Goal: Task Accomplishment & Management: Use online tool/utility

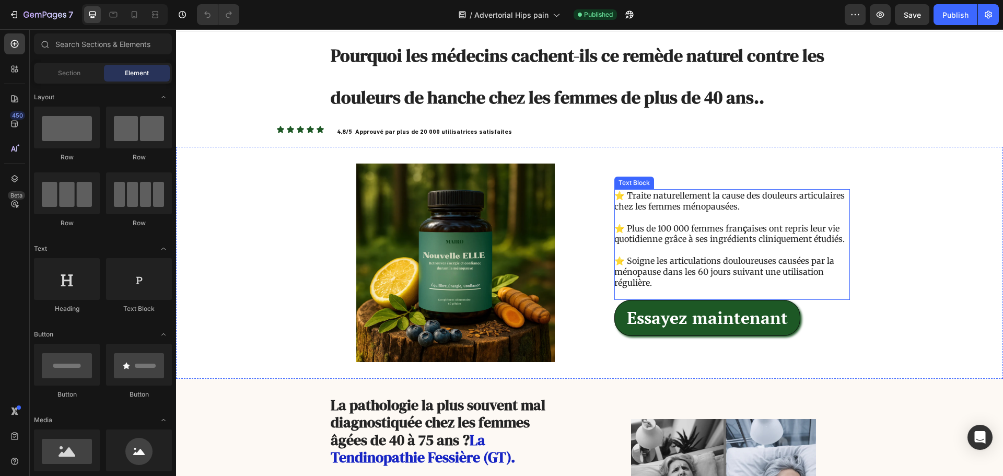
scroll to position [52, 0]
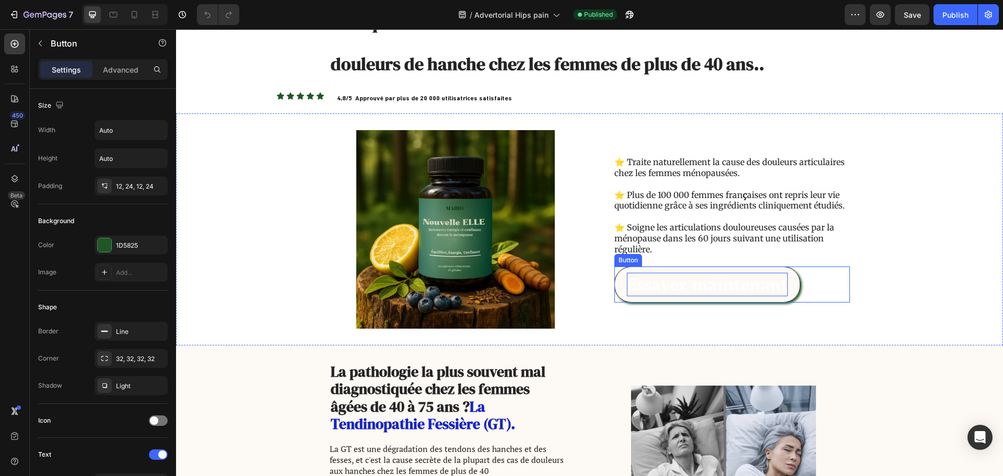
click at [687, 285] on p "Essayez maintenant" at bounding box center [707, 284] width 161 height 23
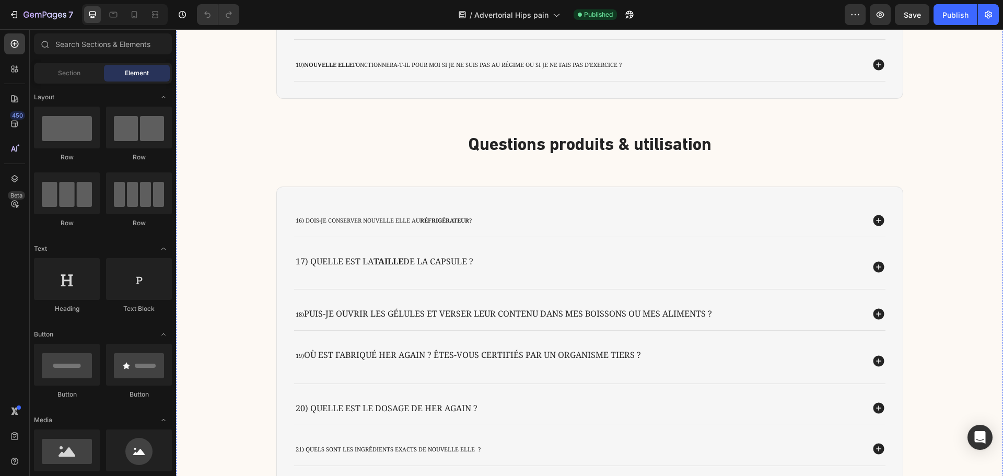
scroll to position [24590, 0]
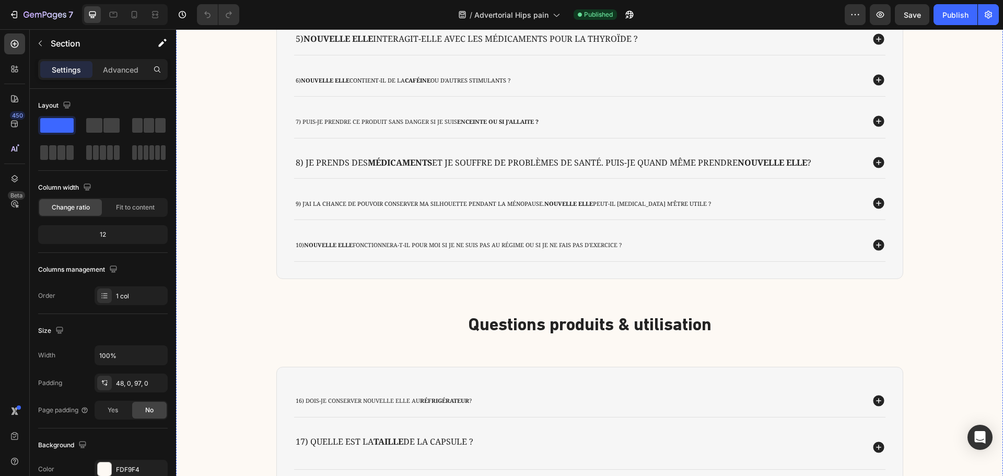
scroll to position [24433, 0]
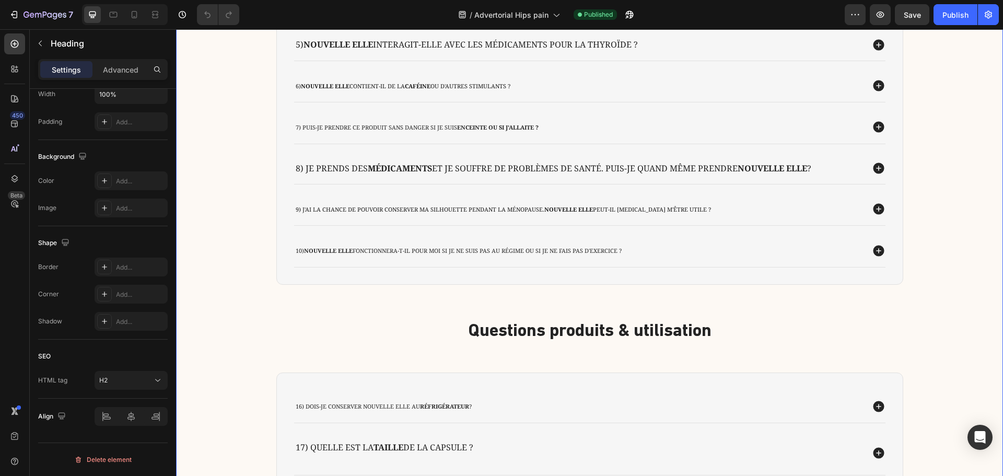
scroll to position [0, 0]
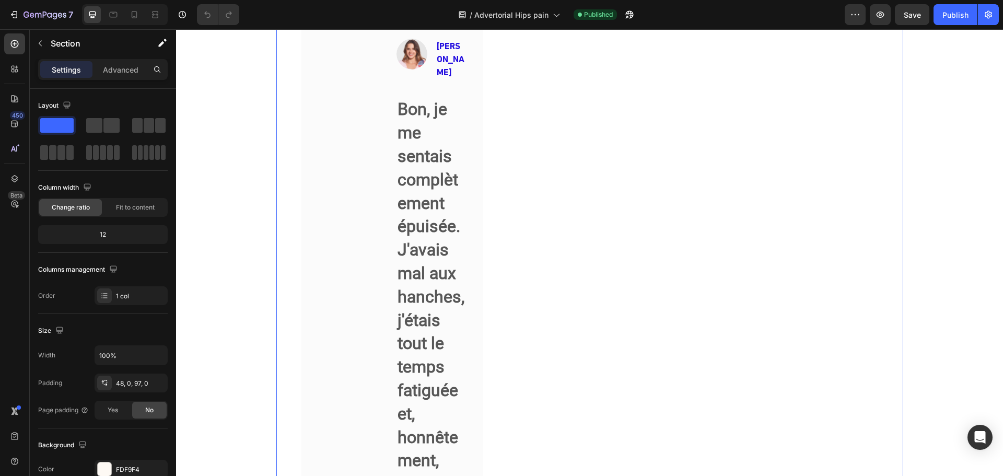
scroll to position [20794, 0]
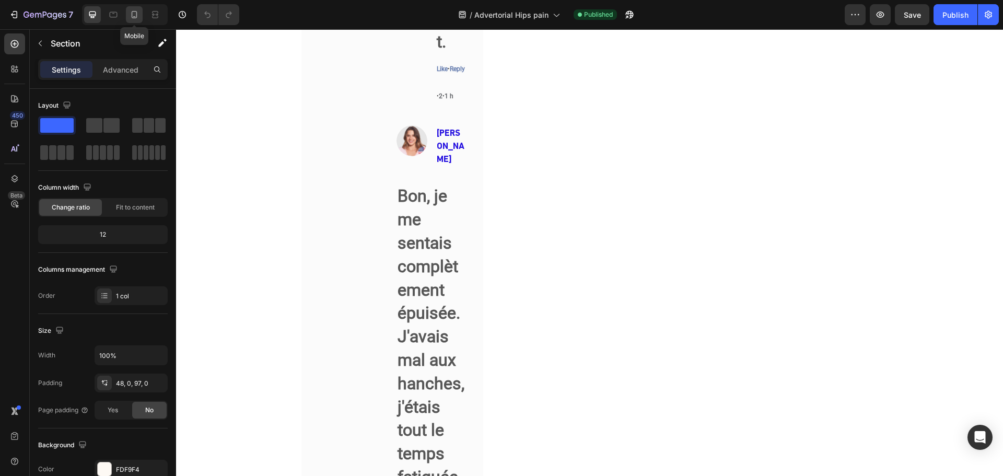
click at [139, 13] on icon at bounding box center [134, 14] width 10 height 10
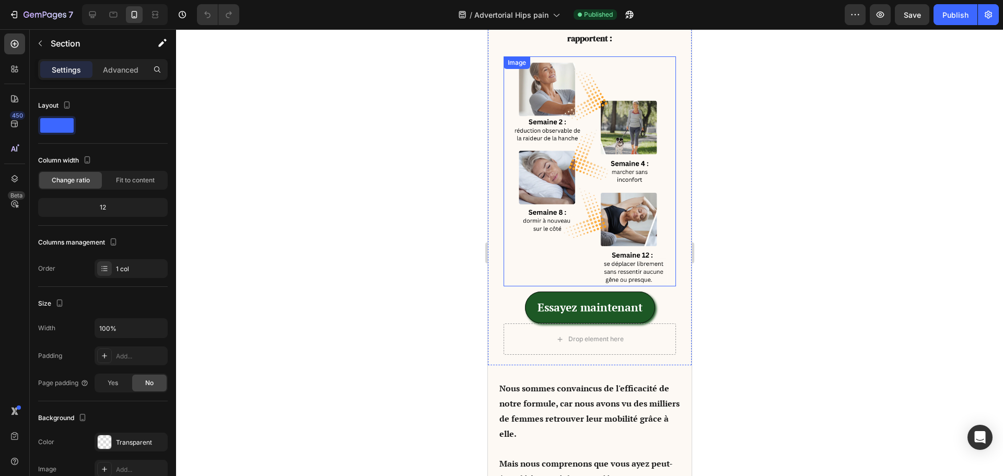
scroll to position [6023, 0]
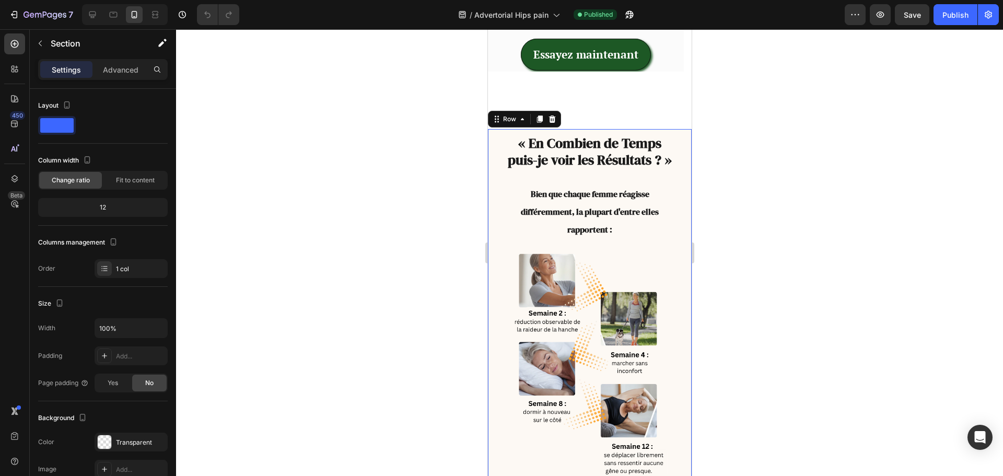
click at [493, 162] on div "Drop element here « En Combien de Temps puis-je voir les Résultats ? » B ien qu…" at bounding box center [589, 342] width 204 height 427
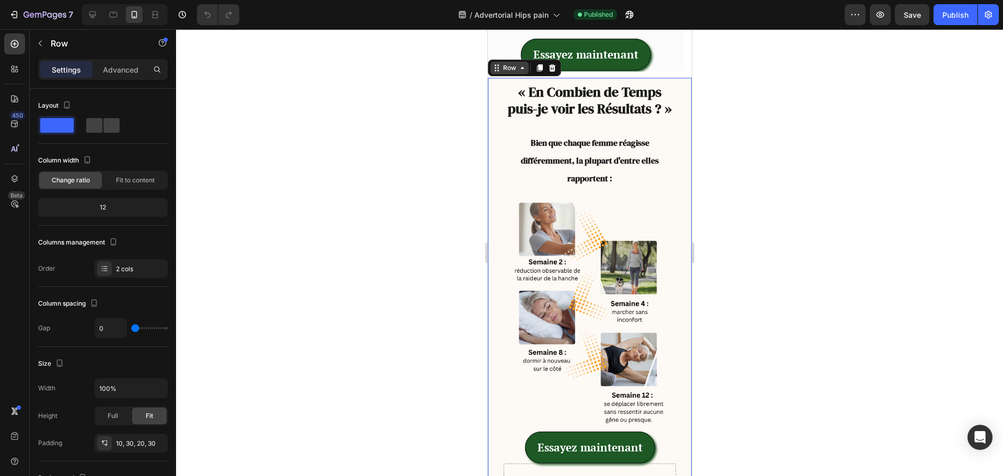
click at [512, 73] on div "Row" at bounding box center [508, 67] width 17 height 9
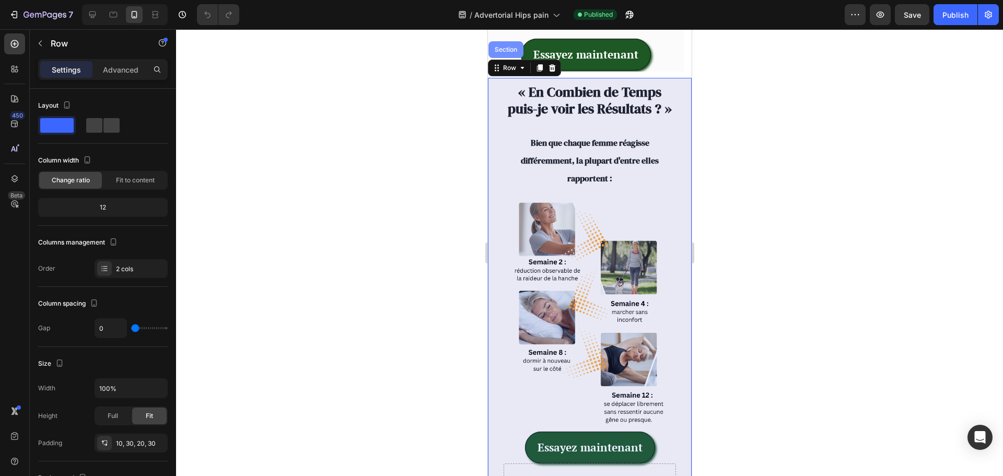
click at [499, 58] on div "Section" at bounding box center [505, 49] width 35 height 17
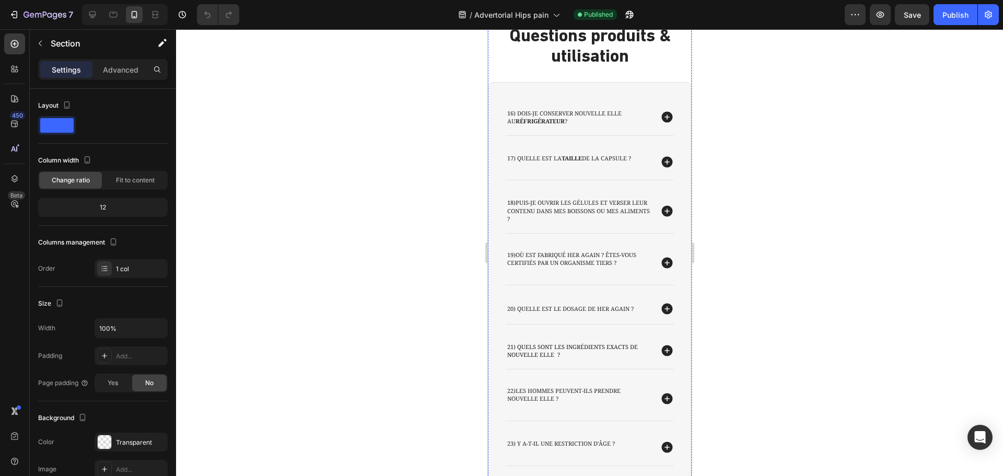
scroll to position [11663, 0]
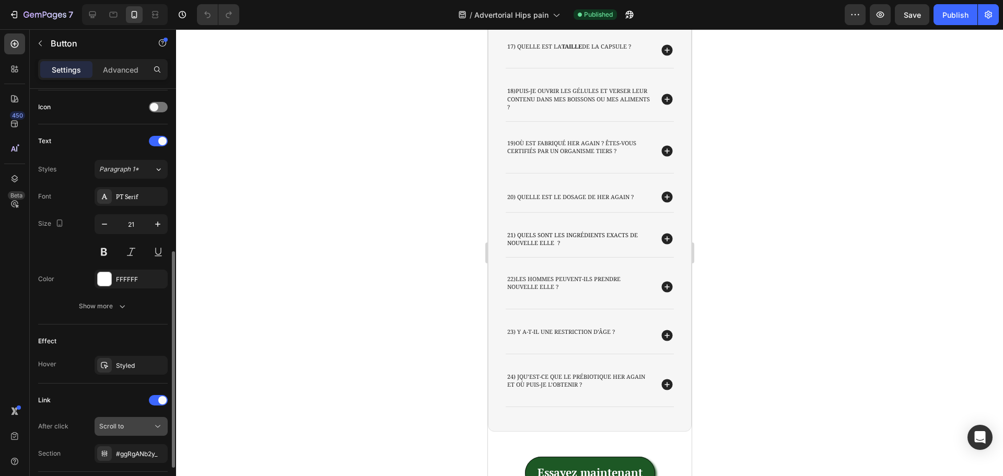
scroll to position [386, 0]
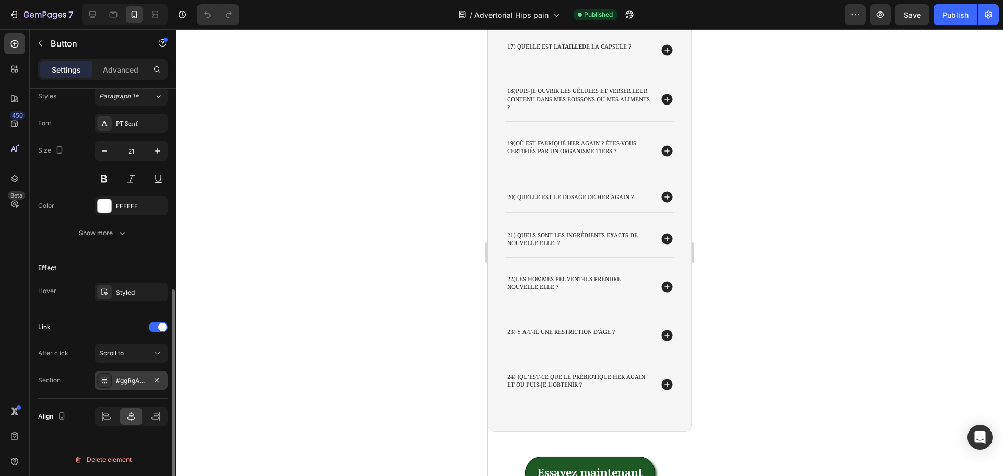
click at [131, 380] on div "#ggRgANb2y_" at bounding box center [131, 380] width 30 height 9
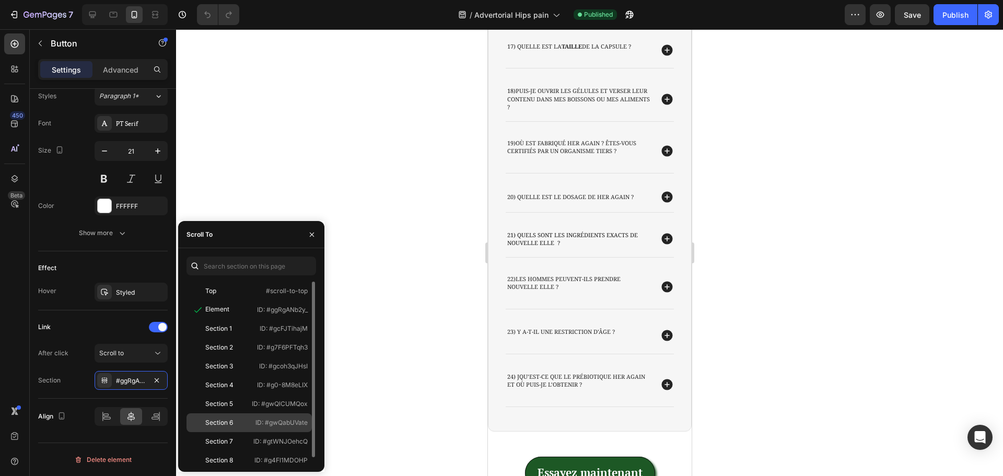
click at [215, 417] on div "Section 6 ID: #gwQabUVate" at bounding box center [248, 422] width 125 height 19
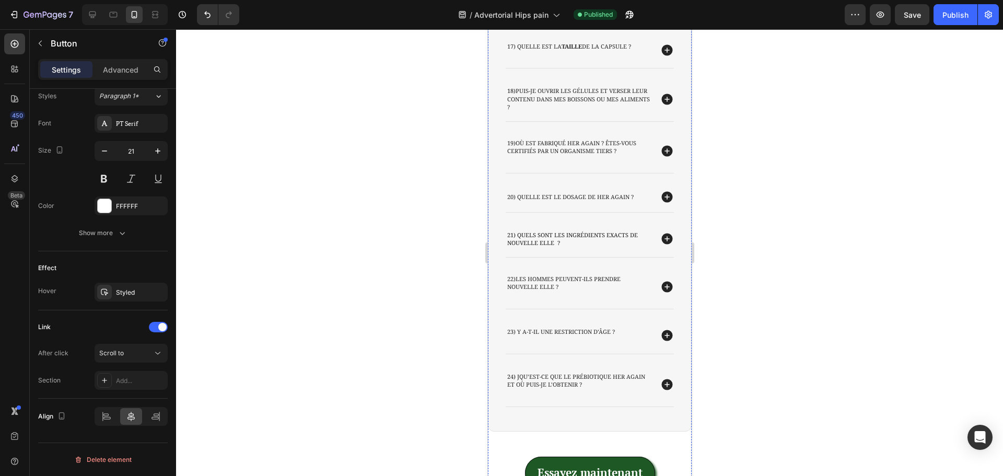
click at [114, 375] on div "Add..." at bounding box center [131, 380] width 73 height 19
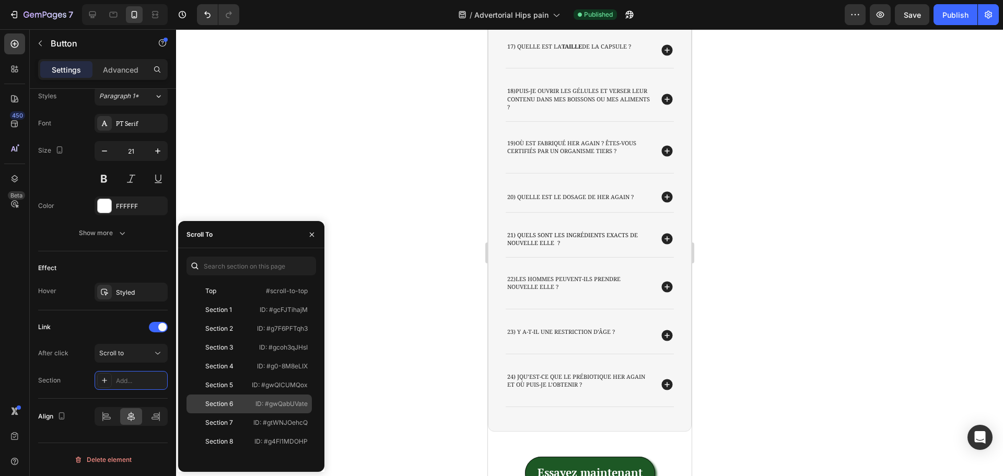
click at [224, 396] on div "Section 6 ID: #gwQabUVate" at bounding box center [248, 403] width 125 height 19
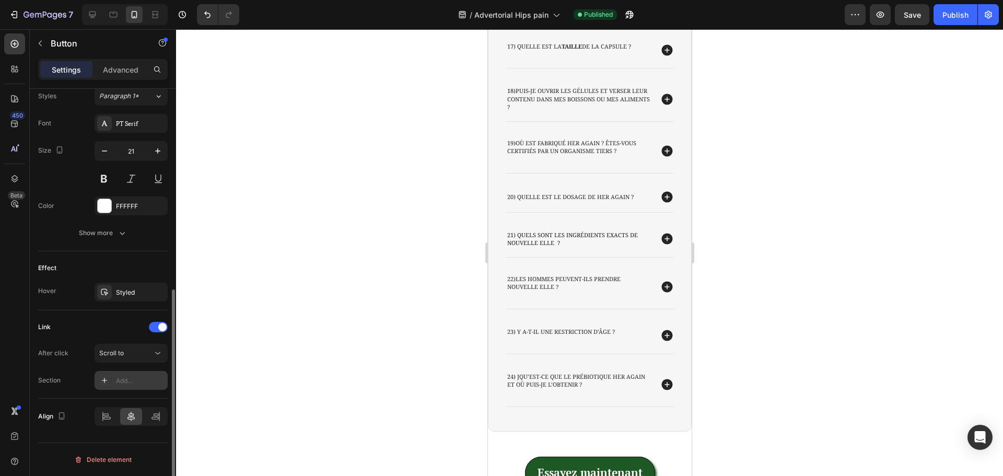
click at [125, 383] on div "Add..." at bounding box center [140, 380] width 49 height 9
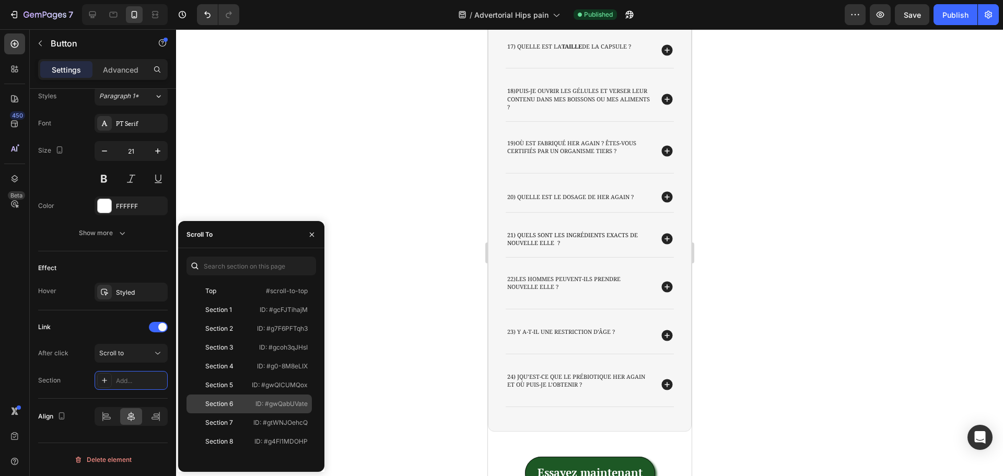
click at [219, 401] on div "Section 6" at bounding box center [219, 403] width 28 height 9
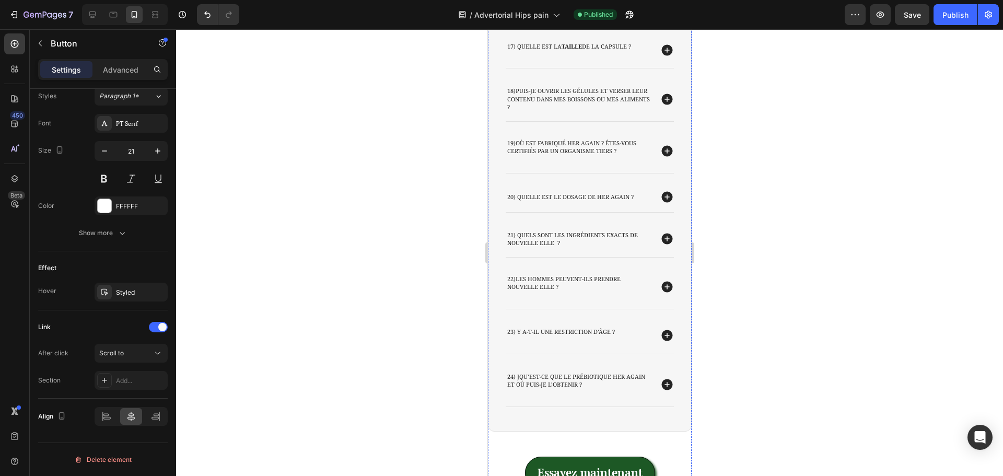
drag, startPoint x: 558, startPoint y: 442, endPoint x: 519, endPoint y: 444, distance: 39.2
click at [124, 378] on div "Add..." at bounding box center [140, 380] width 49 height 9
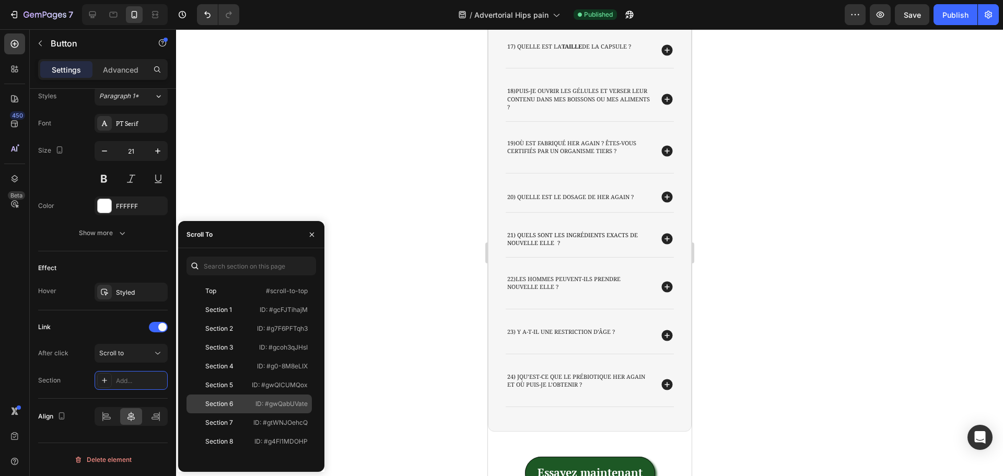
click at [231, 407] on div "Section 6" at bounding box center [219, 403] width 28 height 9
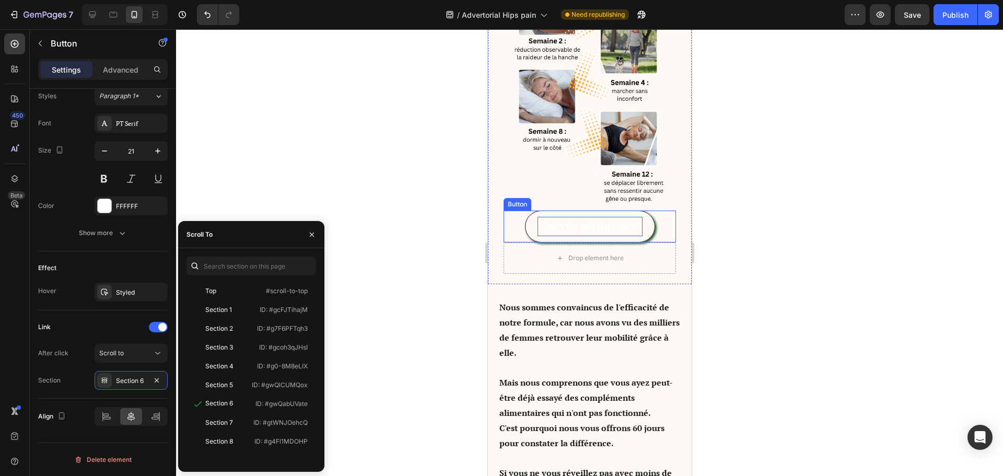
scroll to position [6285, 0]
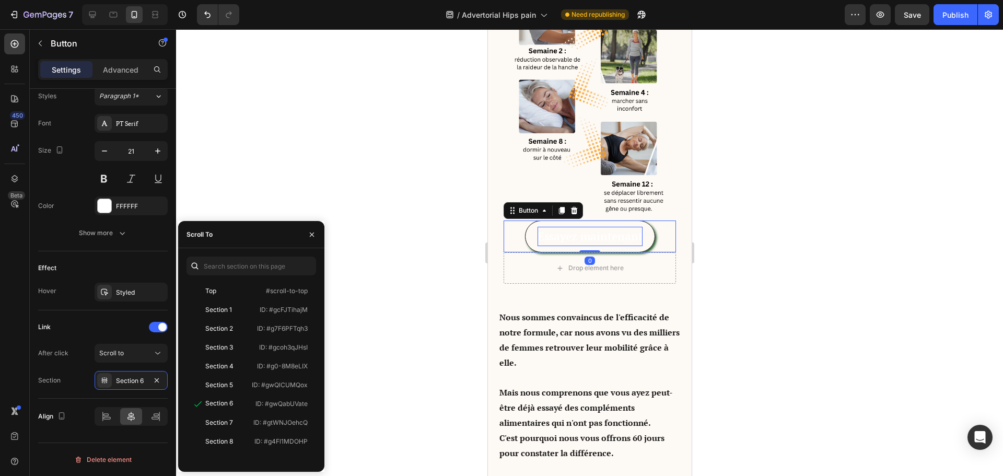
click at [582, 245] on p "Essayez maintenant" at bounding box center [589, 237] width 105 height 20
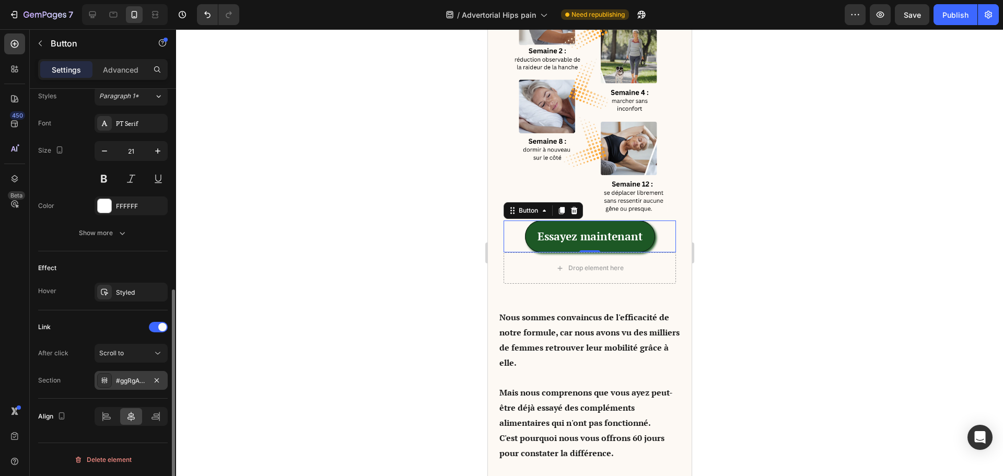
click at [133, 374] on div "#ggRgANb2y_" at bounding box center [131, 380] width 73 height 19
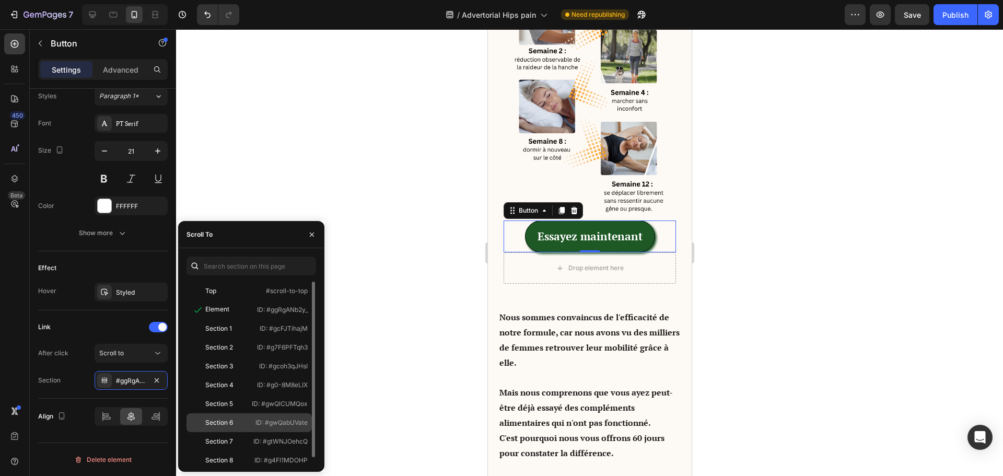
click at [223, 416] on div "Section 6 ID: #gwQabUVate" at bounding box center [248, 422] width 125 height 19
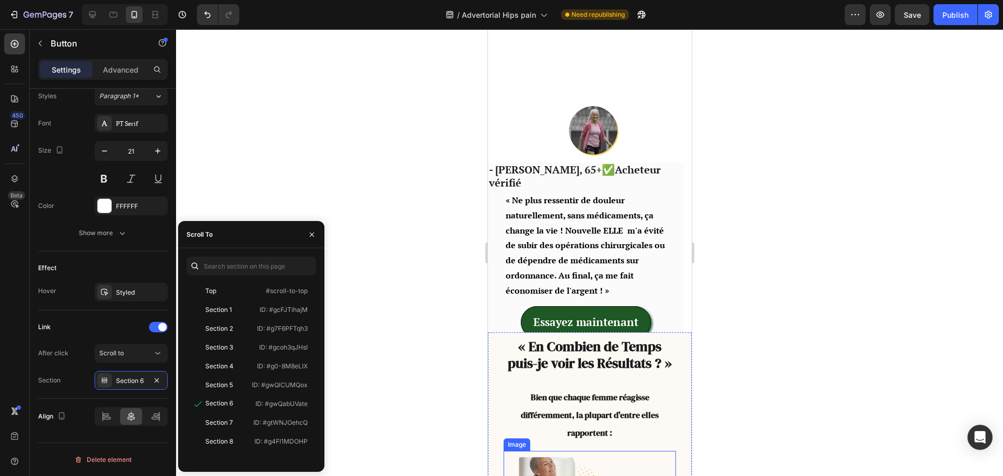
scroll to position [5815, 0]
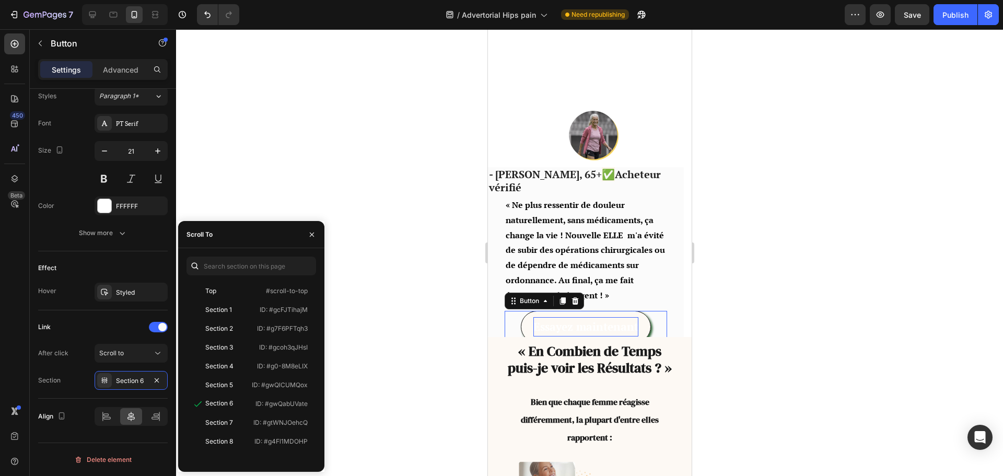
click at [563, 318] on p "Essayez maintenant" at bounding box center [585, 327] width 105 height 20
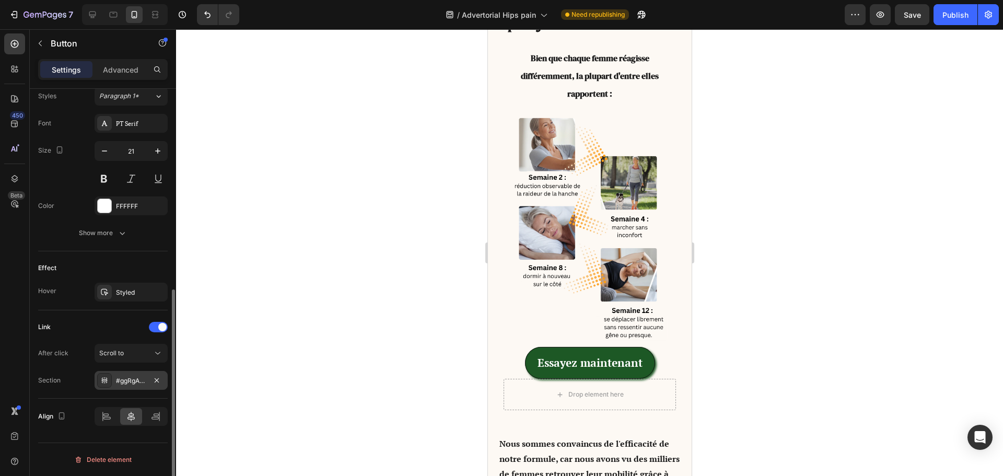
click at [122, 381] on div "#ggRgANb2y_" at bounding box center [131, 380] width 30 height 9
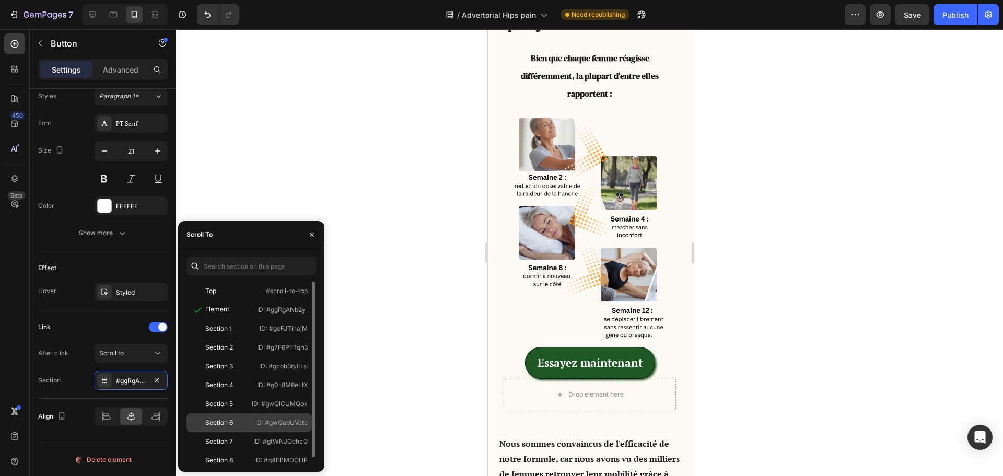
click at [227, 419] on div "Section 6" at bounding box center [219, 422] width 28 height 9
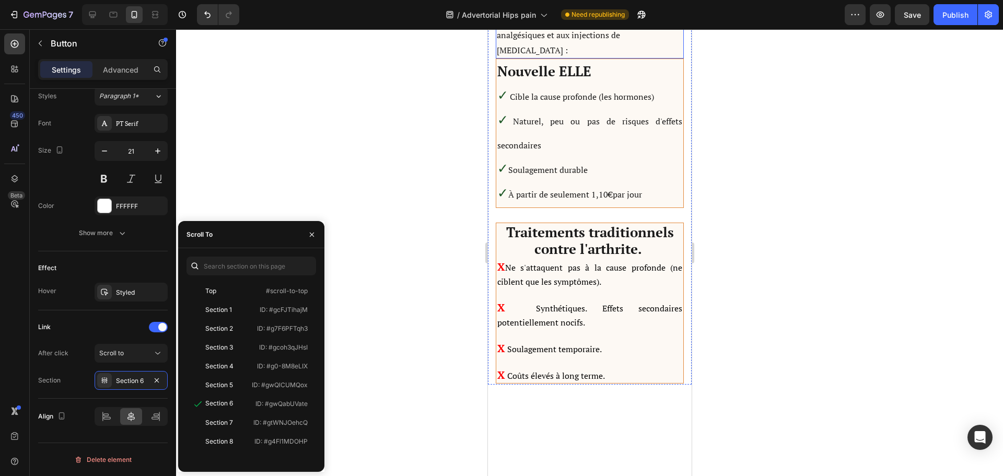
scroll to position [5092, 0]
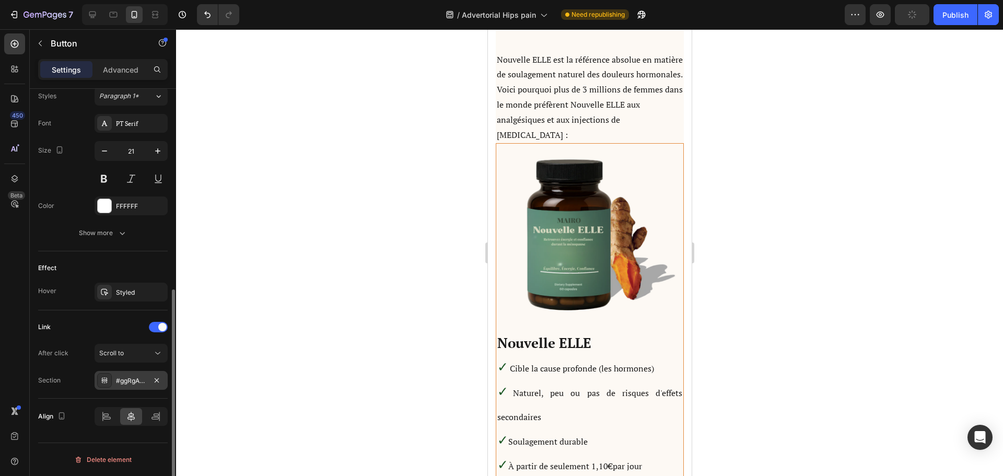
click at [135, 373] on div "#ggRgANb2y_" at bounding box center [131, 380] width 73 height 19
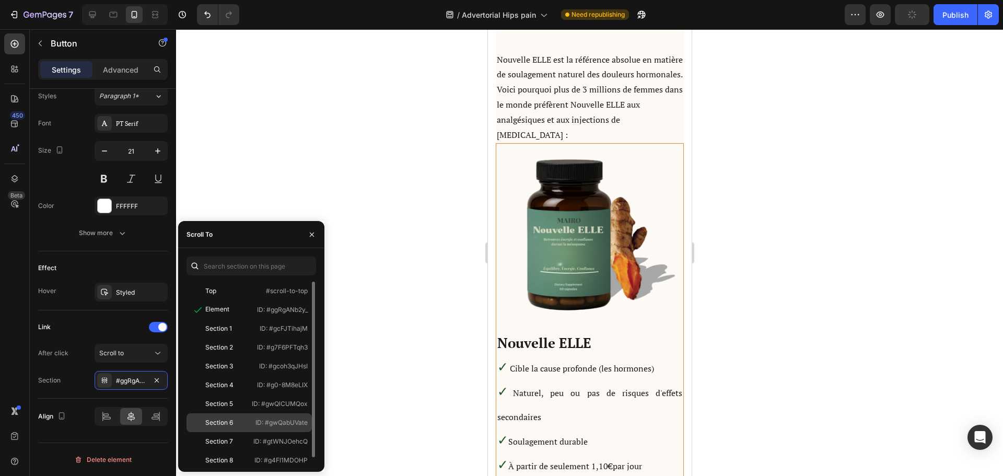
click at [227, 415] on div "Section 6 ID: #gwQabUVate" at bounding box center [248, 422] width 125 height 19
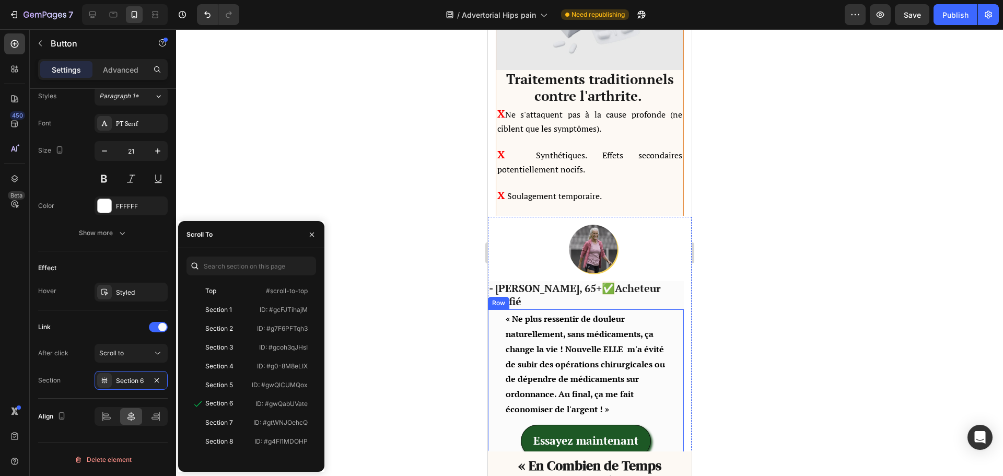
scroll to position [4047, 0]
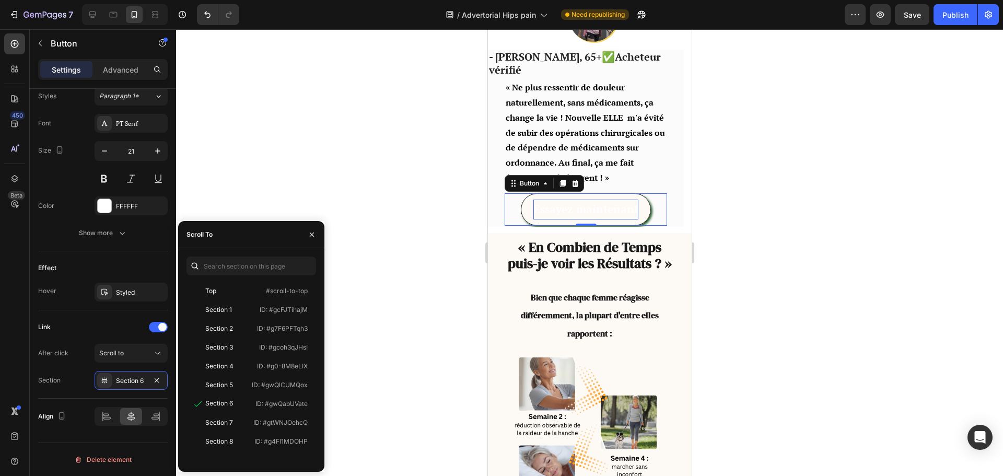
click at [566, 199] on p "Essayez maintenant" at bounding box center [585, 209] width 105 height 20
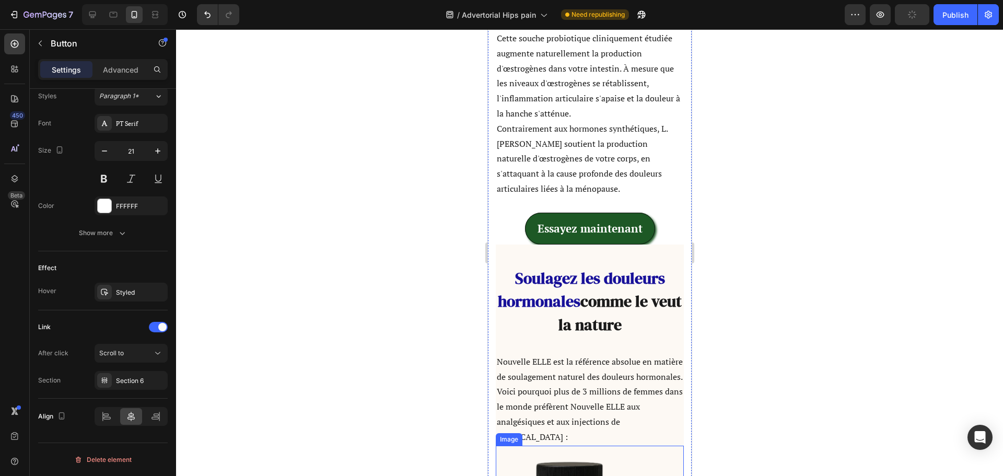
scroll to position [2898, 0]
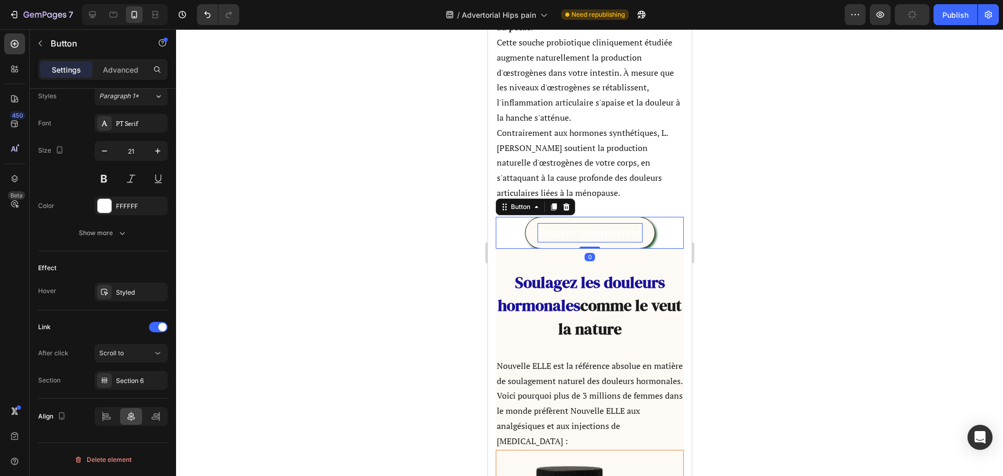
click at [578, 227] on p "Essayez maintenant" at bounding box center [589, 233] width 105 height 20
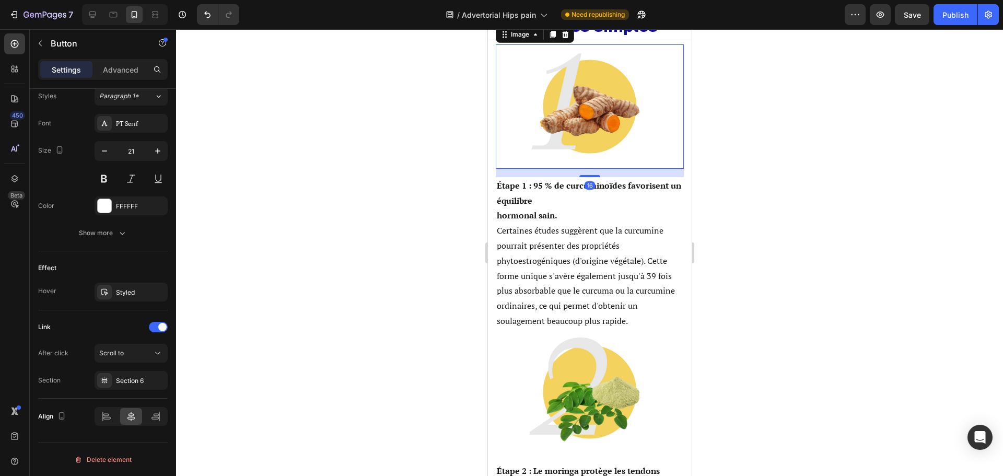
scroll to position [0, 0]
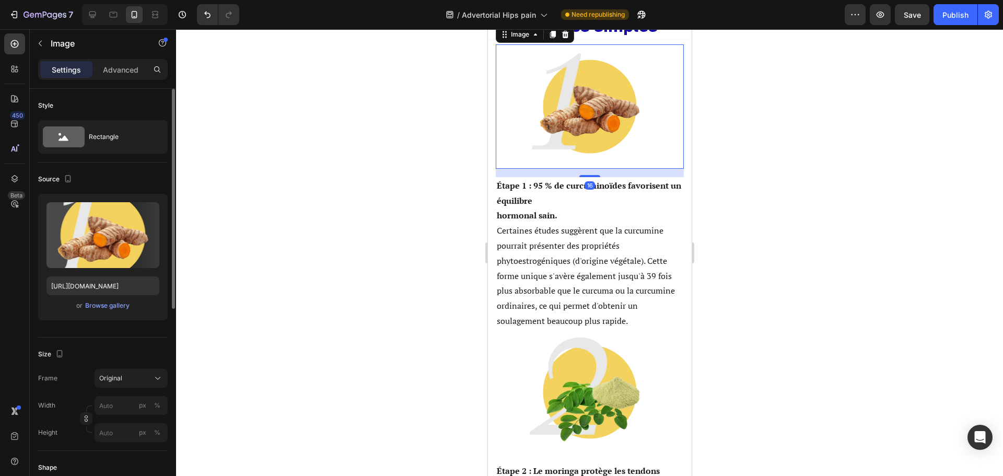
click at [636, 169] on img at bounding box center [589, 106] width 124 height 124
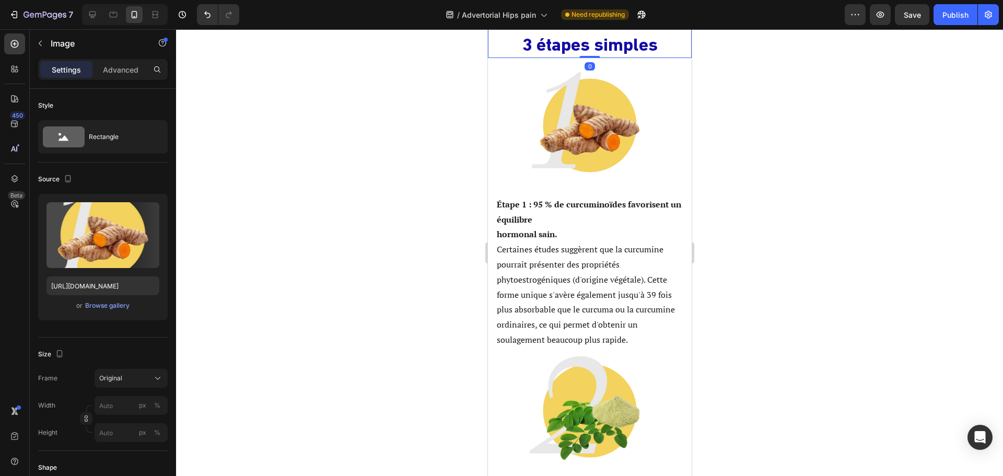
click at [634, 55] on span "3 étapes simples" at bounding box center [589, 44] width 135 height 21
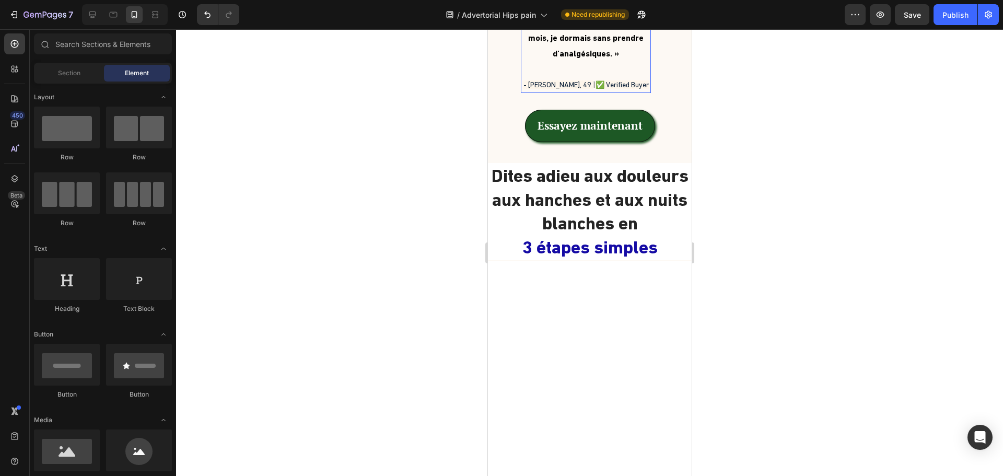
scroll to position [1954, 0]
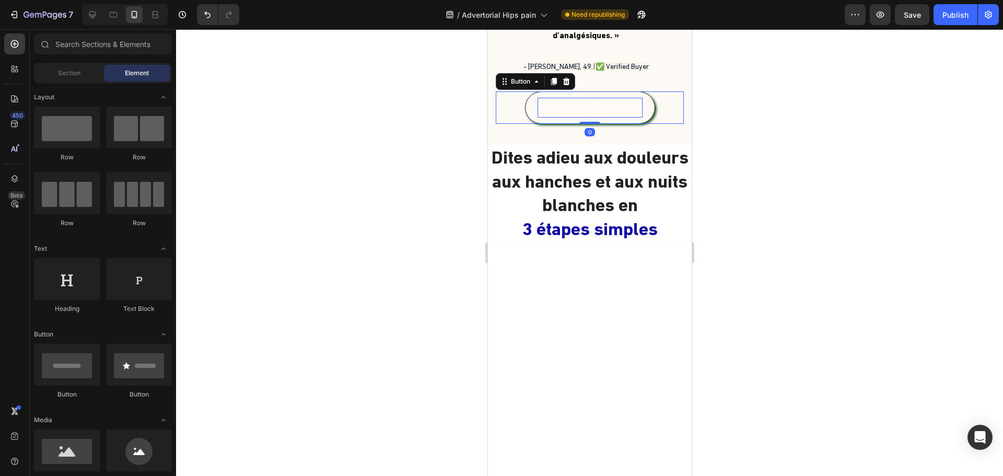
click at [610, 117] on p "Essayez maintenant" at bounding box center [589, 108] width 105 height 20
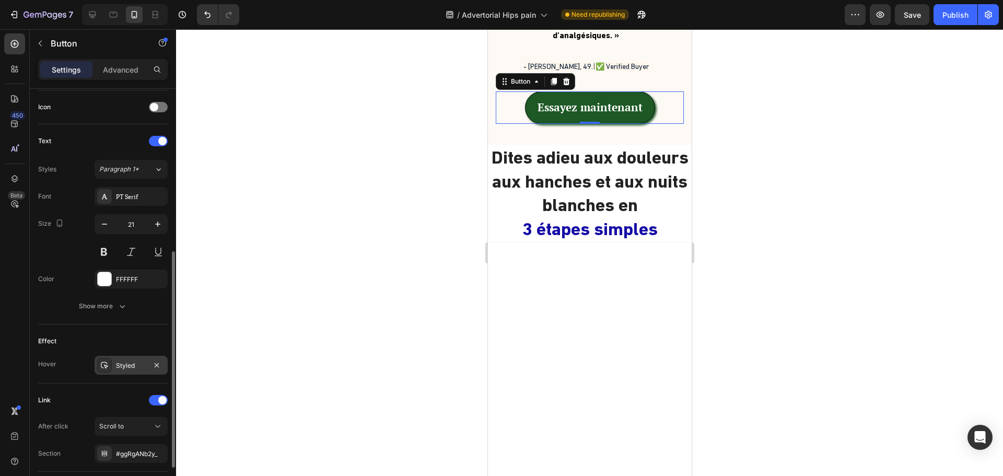
scroll to position [386, 0]
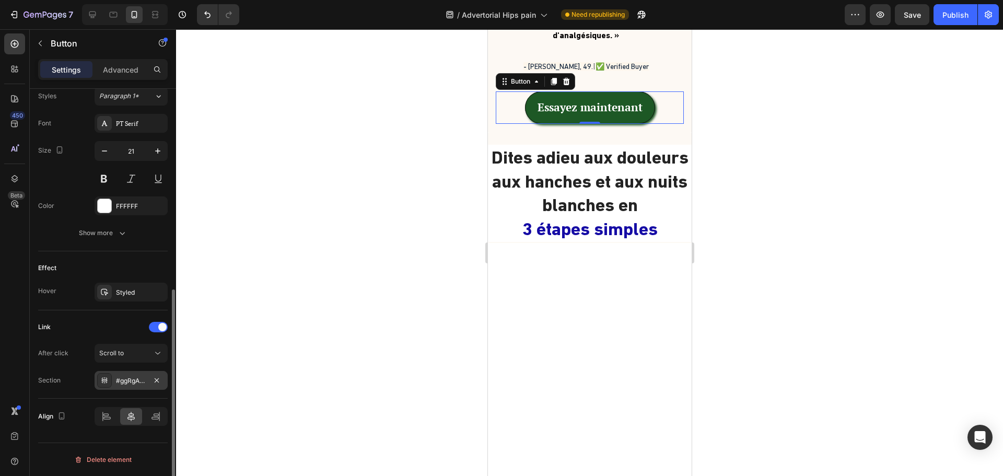
click at [126, 382] on div "#ggRgANb2y_" at bounding box center [131, 380] width 30 height 9
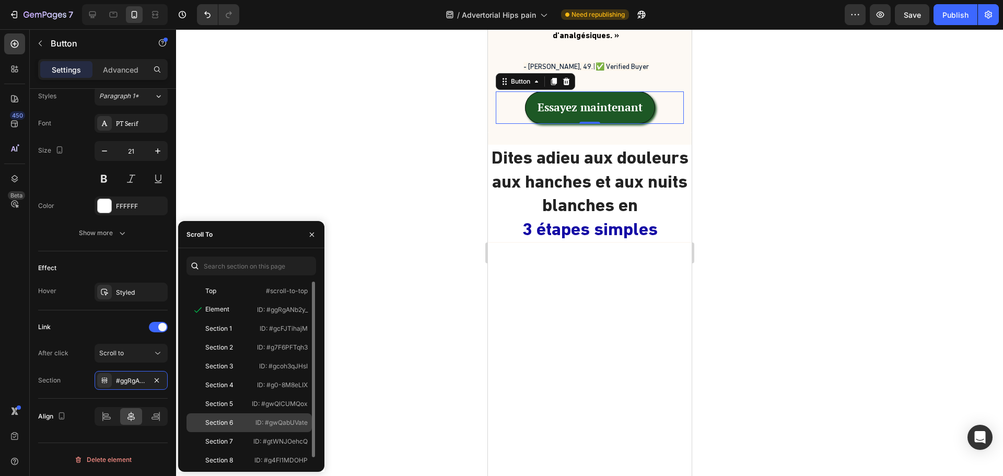
click at [221, 418] on div "Section 6" at bounding box center [219, 422] width 28 height 9
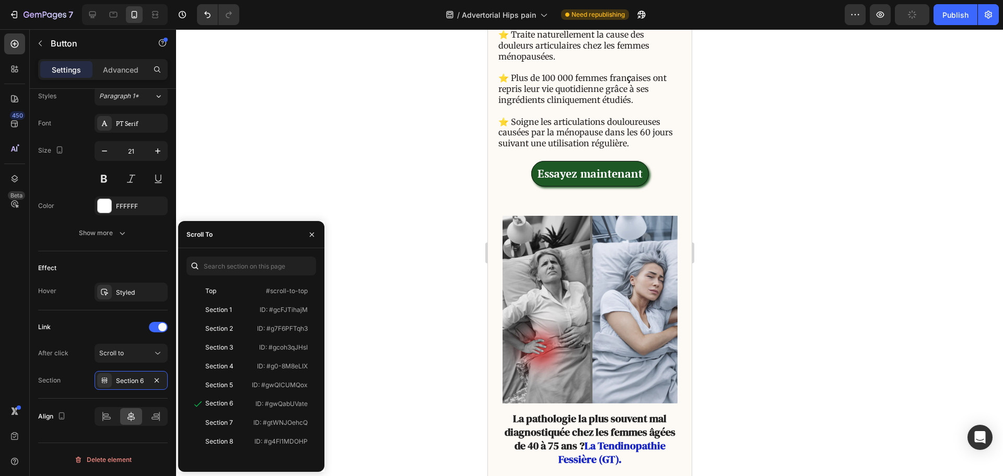
scroll to position [319, 0]
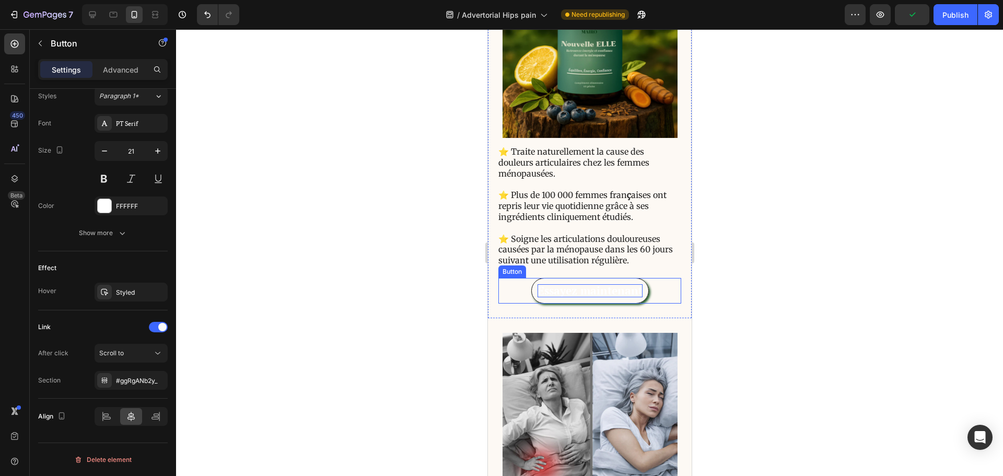
click at [604, 293] on p "Essayez maintenant" at bounding box center [589, 290] width 105 height 13
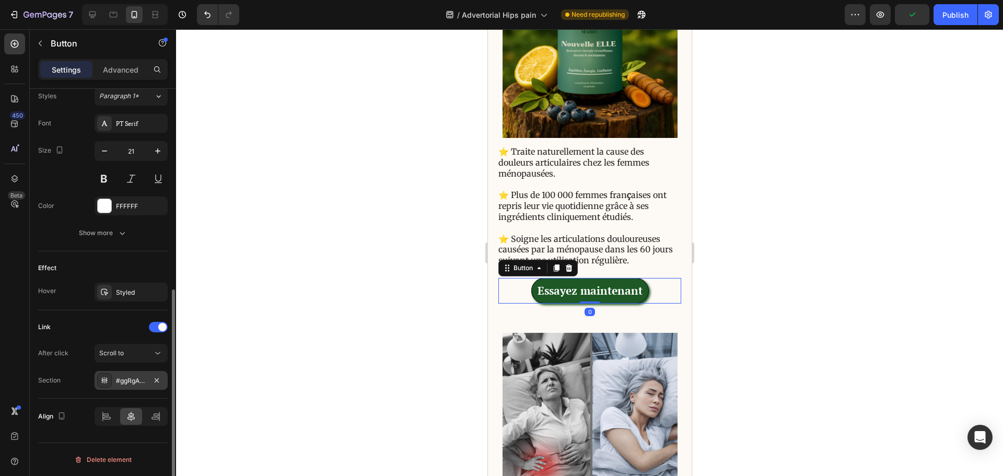
click at [122, 381] on div "#ggRgANb2y_" at bounding box center [131, 380] width 30 height 9
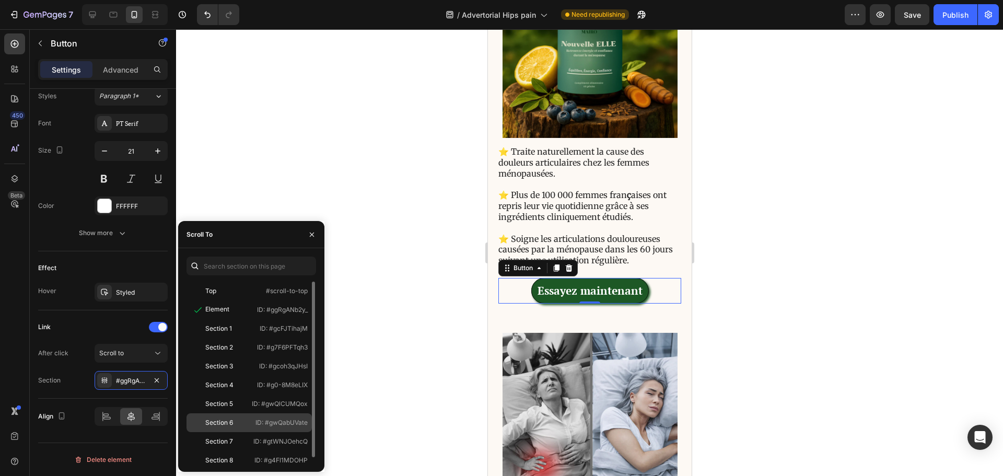
click at [232, 416] on div "Section 6 ID: #gwQabUVate" at bounding box center [248, 422] width 125 height 19
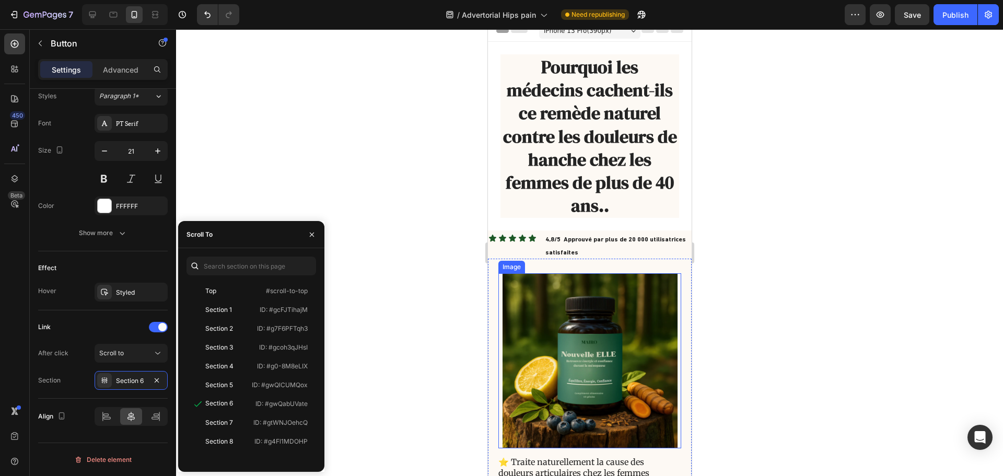
scroll to position [0, 0]
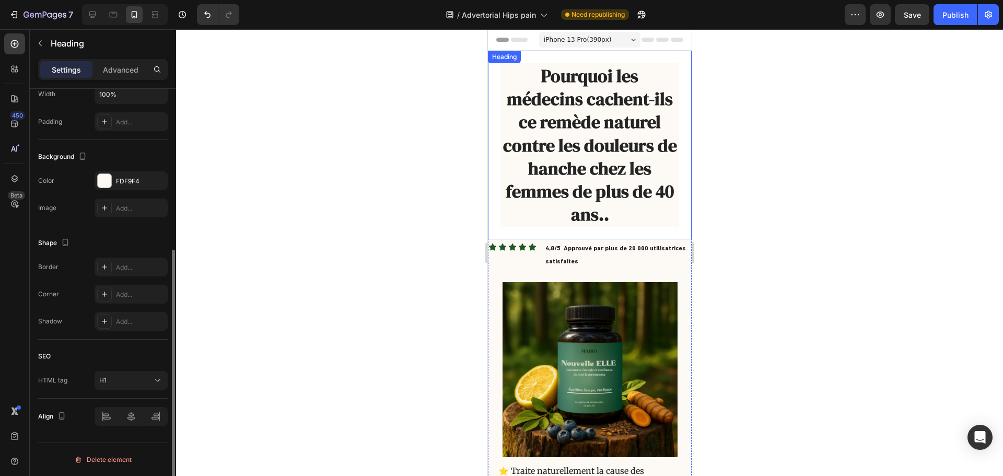
click at [607, 163] on span "Pourquoi les médecins cachent-ils ce remède naturel contre les douleurs de hanc…" at bounding box center [589, 145] width 174 height 162
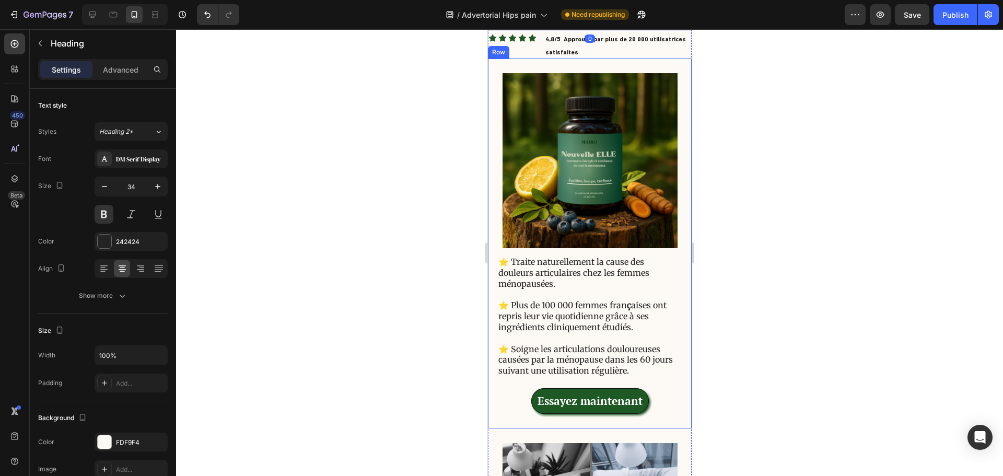
scroll to position [366, 0]
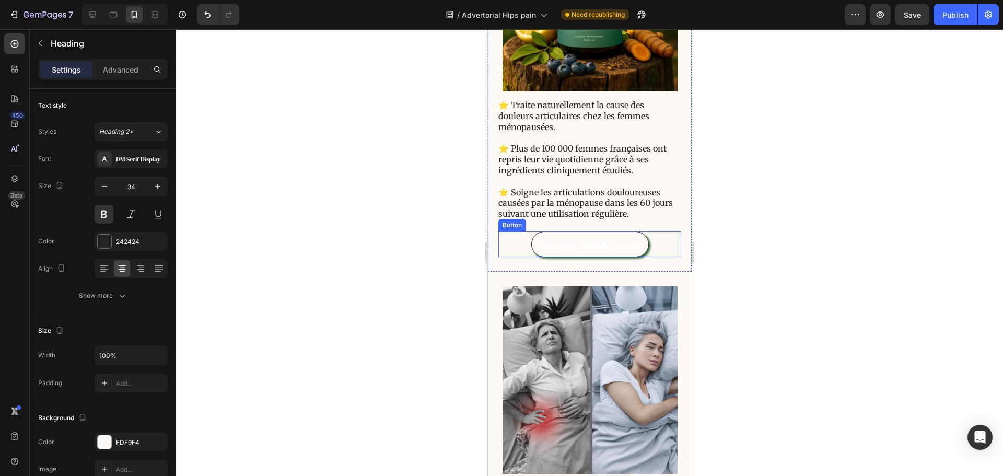
click at [591, 235] on link "Essayez maintenant" at bounding box center [589, 244] width 117 height 26
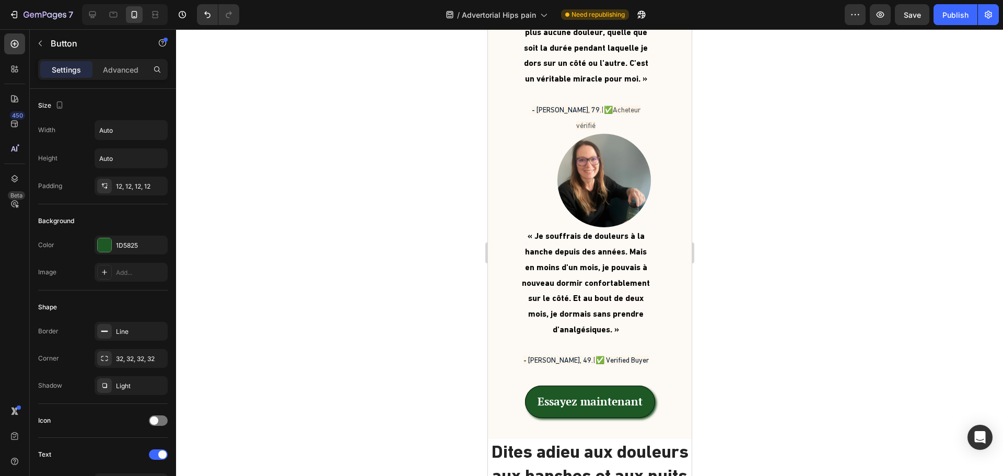
scroll to position [2820, 0]
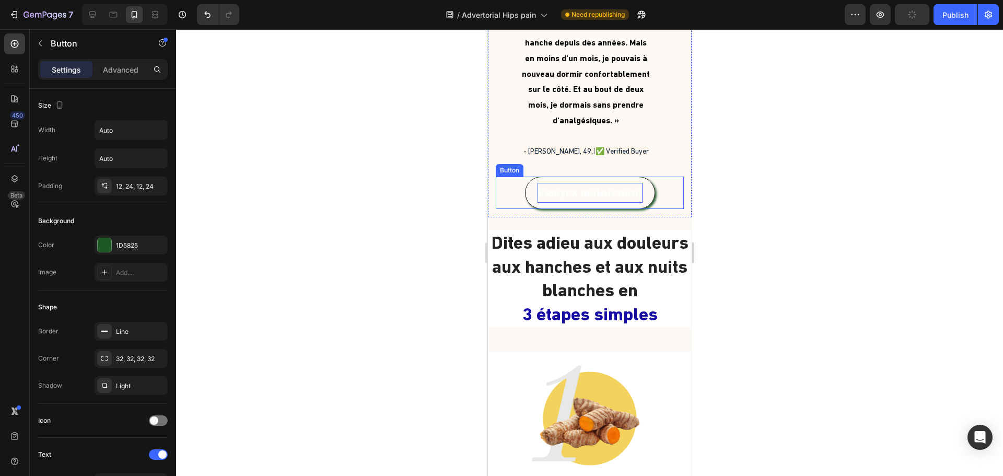
click at [611, 184] on p "Essayez maintenant" at bounding box center [589, 193] width 105 height 20
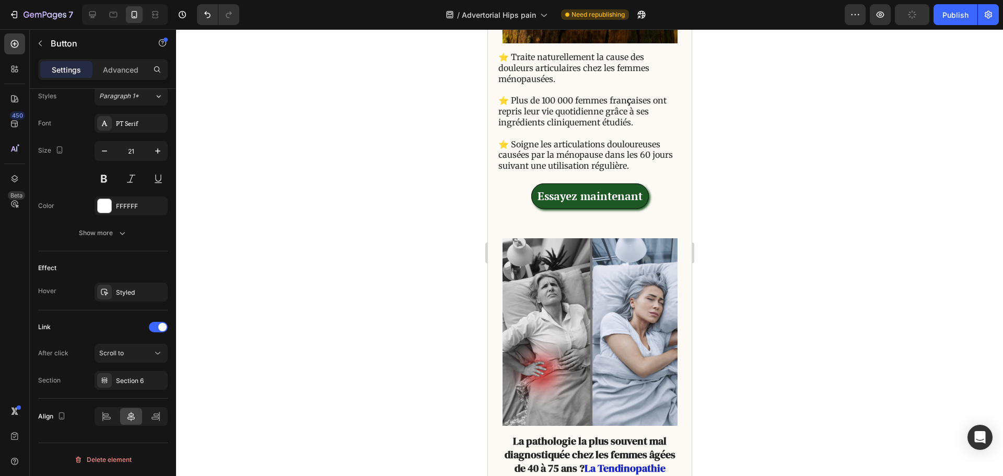
scroll to position [261, 0]
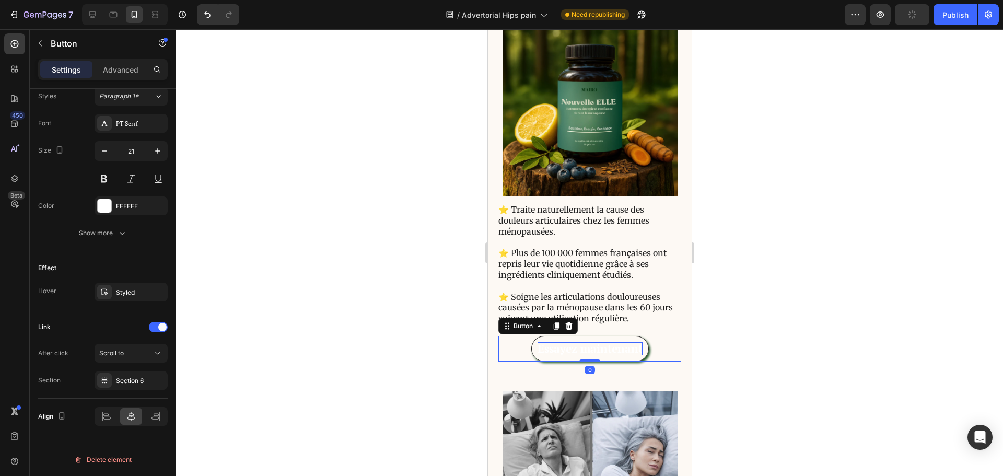
click at [556, 347] on p "Essayez maintenant" at bounding box center [589, 348] width 105 height 13
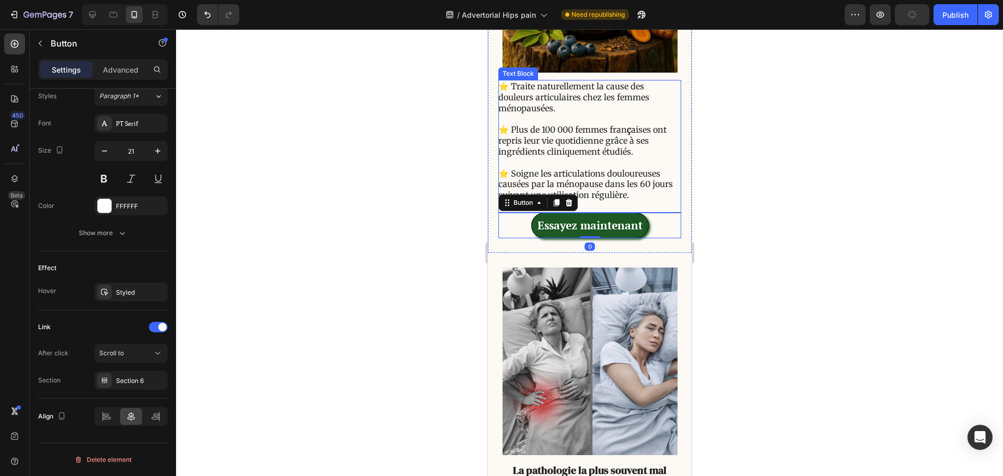
scroll to position [627, 0]
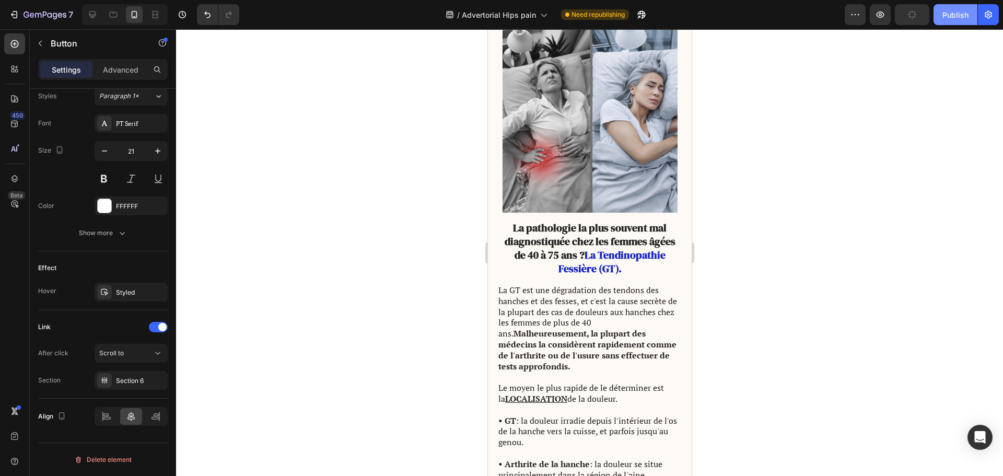
click at [964, 10] on div "Publish" at bounding box center [955, 14] width 26 height 11
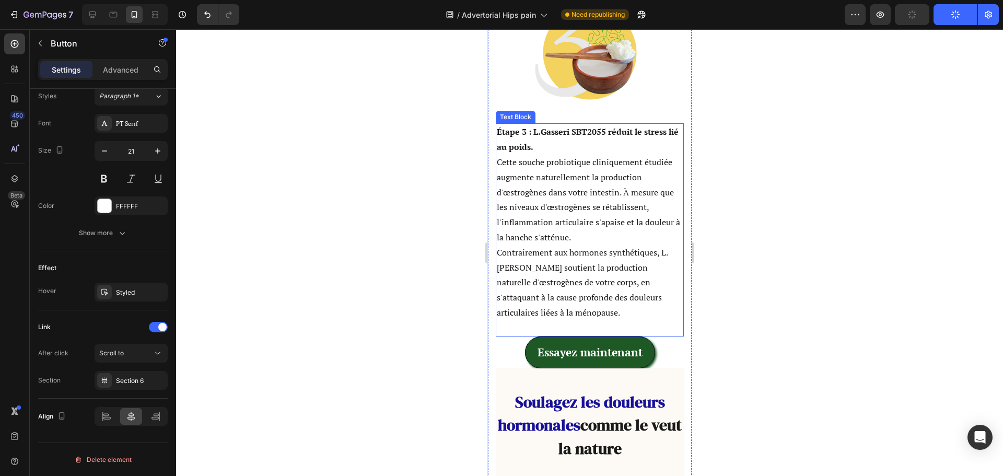
scroll to position [3917, 0]
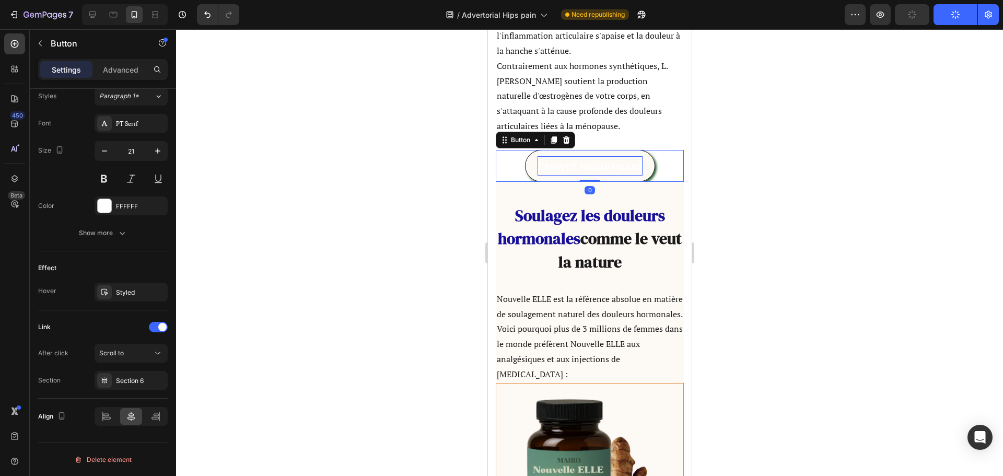
click at [572, 158] on p "Essayez maintenant" at bounding box center [589, 166] width 105 height 20
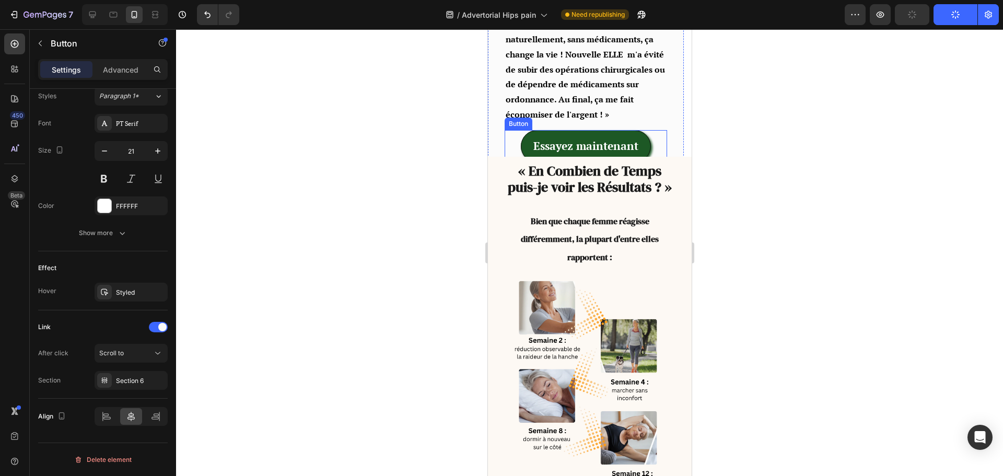
scroll to position [5065, 0]
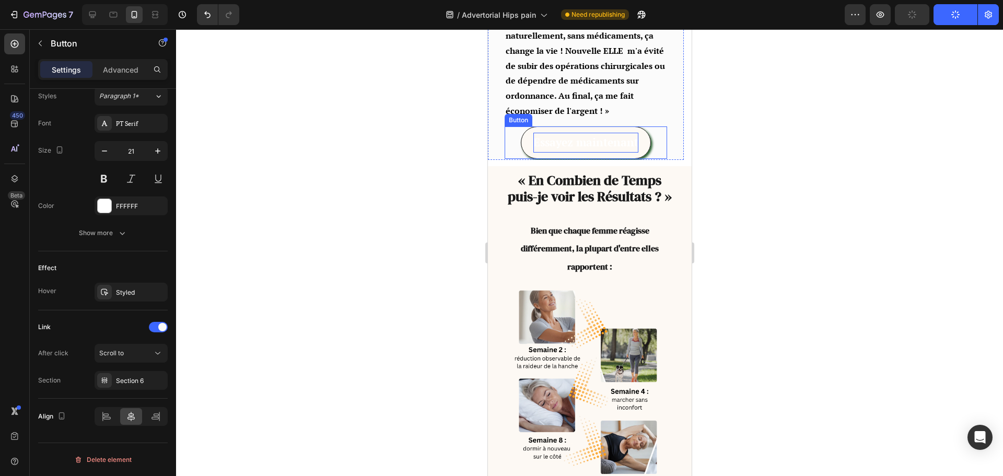
click at [593, 133] on p "Essayez maintenant" at bounding box center [585, 143] width 105 height 20
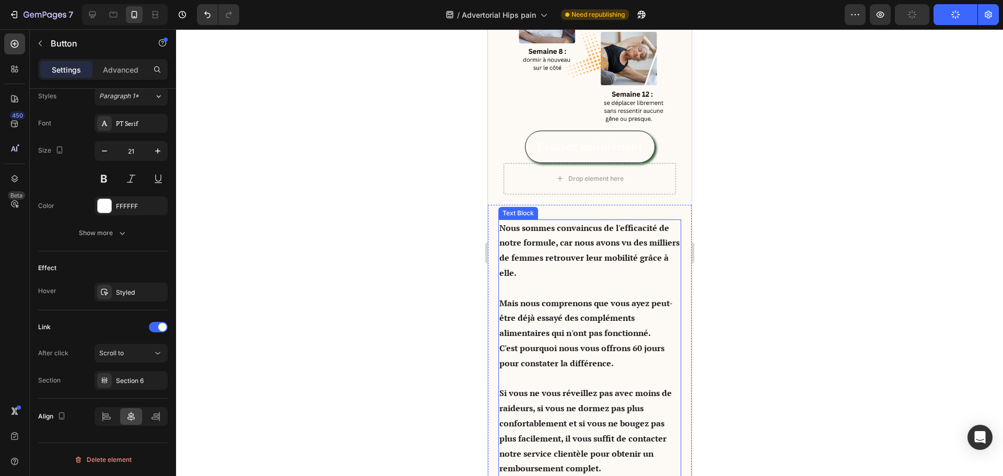
scroll to position [5431, 0]
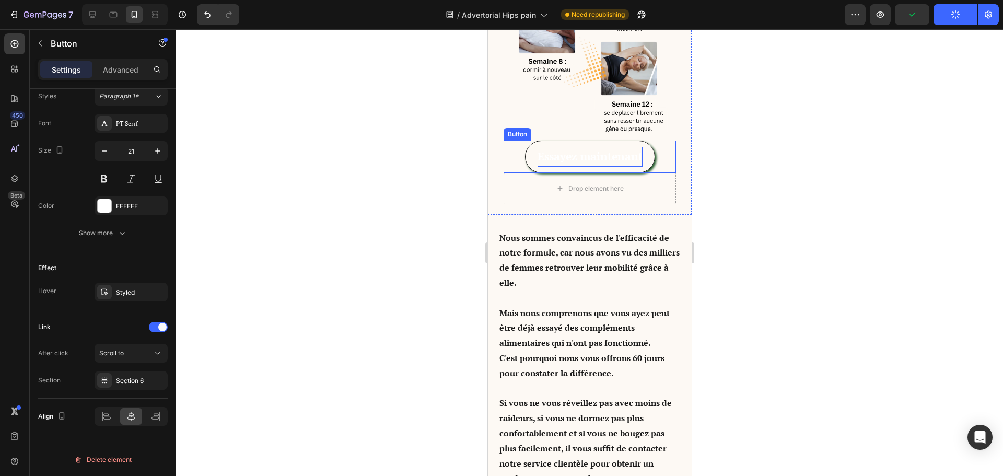
click at [581, 161] on p "Essayez maintenant" at bounding box center [589, 157] width 105 height 20
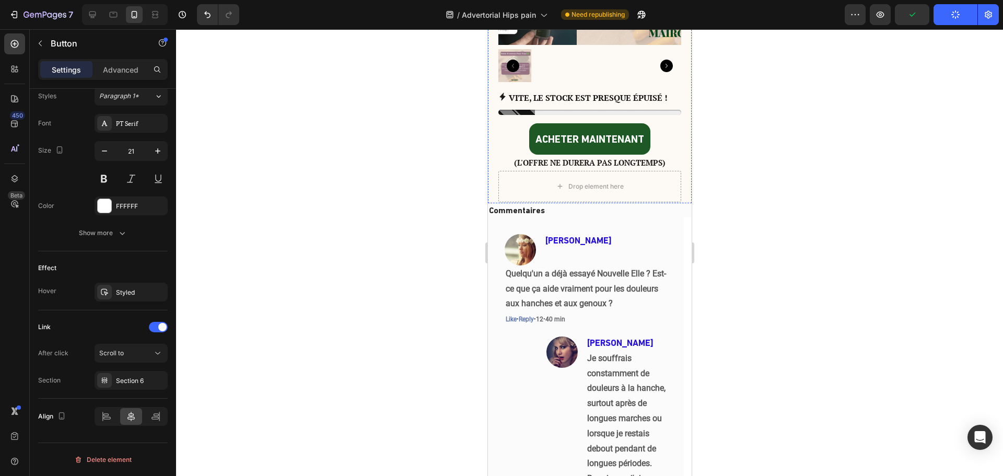
scroll to position [6162, 0]
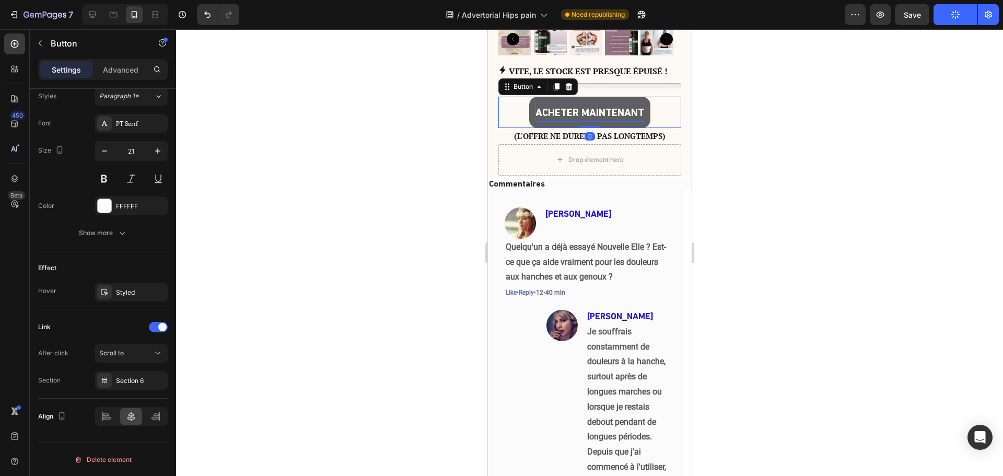
click at [596, 109] on span "ACHETER MAINTENANT" at bounding box center [589, 112] width 109 height 13
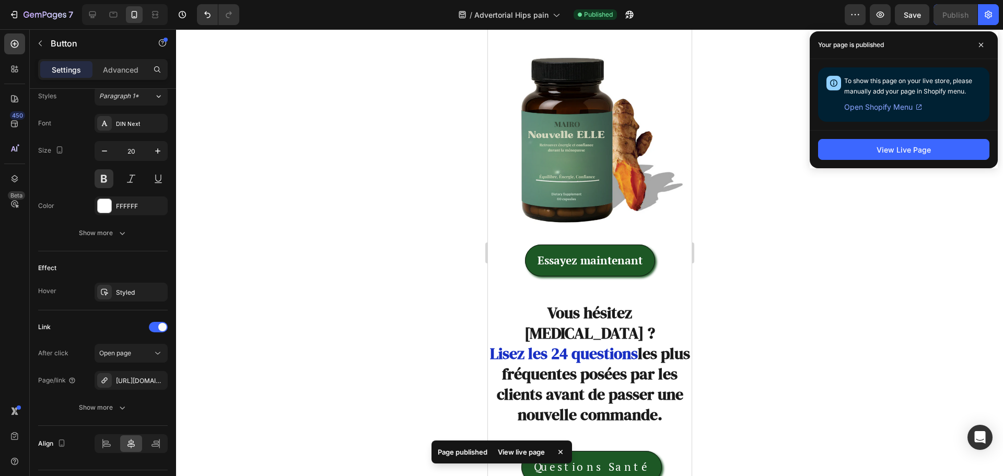
scroll to position [10705, 0]
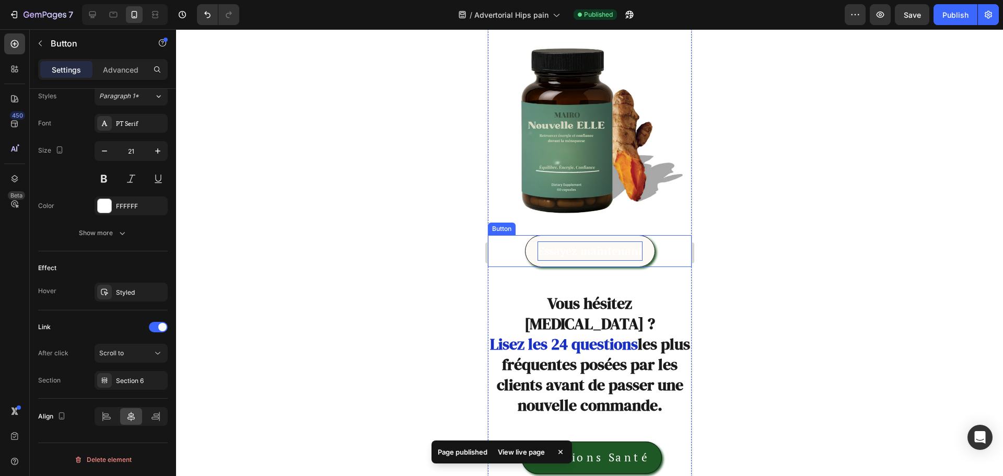
click at [592, 241] on p "Essayez maintenant" at bounding box center [589, 251] width 105 height 20
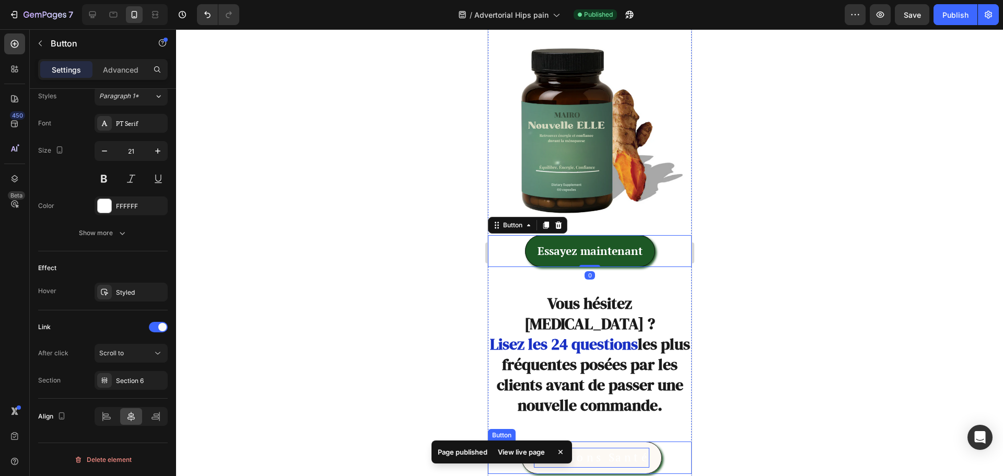
click at [594, 448] on p "Questions Santé" at bounding box center [590, 458] width 115 height 20
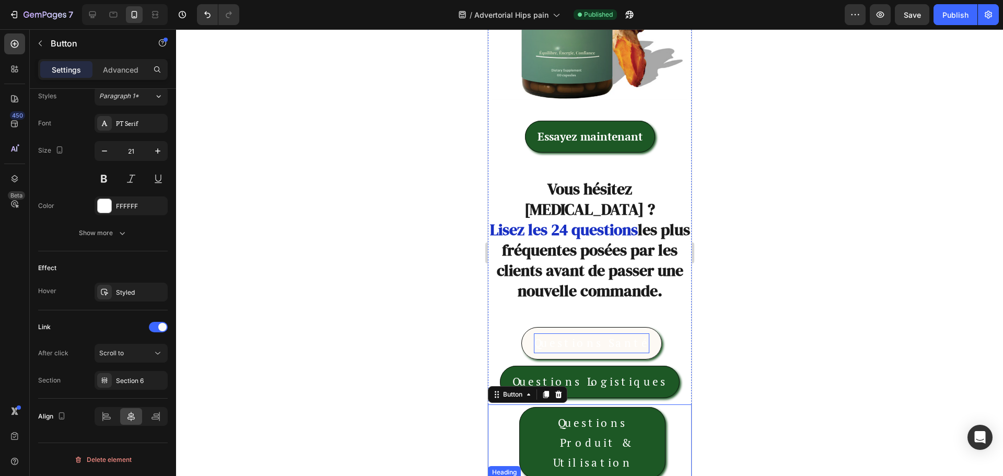
scroll to position [10862, 0]
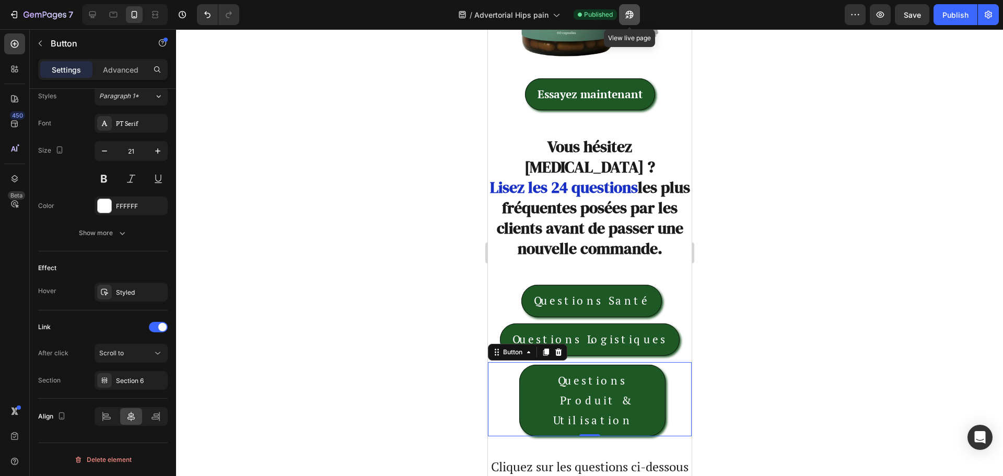
click at [625, 15] on icon "button" at bounding box center [629, 14] width 10 height 10
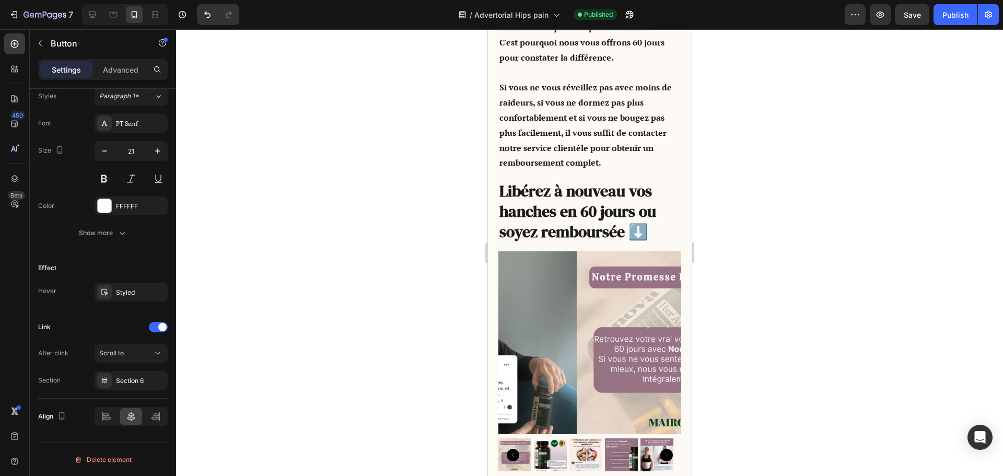
scroll to position [5745, 0]
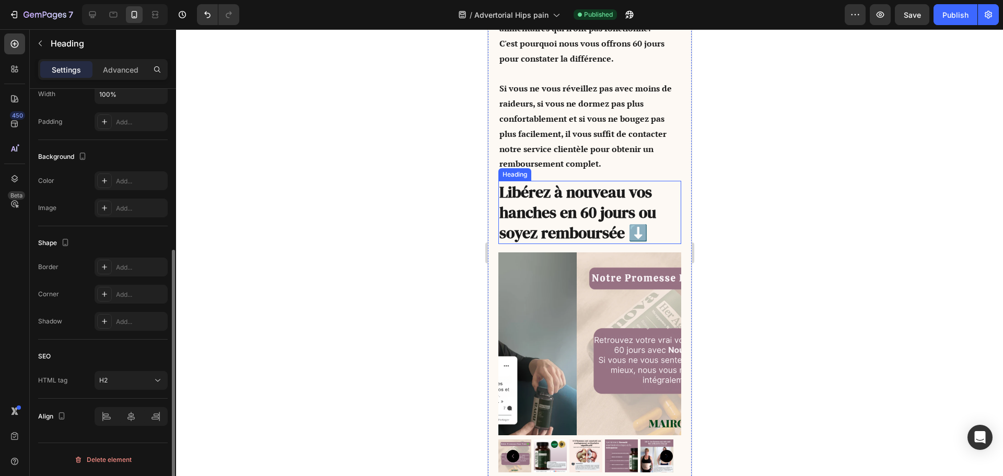
click at [527, 197] on h2 "Libérez à nouveau vos hanches en 60 jours ou soyez remboursée ⬇️" at bounding box center [589, 212] width 183 height 63
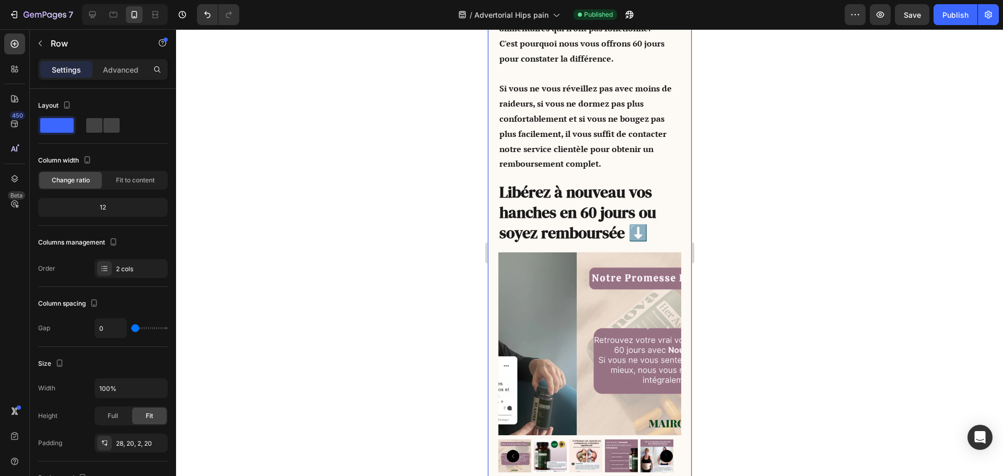
click at [495, 224] on div "Drop element here Nous sommes convaincus de l'efficacité de notre formule, car …" at bounding box center [589, 246] width 204 height 693
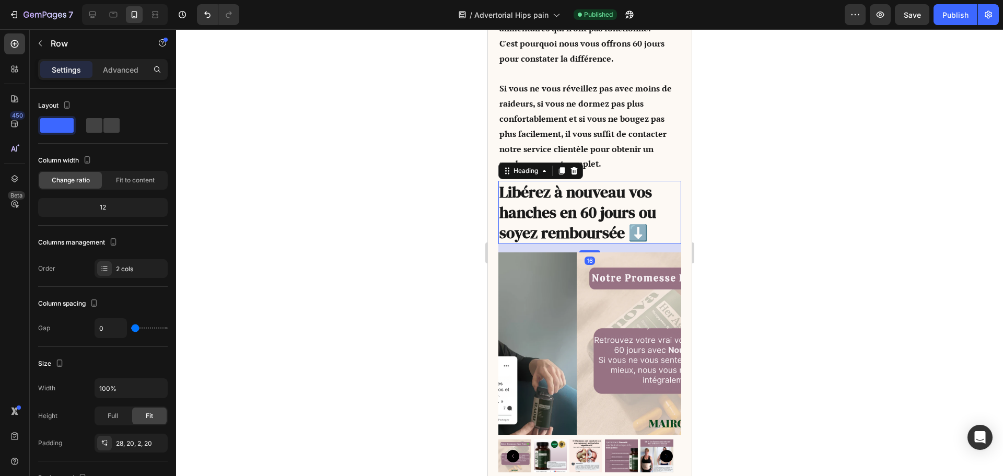
click at [520, 226] on h2 "Libérez à nouveau vos hanches en 60 jours ou soyez remboursée ⬇️" at bounding box center [589, 212] width 183 height 63
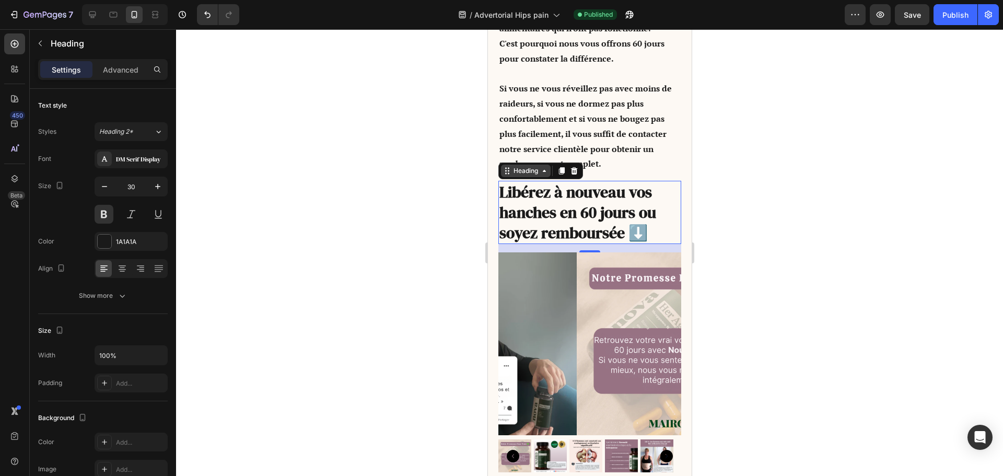
click at [521, 175] on div "Heading" at bounding box center [525, 170] width 29 height 9
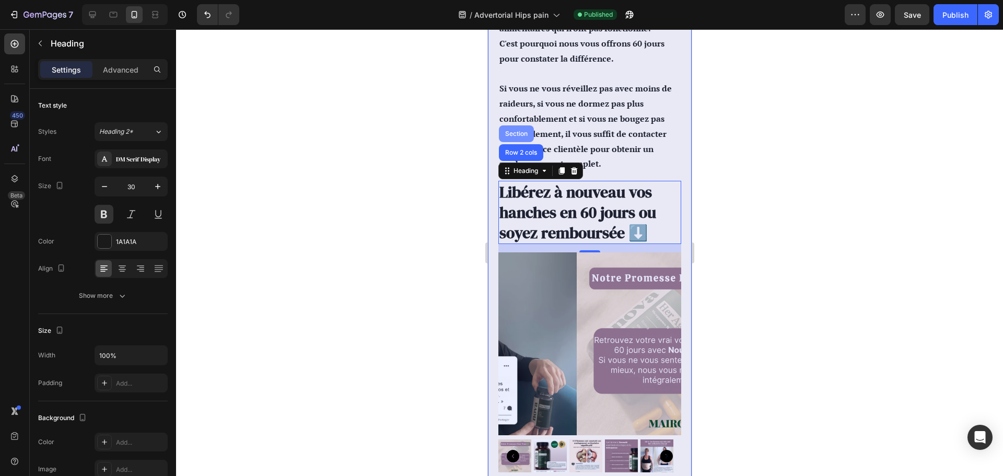
click at [514, 136] on div "Section" at bounding box center [515, 134] width 27 height 6
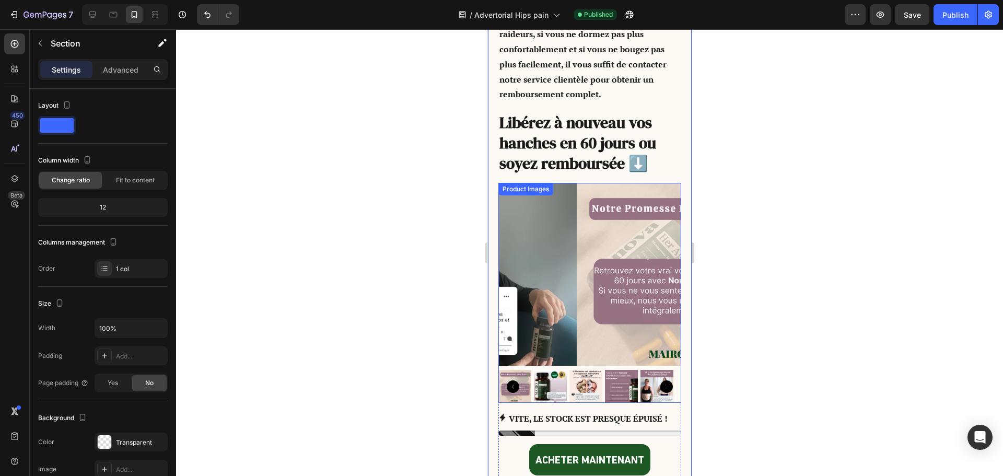
scroll to position [5798, 0]
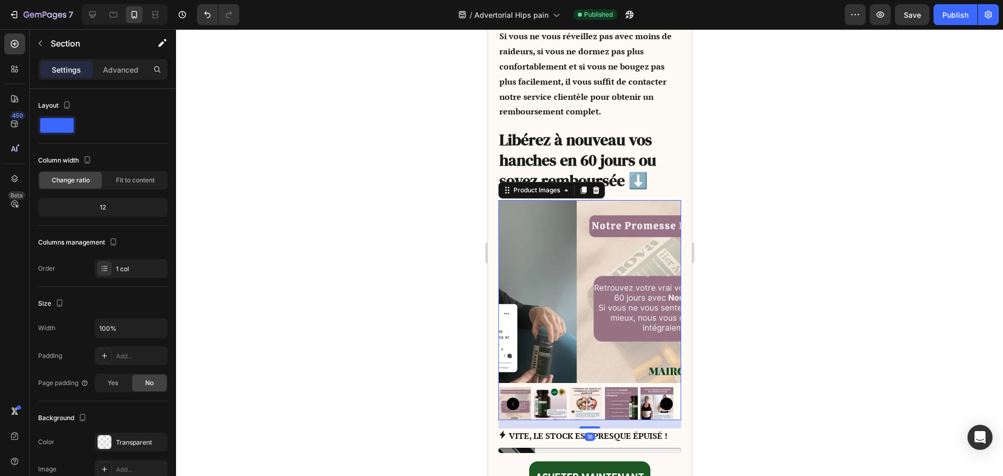
click at [576, 211] on img at bounding box center [667, 291] width 183 height 183
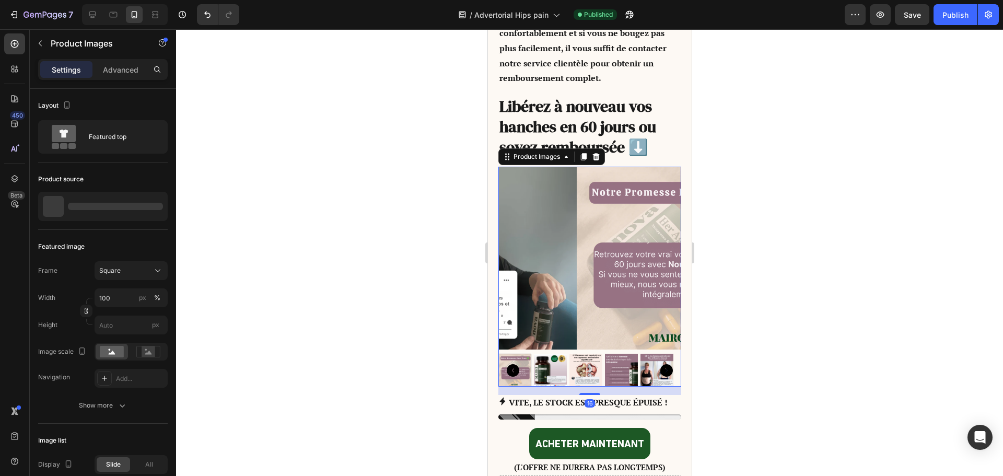
scroll to position [5850, 0]
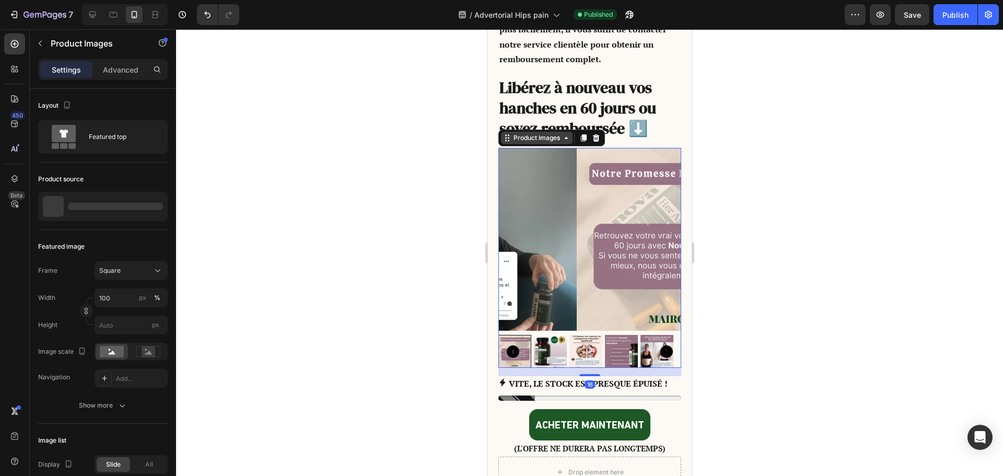
click at [523, 143] on div "Product Images" at bounding box center [536, 137] width 51 height 9
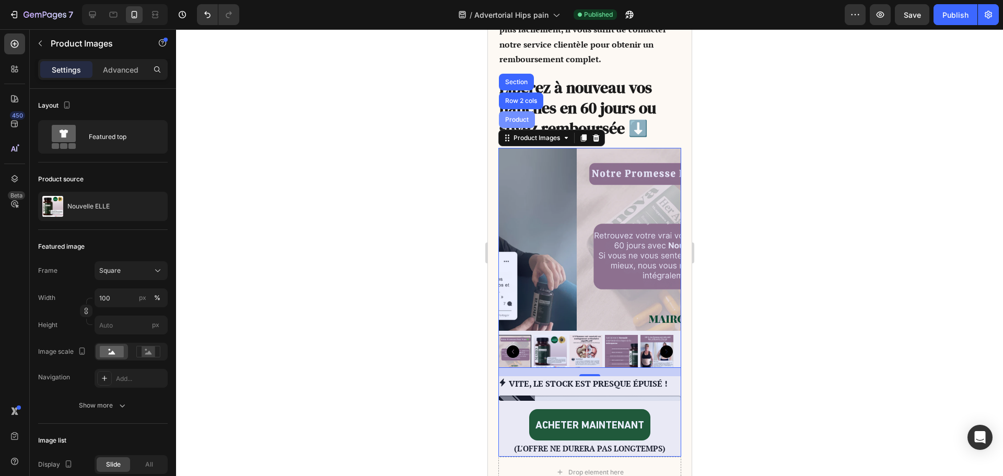
click at [518, 123] on div "Product" at bounding box center [516, 119] width 28 height 6
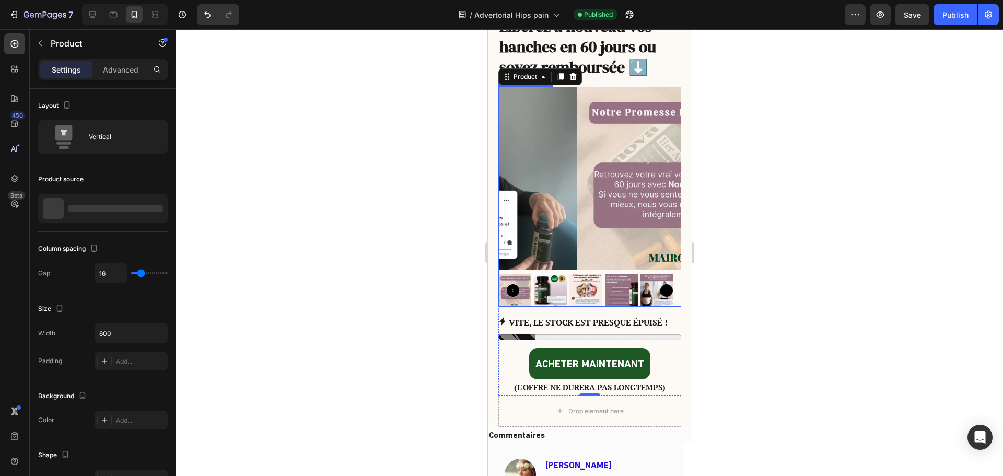
scroll to position [5902, 0]
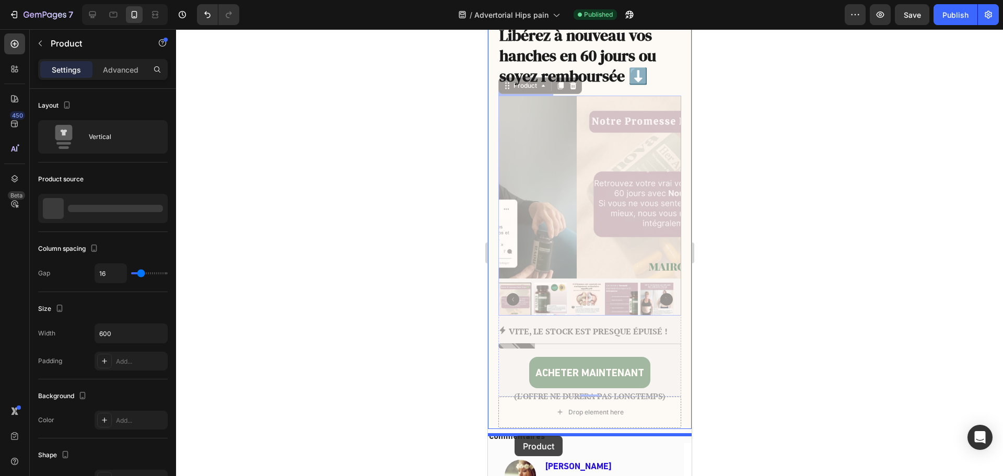
drag, startPoint x: 509, startPoint y: 90, endPoint x: 520, endPoint y: 435, distance: 345.4
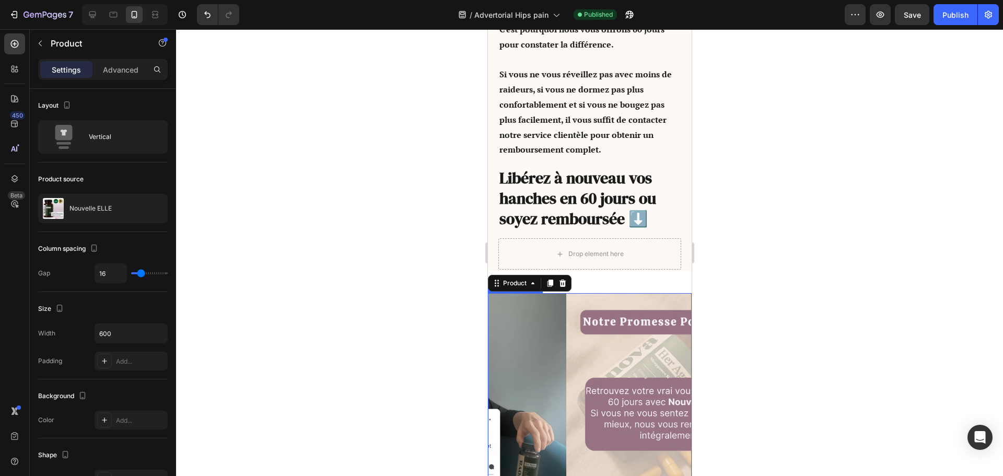
scroll to position [5758, 0]
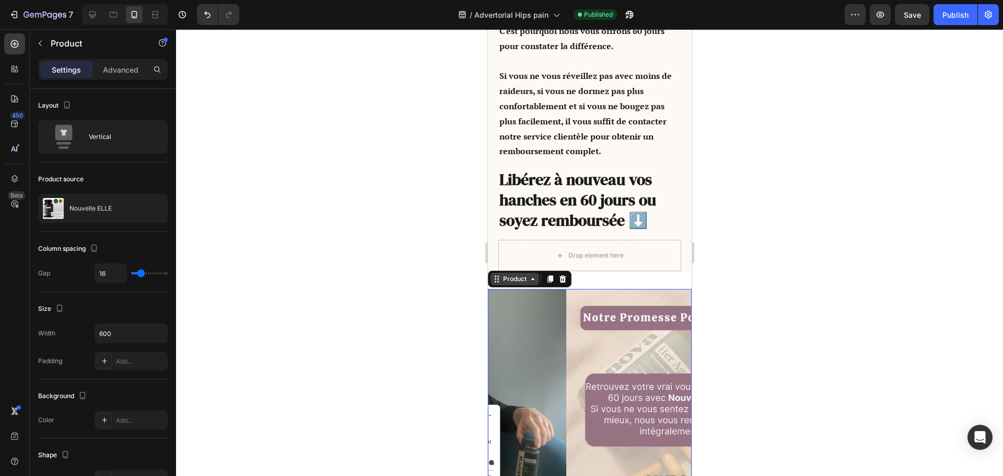
click at [513, 284] on div "Product" at bounding box center [514, 278] width 28 height 9
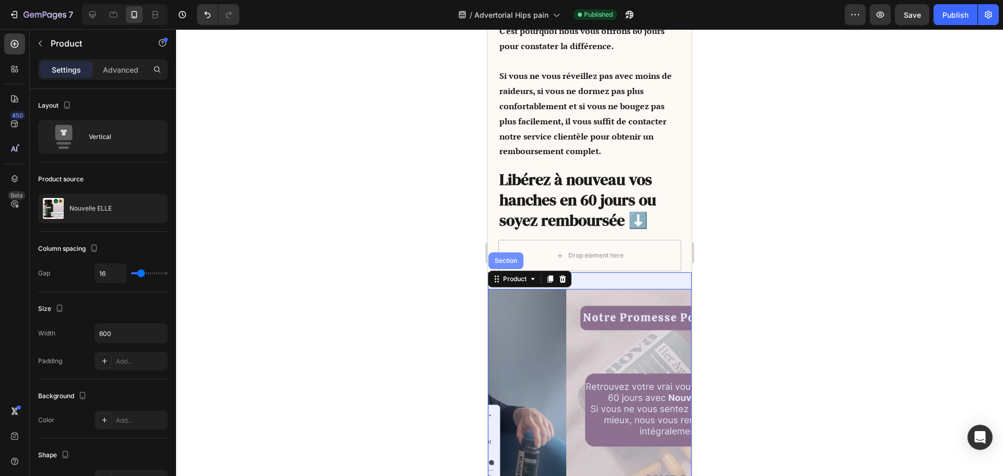
click at [502, 262] on div "Section" at bounding box center [505, 260] width 35 height 17
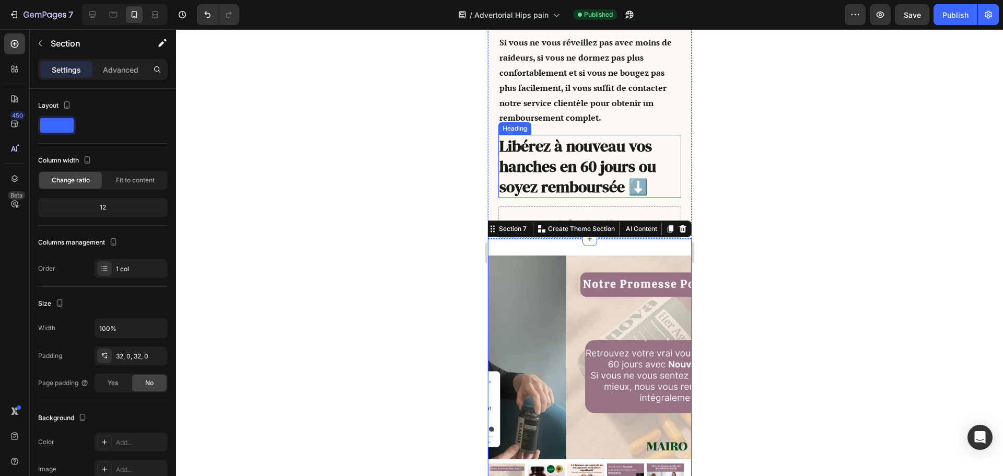
scroll to position [5810, 0]
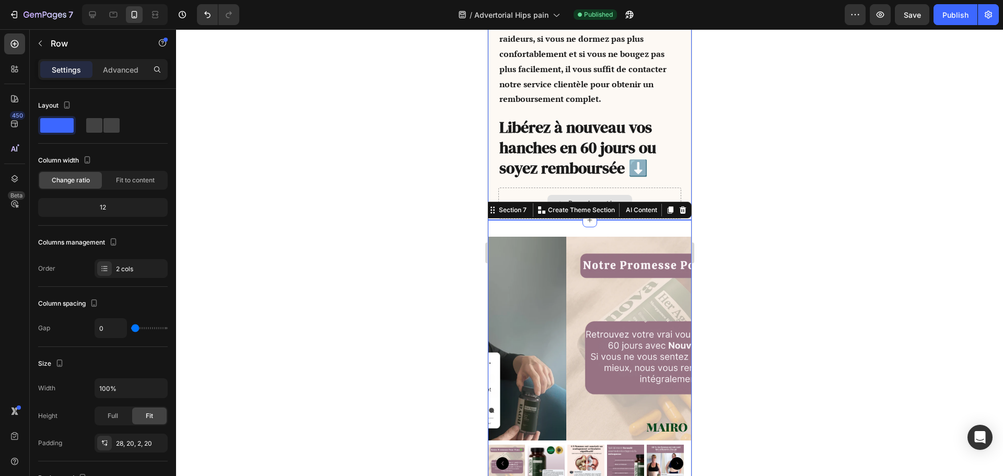
click at [645, 198] on div "Drop element here" at bounding box center [589, 202] width 183 height 31
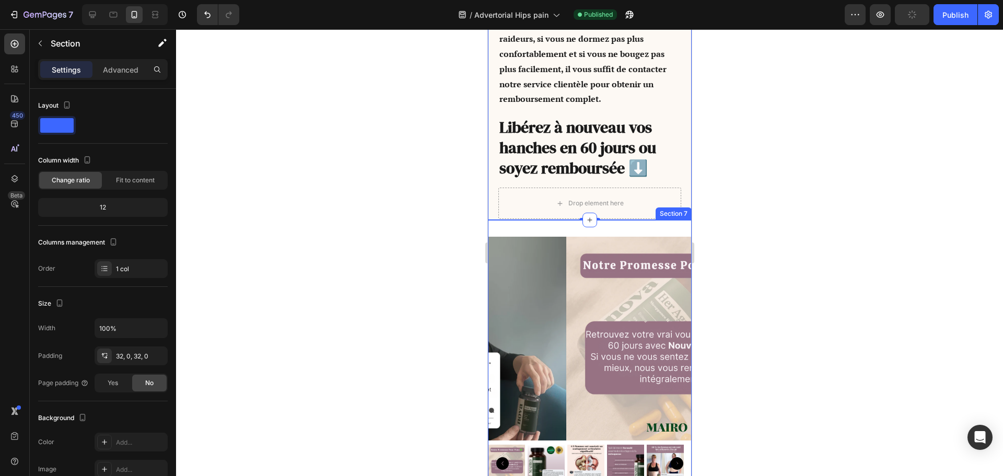
click at [543, 230] on div "Product Images Vite, le stock est presque épuisé ! Stock Counter ACHETER MAINTE…" at bounding box center [589, 403] width 204 height 367
click at [112, 68] on p "Advanced" at bounding box center [121, 69] width 36 height 11
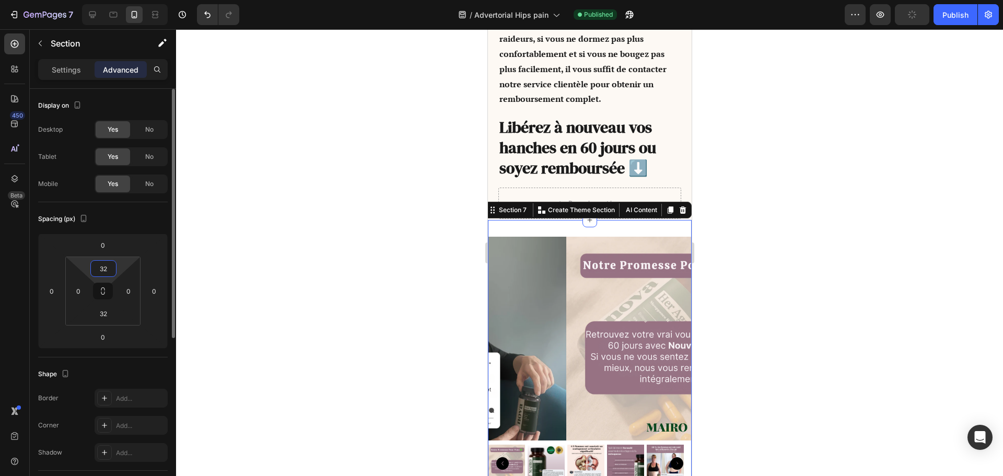
click at [104, 271] on input "32" at bounding box center [103, 269] width 21 height 16
type input "0"
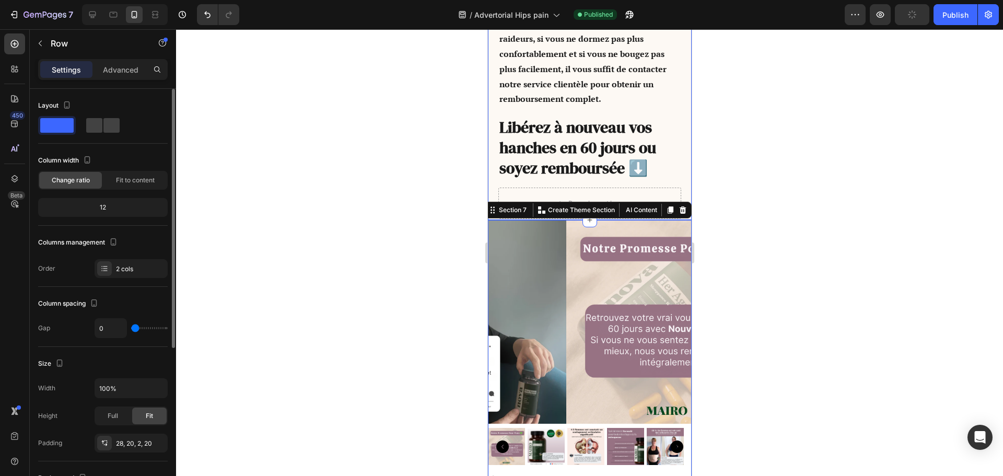
click at [668, 186] on div "Nous sommes convaincus de l'efficacité de notre formule, car nous avons vu des …" at bounding box center [589, 19] width 183 height 338
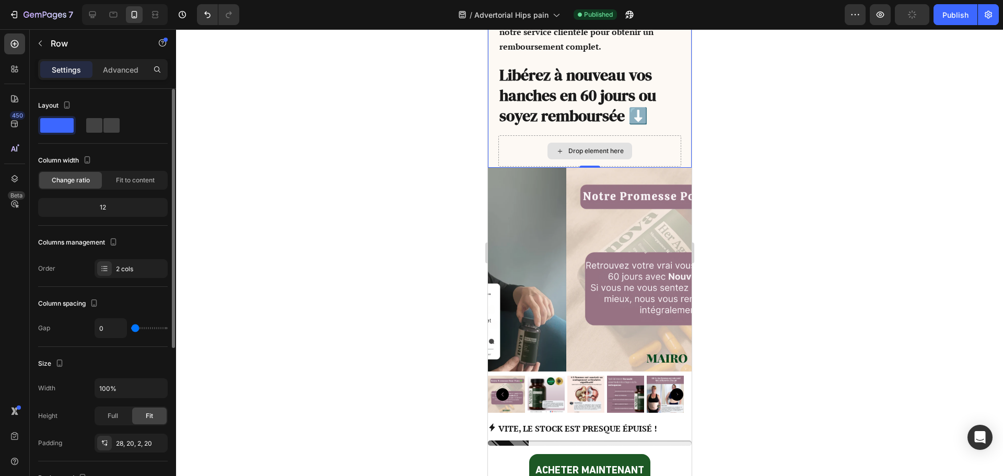
click at [642, 161] on div "Drop element here" at bounding box center [589, 150] width 183 height 31
click at [132, 264] on div "2 cols" at bounding box center [140, 268] width 49 height 9
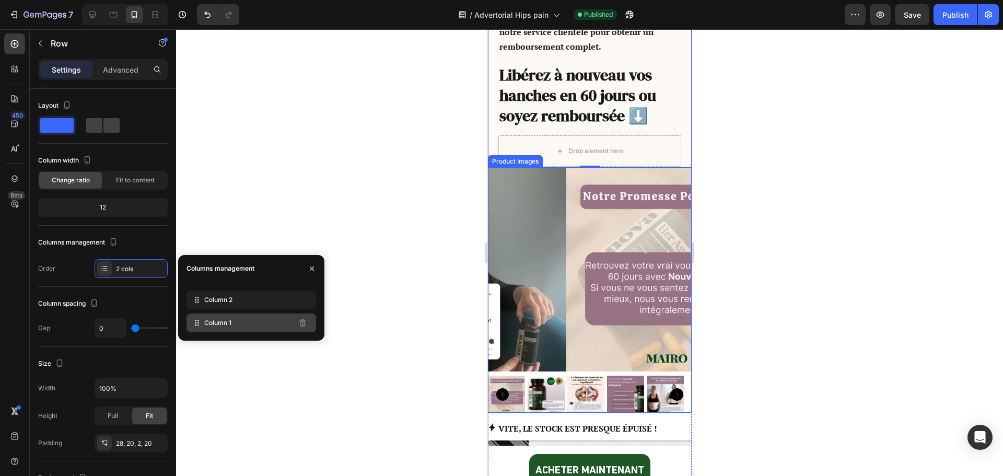
click at [233, 325] on div "Column 1" at bounding box center [251, 322] width 130 height 19
click at [230, 302] on span "Column 2" at bounding box center [218, 299] width 28 height 9
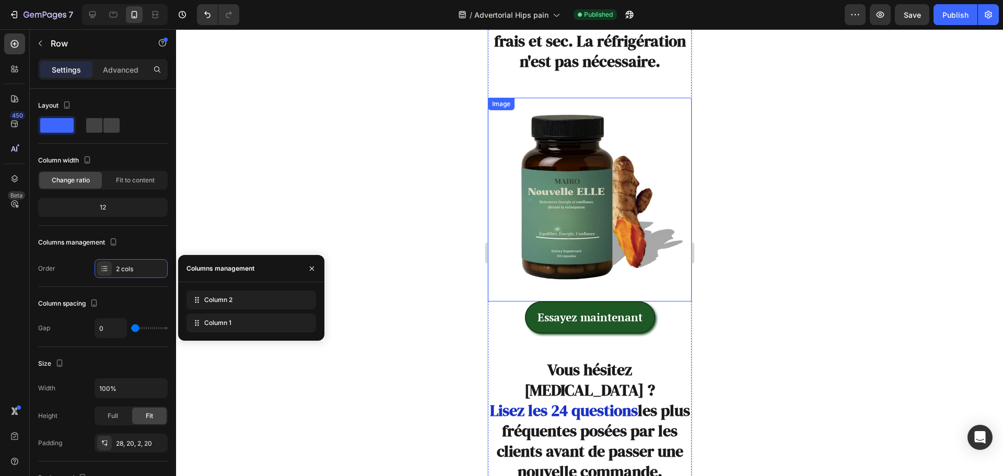
scroll to position [10668, 0]
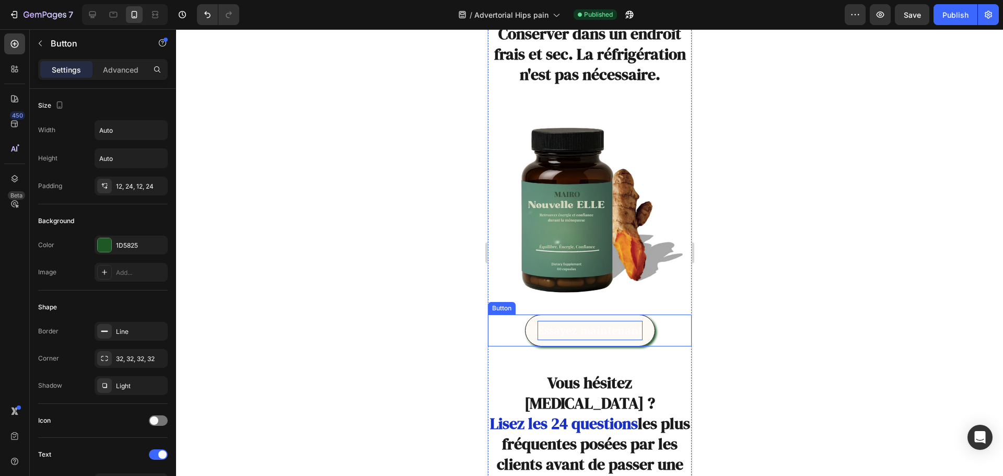
click at [573, 321] on p "Essayez maintenant" at bounding box center [589, 331] width 105 height 20
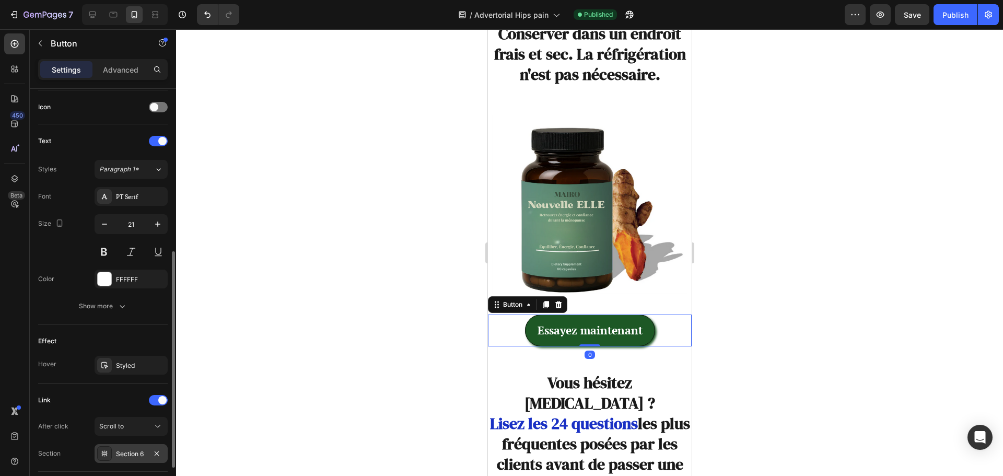
scroll to position [386, 0]
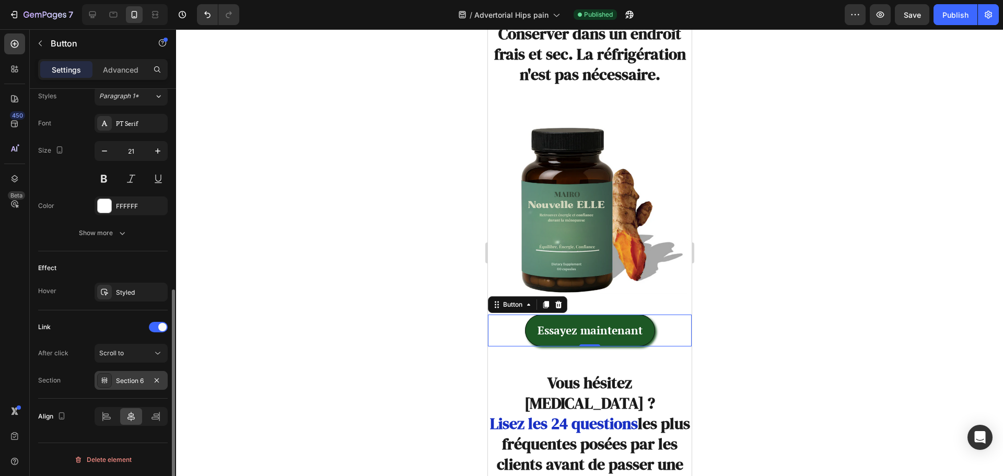
click at [131, 380] on div "Section 6" at bounding box center [131, 380] width 30 height 9
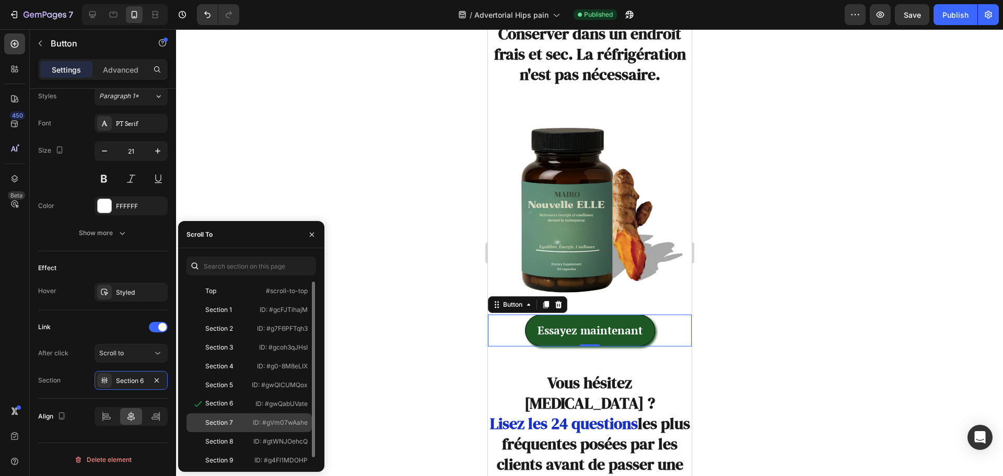
click at [240, 421] on div "Section 7" at bounding box center [220, 422] width 58 height 9
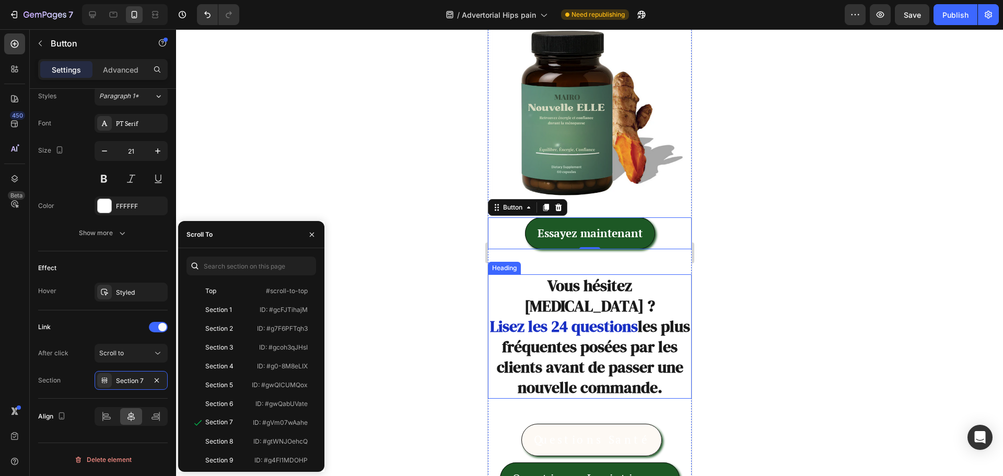
scroll to position [10772, 0]
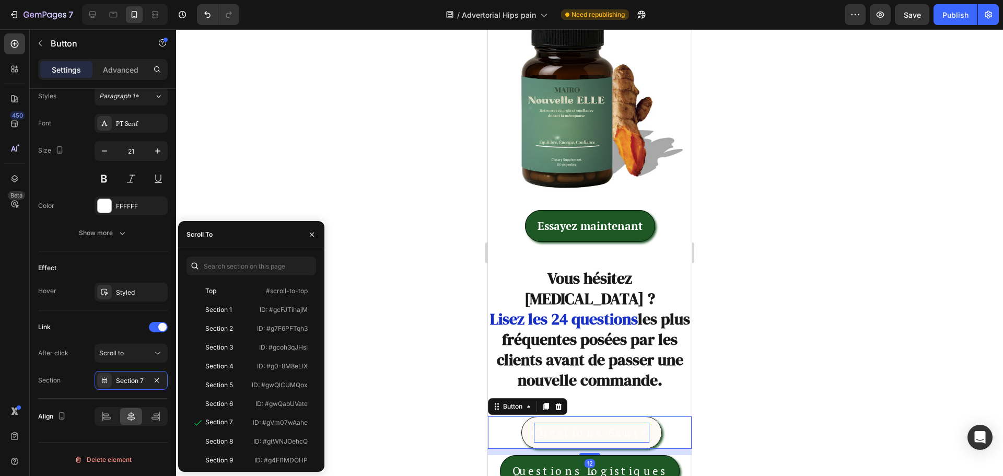
click at [582, 422] on p "Questions Santé" at bounding box center [590, 432] width 115 height 20
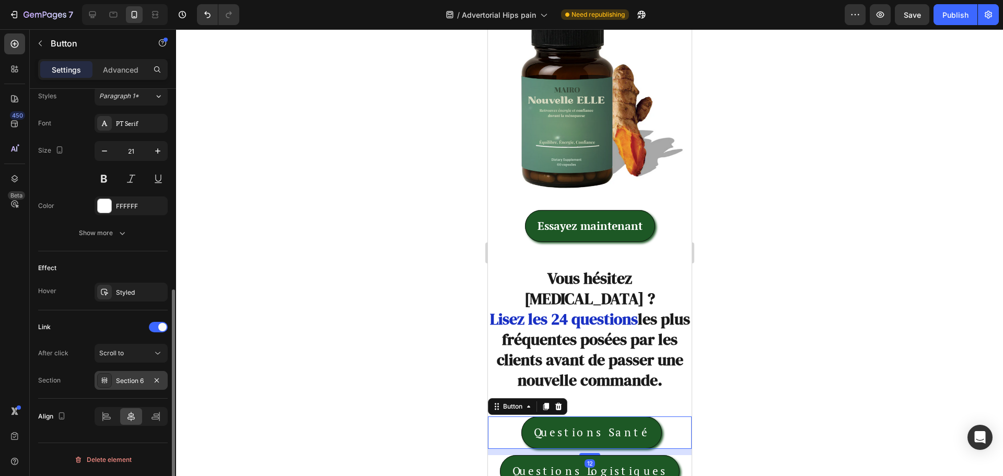
click at [133, 381] on div "Section 6" at bounding box center [131, 380] width 30 height 9
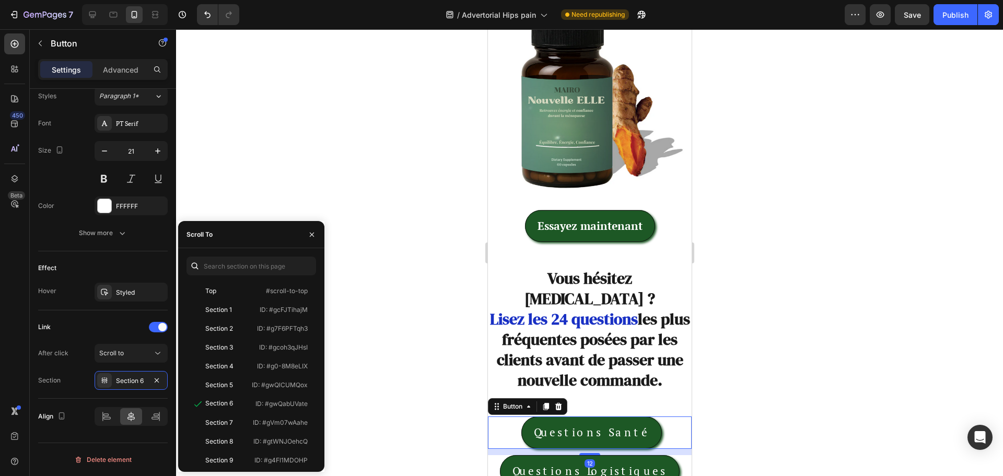
drag, startPoint x: 220, startPoint y: 425, endPoint x: 434, endPoint y: 435, distance: 213.8
click at [224, 426] on div "Section 7" at bounding box center [219, 422] width 28 height 9
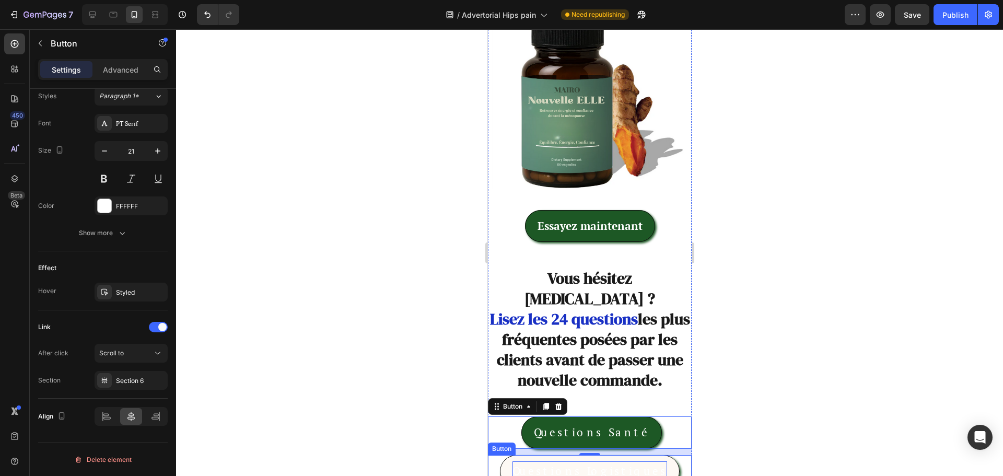
drag, startPoint x: 589, startPoint y: 390, endPoint x: 519, endPoint y: 405, distance: 71.7
click at [589, 461] on p "Questions Logistiques" at bounding box center [589, 471] width 155 height 20
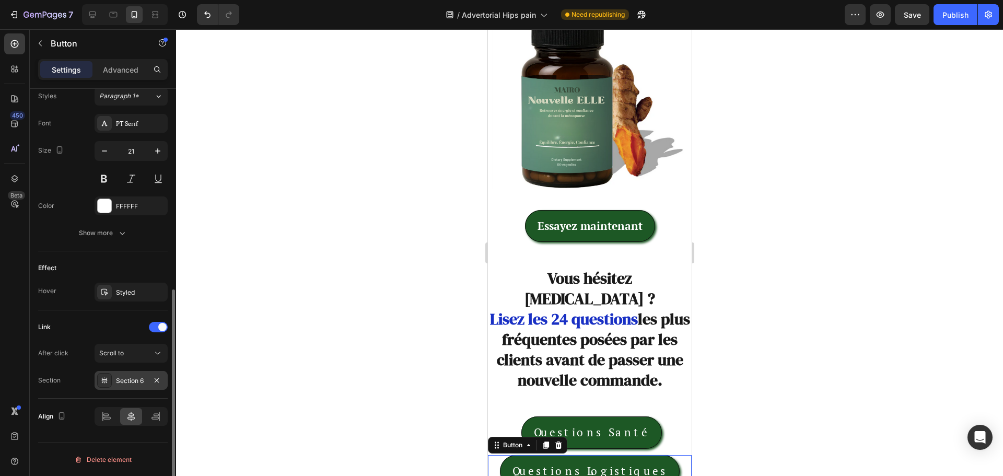
click at [146, 375] on div "Section 6" at bounding box center [131, 380] width 73 height 19
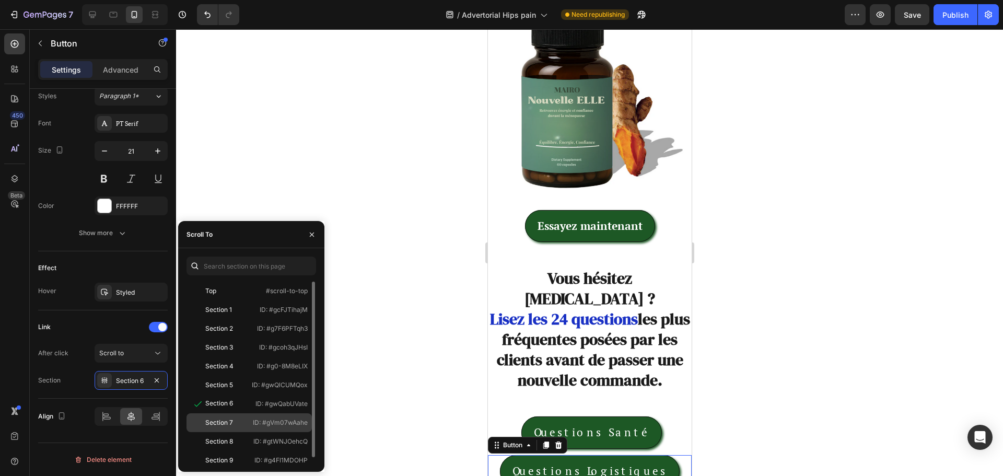
click at [229, 419] on div "Section 7" at bounding box center [219, 422] width 28 height 9
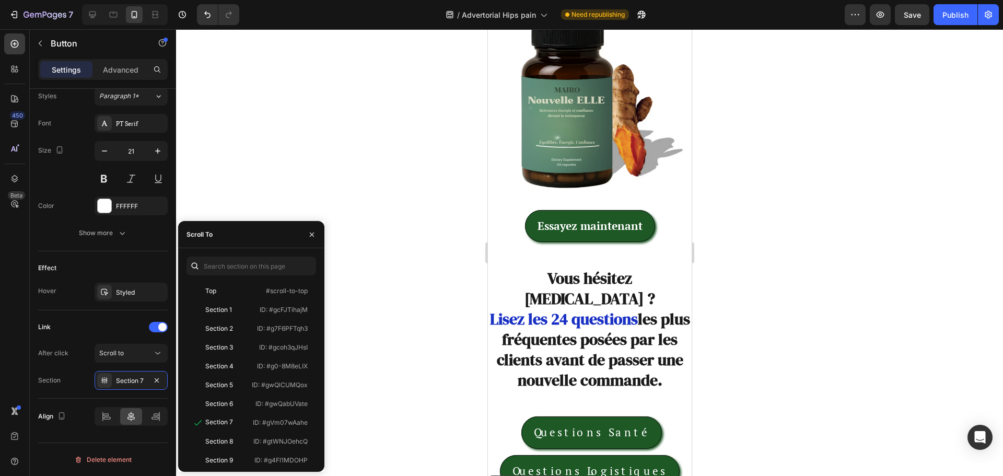
drag, startPoint x: 551, startPoint y: 433, endPoint x: 868, endPoint y: 462, distance: 318.8
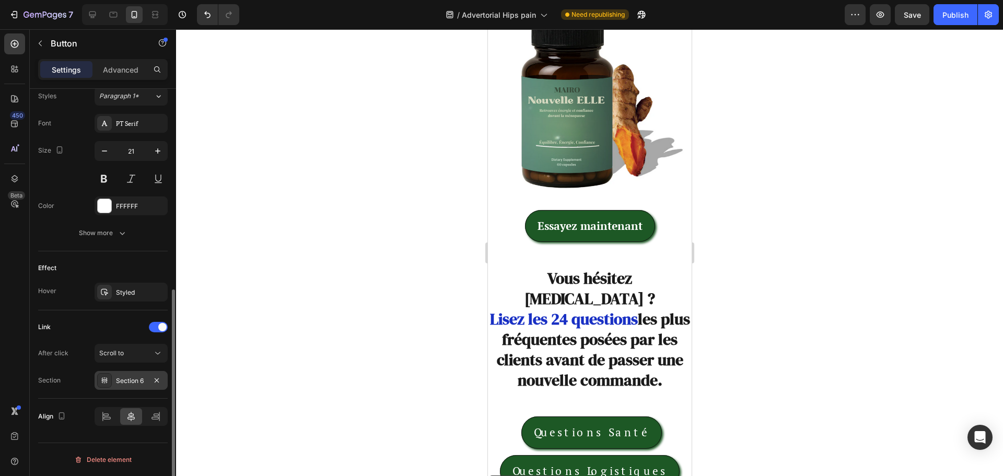
click at [138, 380] on div "Section 6" at bounding box center [131, 380] width 30 height 9
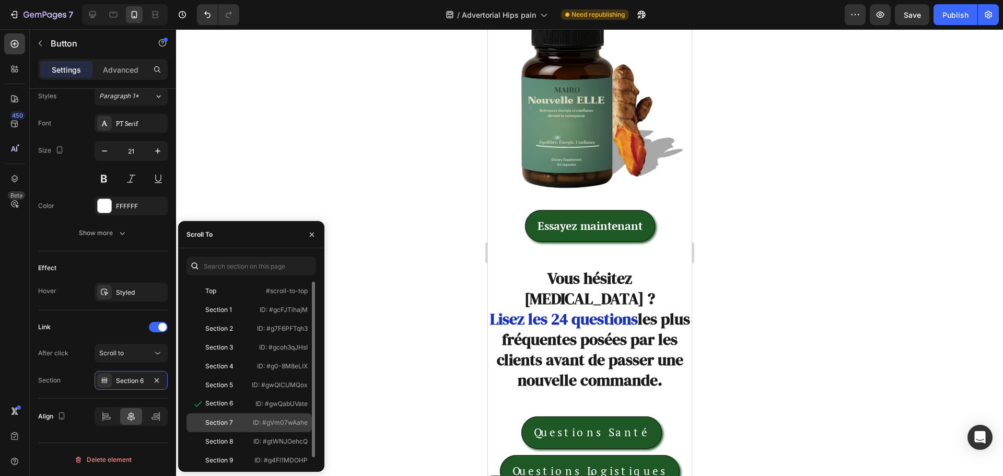
click at [242, 419] on div "Section 7" at bounding box center [220, 422] width 58 height 9
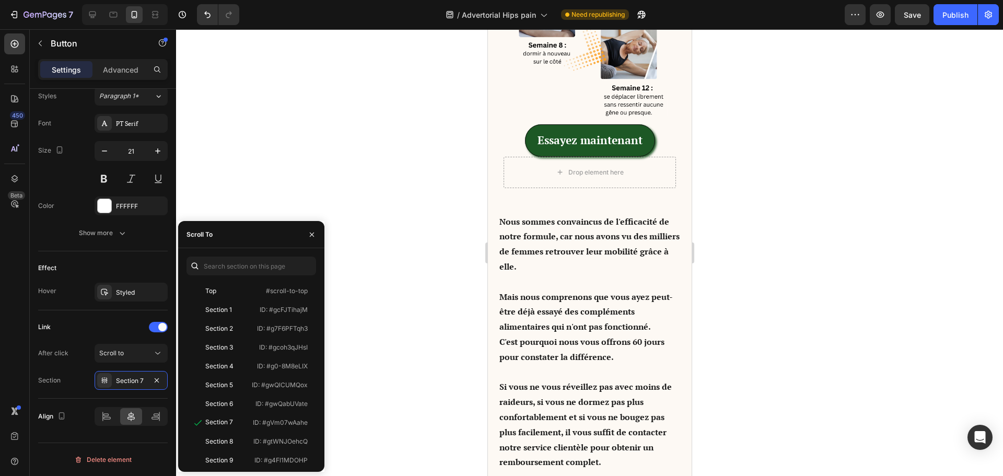
scroll to position [5394, 0]
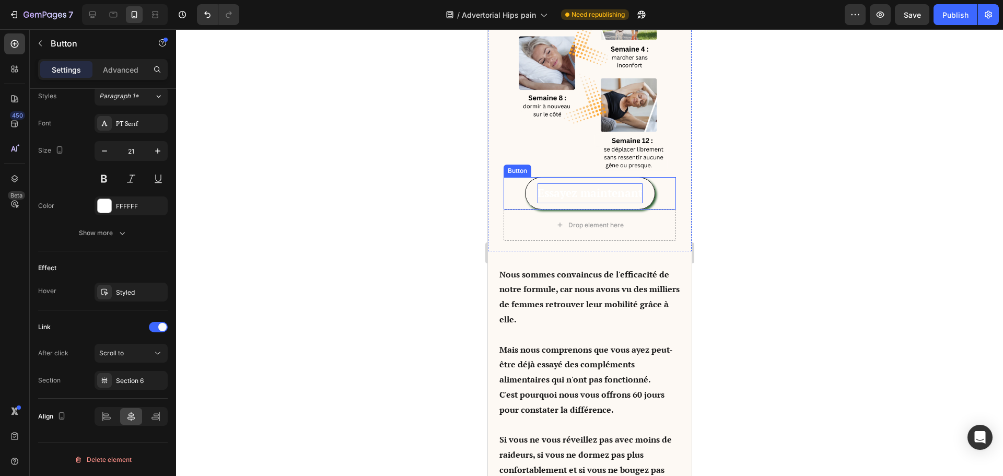
click at [578, 203] on p "Essayez maintenant" at bounding box center [589, 193] width 105 height 20
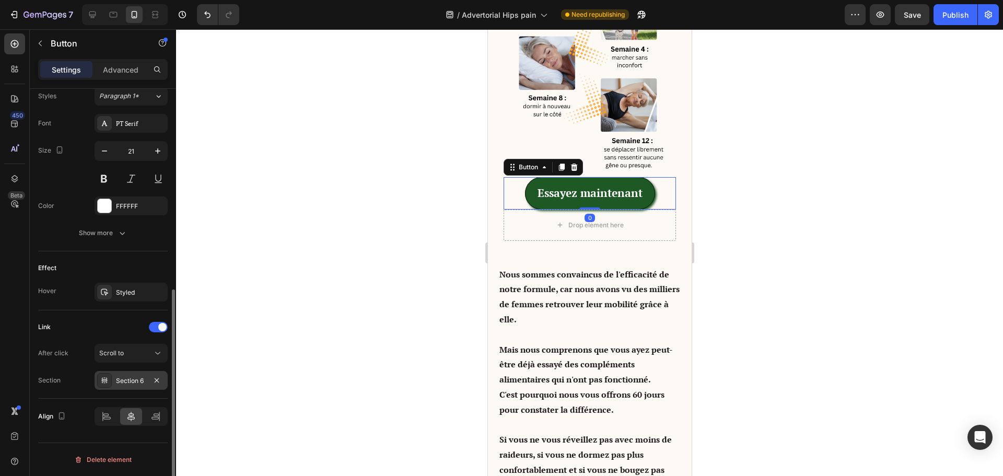
click at [134, 380] on div "Section 6" at bounding box center [131, 380] width 30 height 9
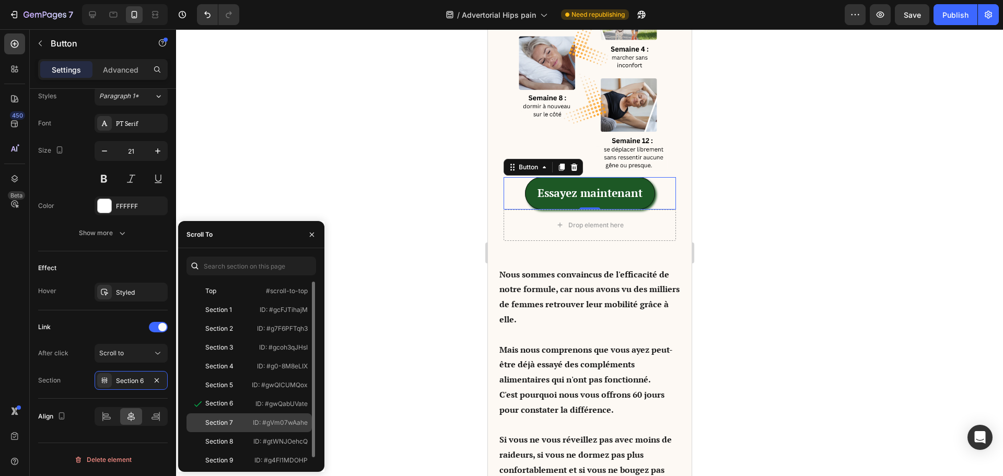
click at [223, 417] on div "Section 7 ID: #gVm07wAahe" at bounding box center [248, 422] width 125 height 19
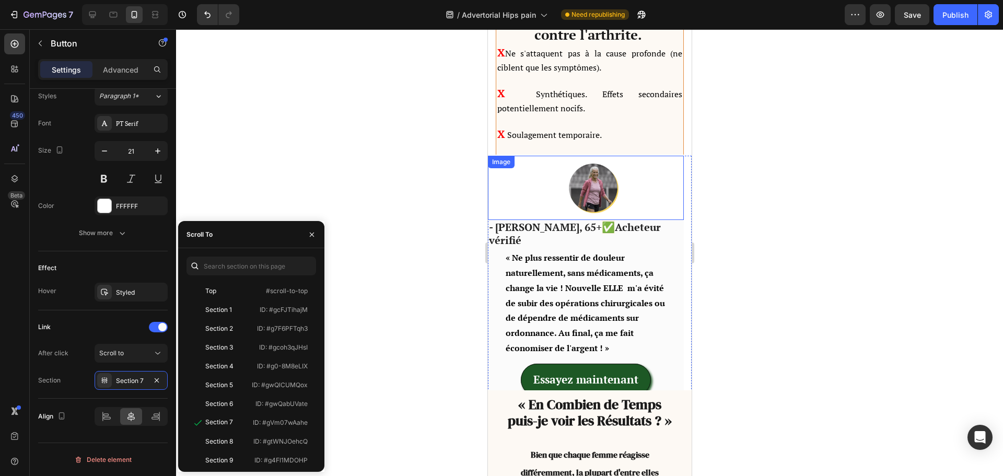
scroll to position [4924, 0]
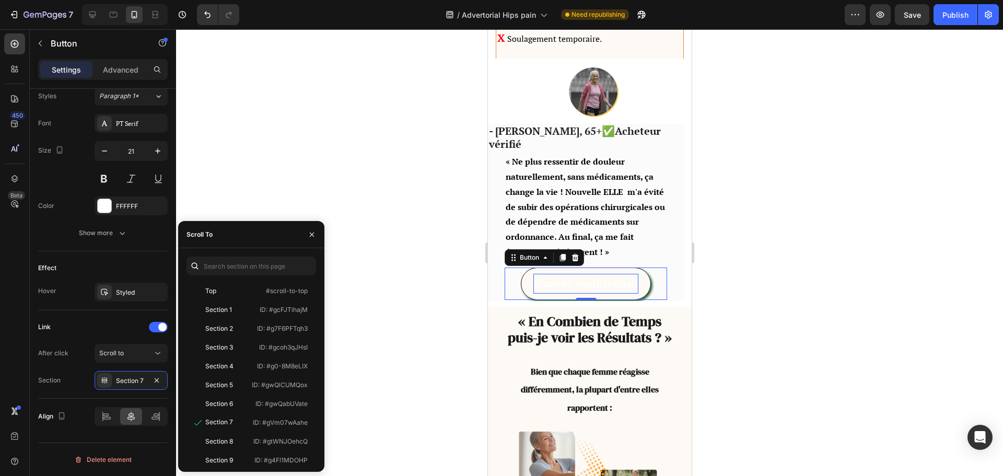
click at [566, 274] on p "Essayez maintenant" at bounding box center [585, 284] width 105 height 20
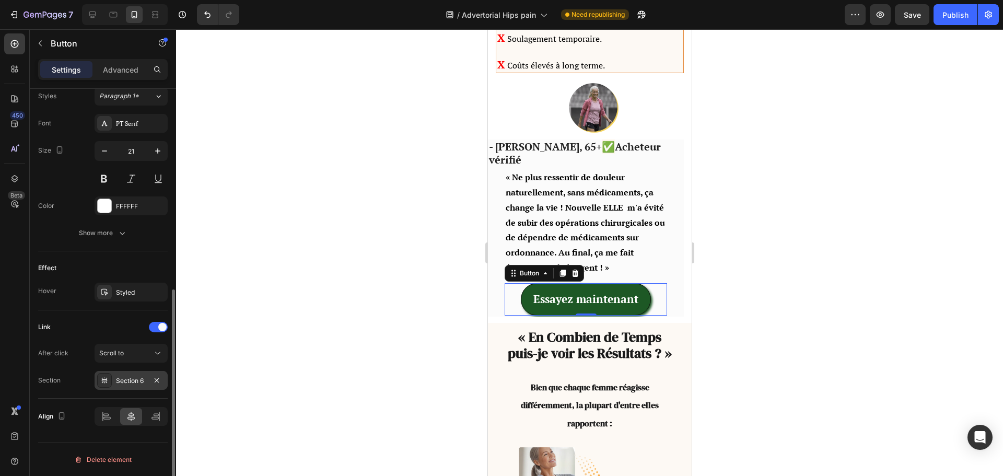
click at [133, 374] on div "Section 6" at bounding box center [131, 380] width 73 height 19
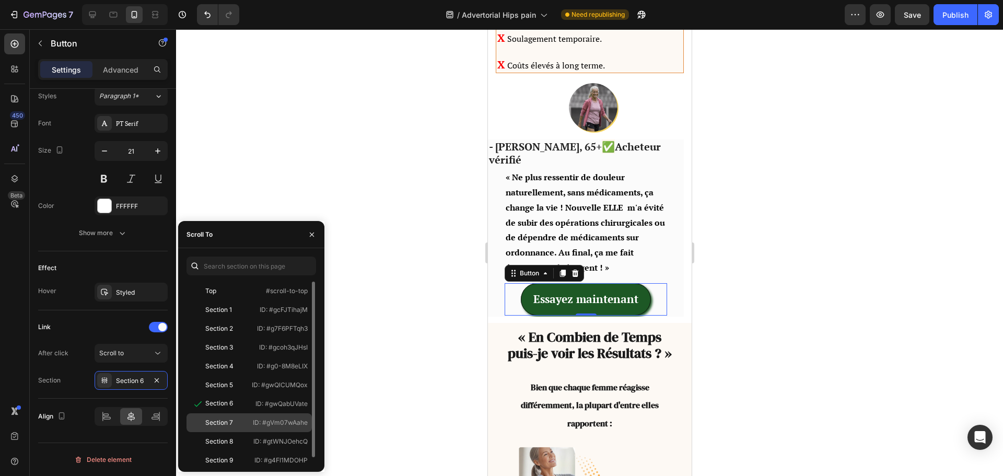
click at [222, 418] on div "Section 7 ID: #gVm07wAahe" at bounding box center [248, 422] width 125 height 19
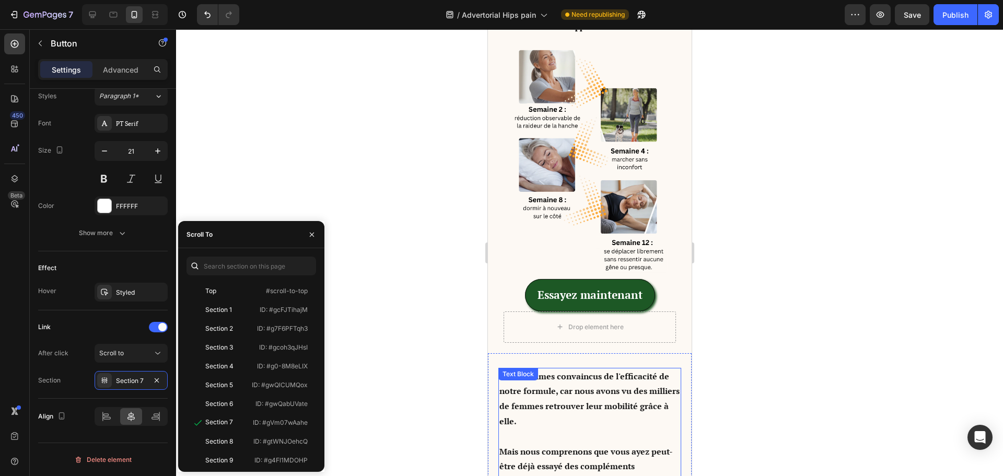
scroll to position [4559, 0]
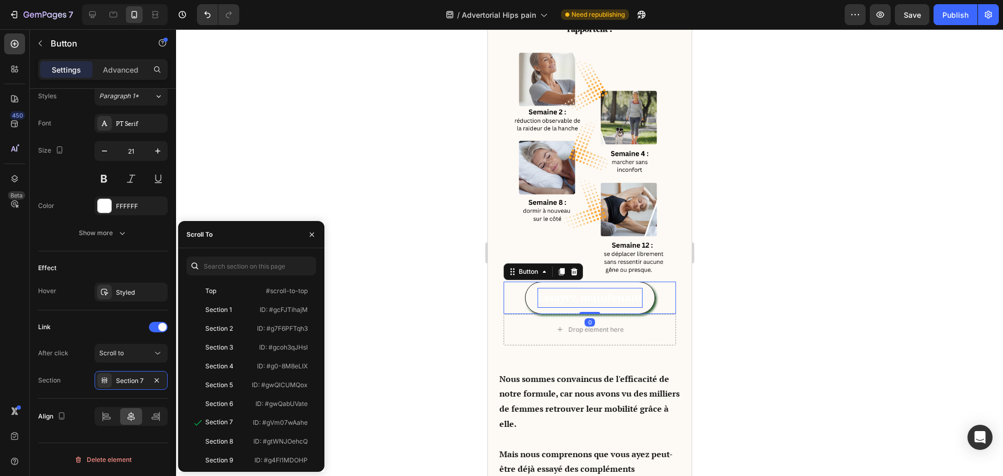
click at [543, 294] on p "Essayez maintenant" at bounding box center [589, 298] width 105 height 20
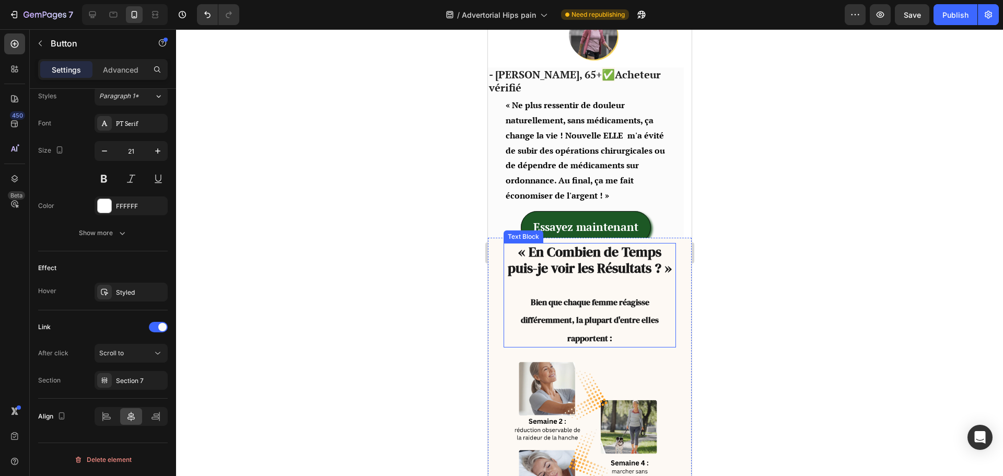
scroll to position [4499, 0]
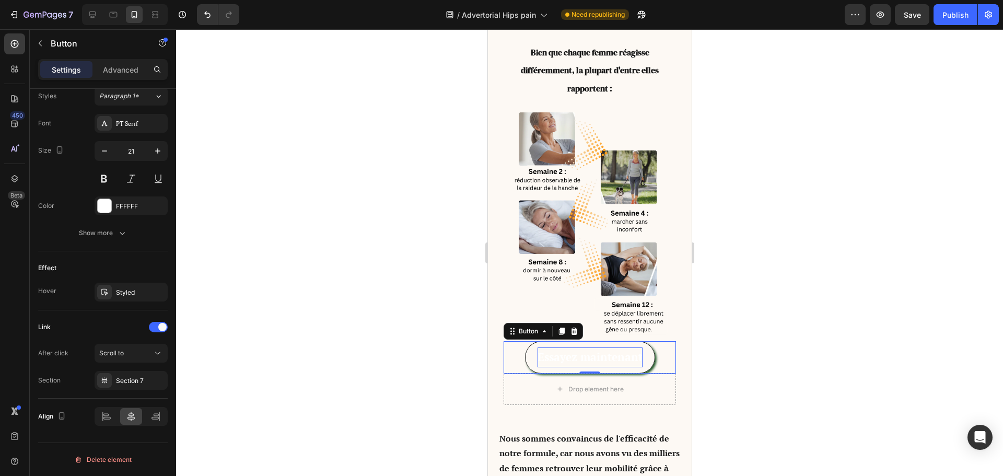
click at [537, 364] on p "Essayez maintenant" at bounding box center [589, 357] width 105 height 20
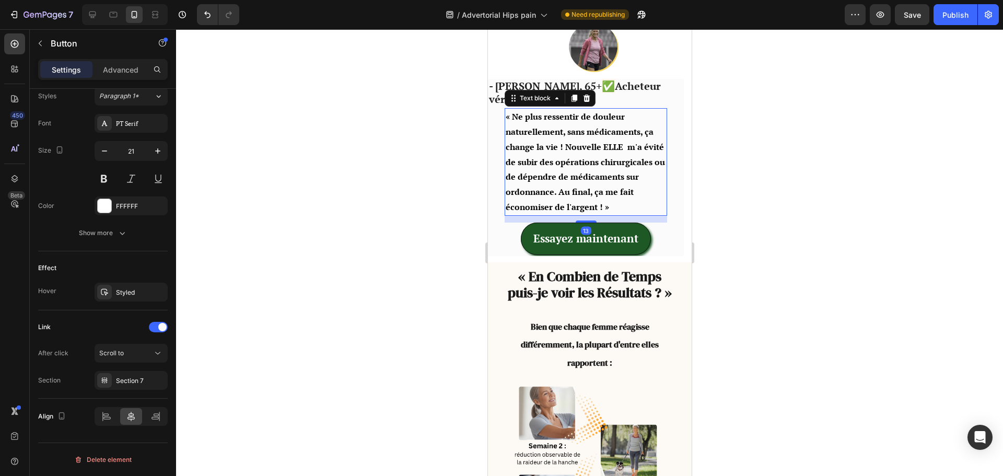
scroll to position [202, 0]
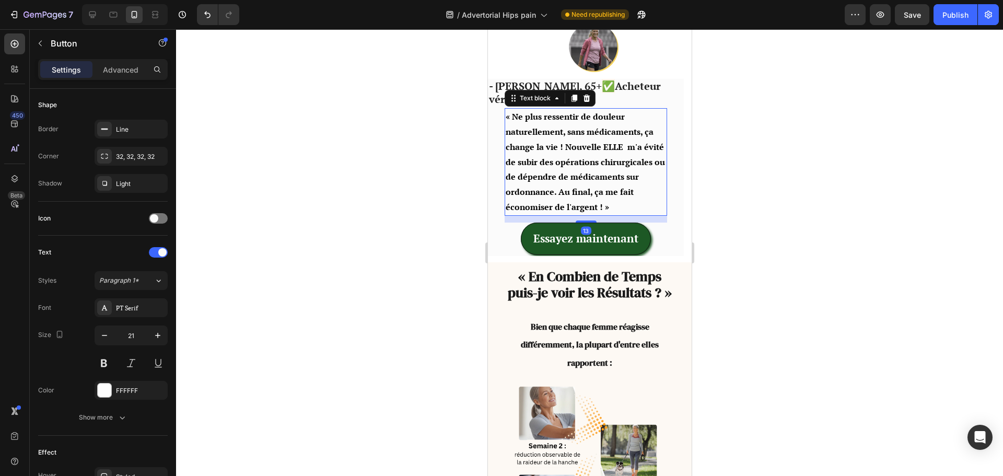
click at [616, 148] on span "« Ne plus ressentir de douleur naturellement, sans médicaments, ça change la vi…" at bounding box center [584, 162] width 159 height 102
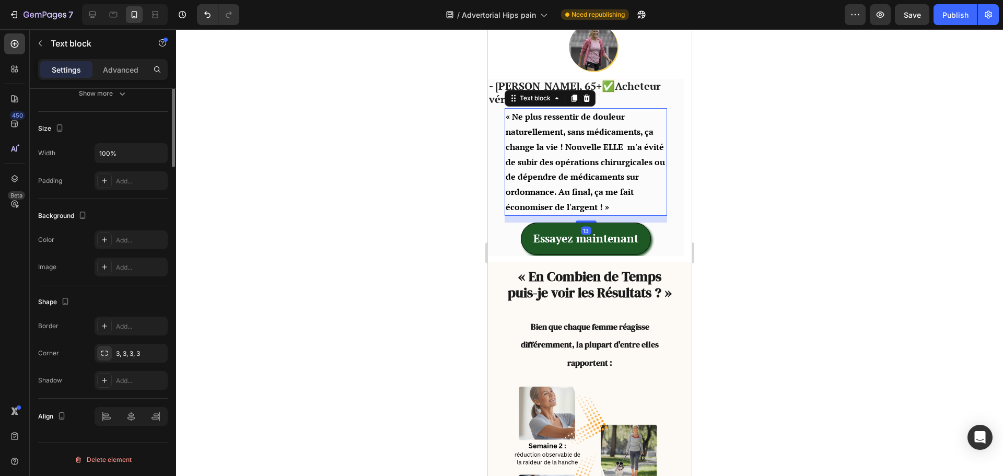
scroll to position [0, 0]
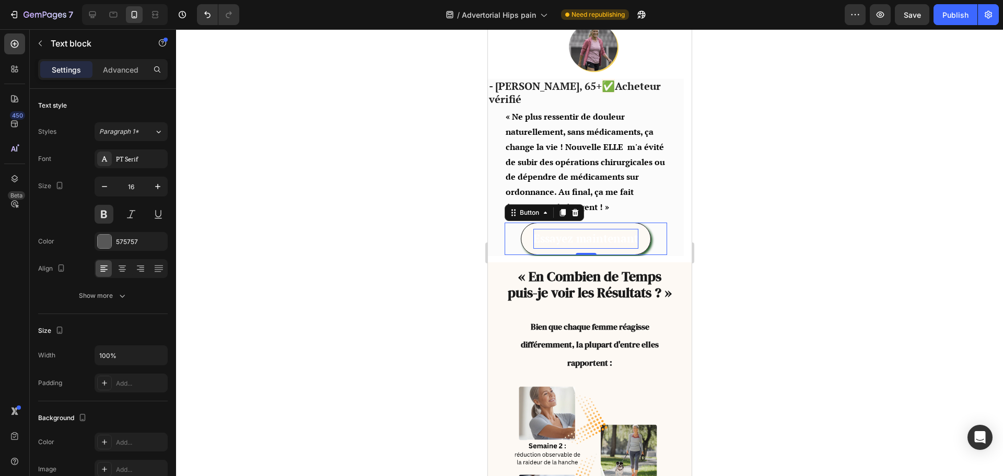
click at [543, 229] on p "Essayez maintenant" at bounding box center [585, 239] width 105 height 20
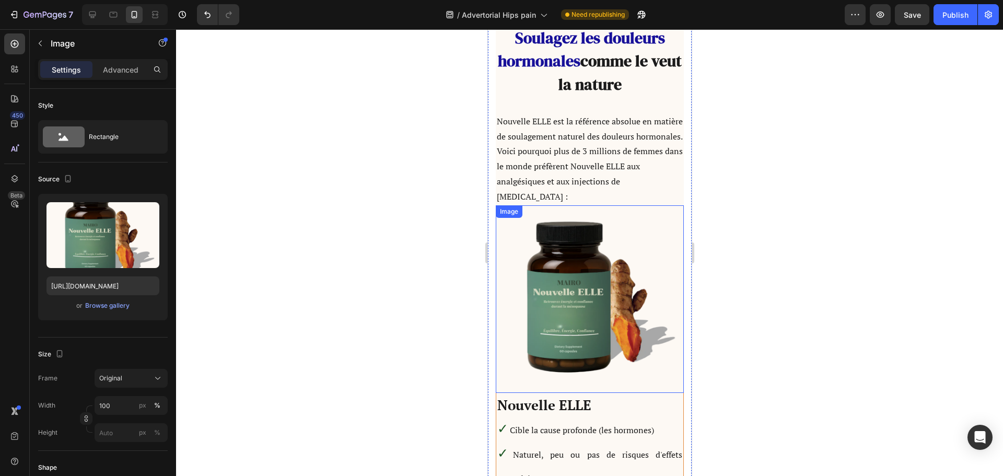
click at [642, 205] on img at bounding box center [589, 298] width 188 height 187
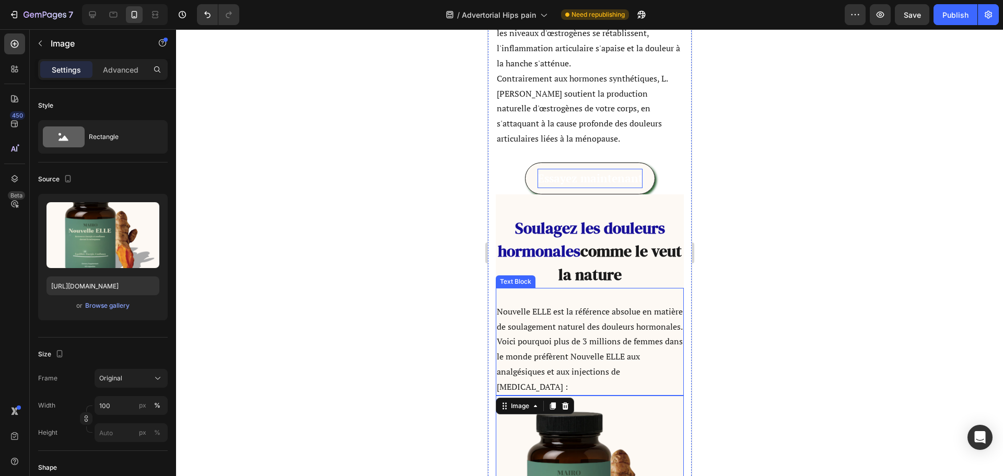
scroll to position [3873, 0]
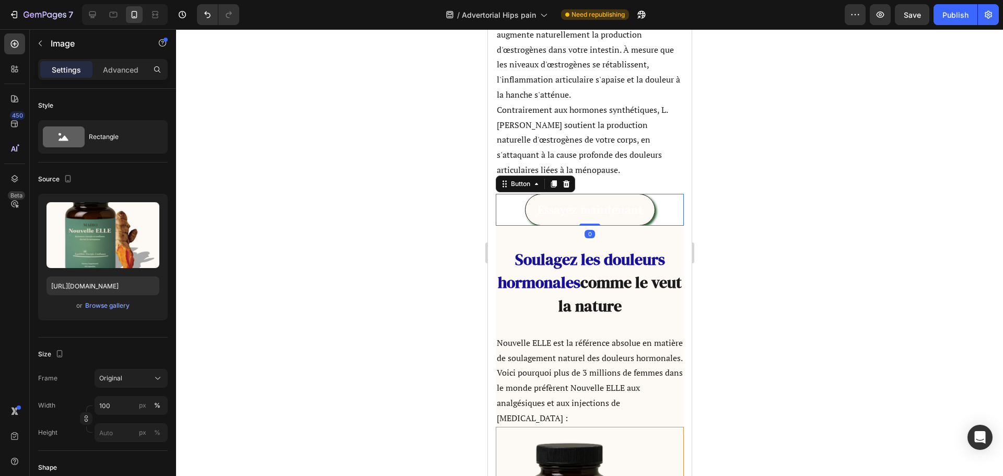
click at [609, 198] on link "Essayez maintenant" at bounding box center [589, 210] width 130 height 32
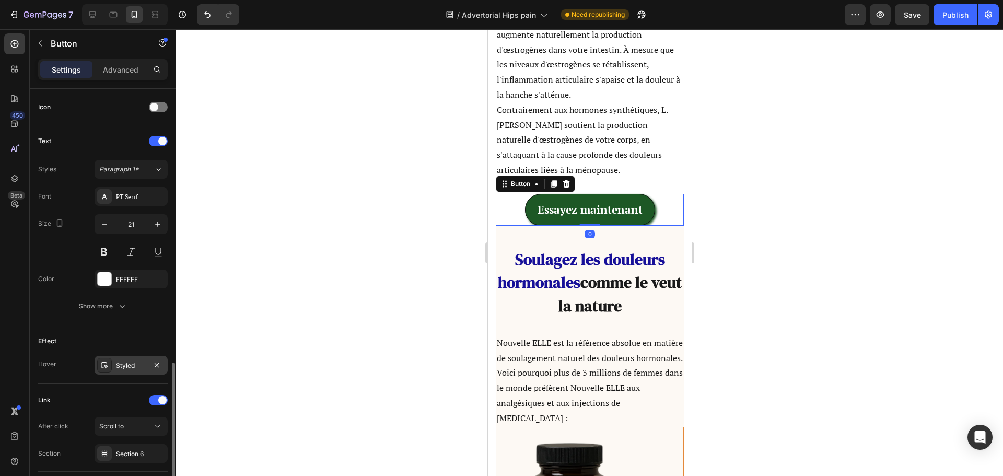
scroll to position [386, 0]
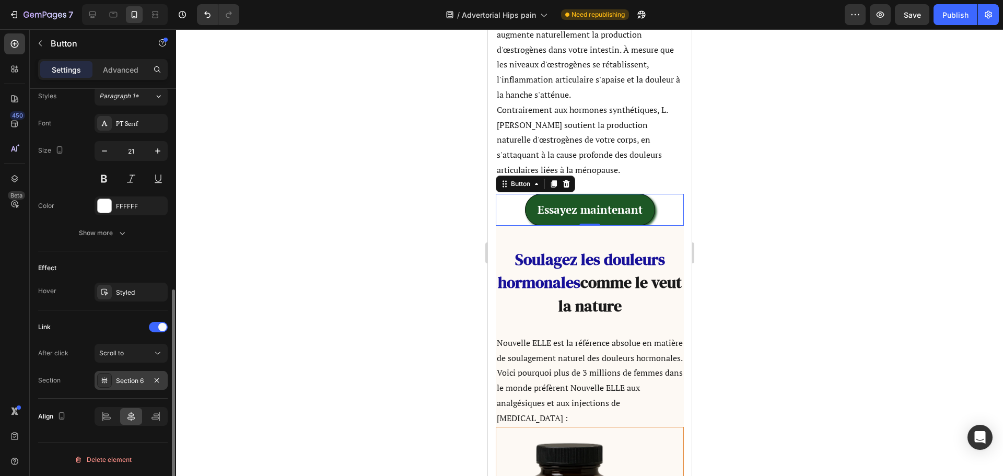
click at [142, 380] on div "Section 6" at bounding box center [131, 380] width 30 height 9
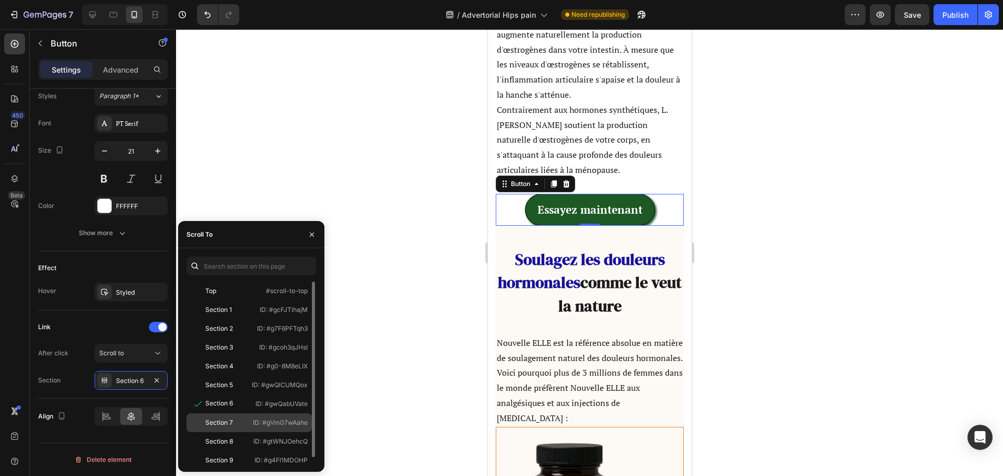
click at [226, 421] on div "Section 7" at bounding box center [219, 422] width 28 height 9
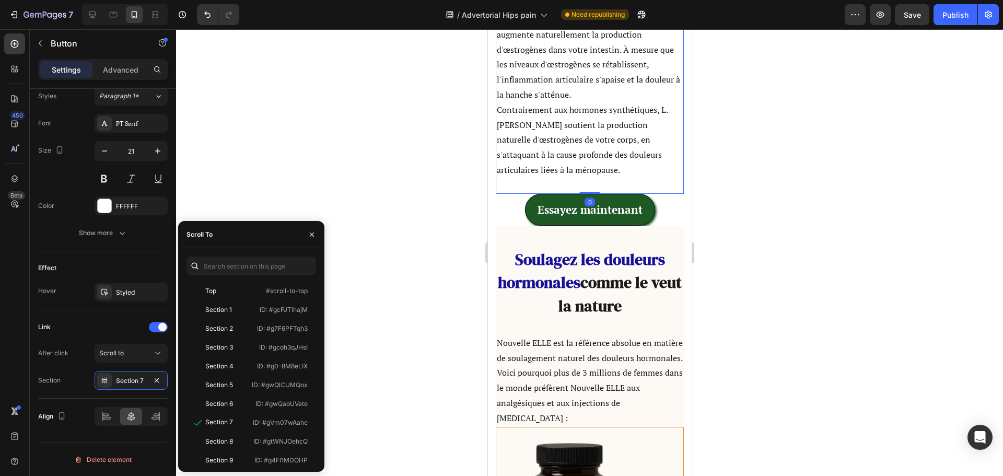
click at [619, 145] on p "Contrairement aux hormones synthétiques, L.Gasseri soutient la production natur…" at bounding box center [589, 139] width 186 height 75
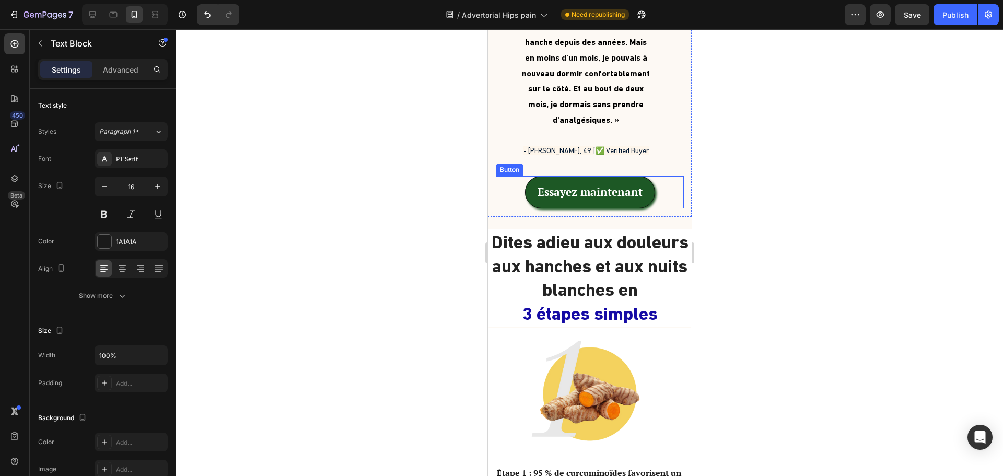
scroll to position [2817, 0]
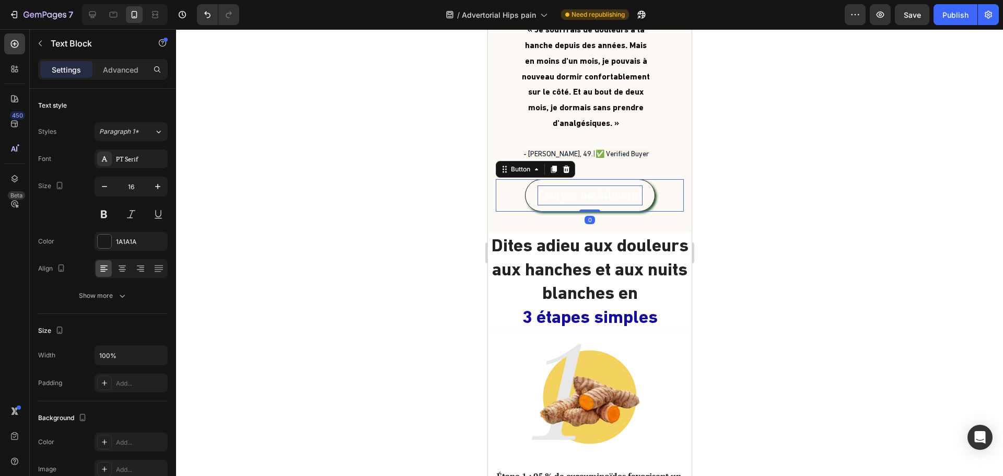
click at [624, 185] on p "Essayez maintenant" at bounding box center [589, 195] width 105 height 20
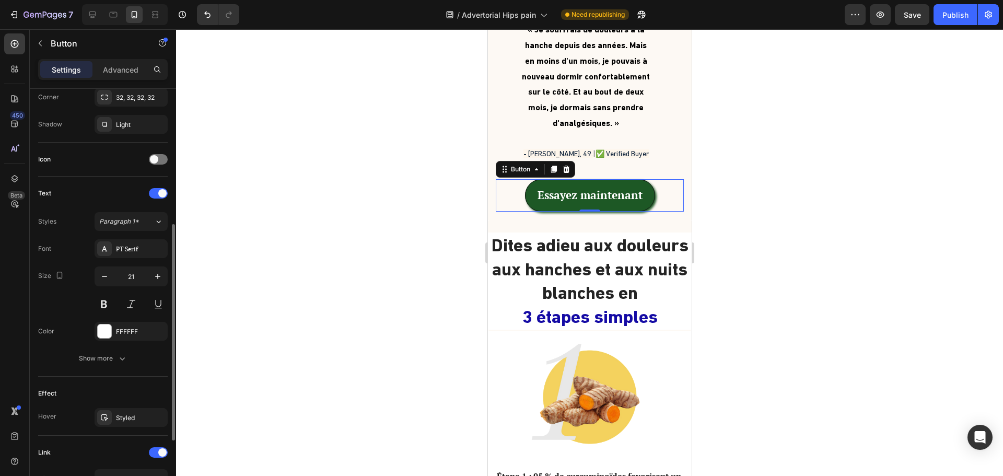
scroll to position [386, 0]
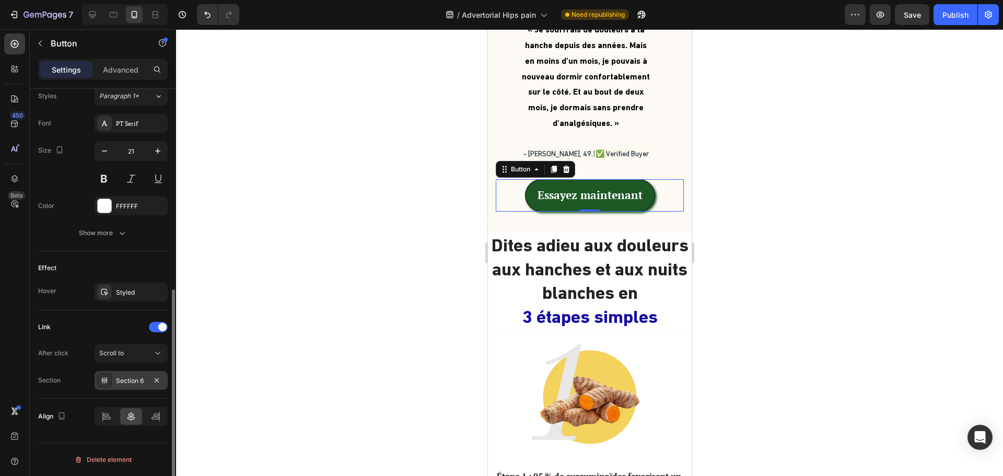
click at [126, 385] on div "Section 6" at bounding box center [131, 380] width 73 height 19
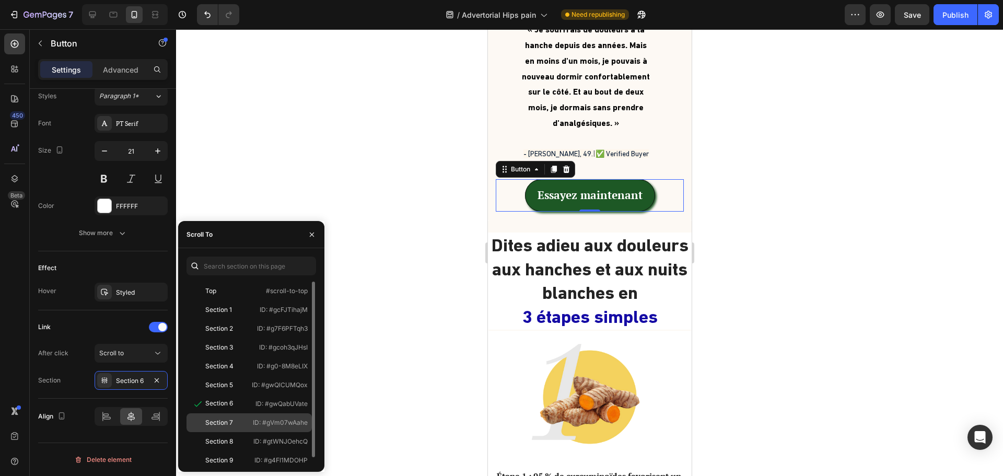
click at [236, 421] on div "Section 7" at bounding box center [220, 422] width 58 height 9
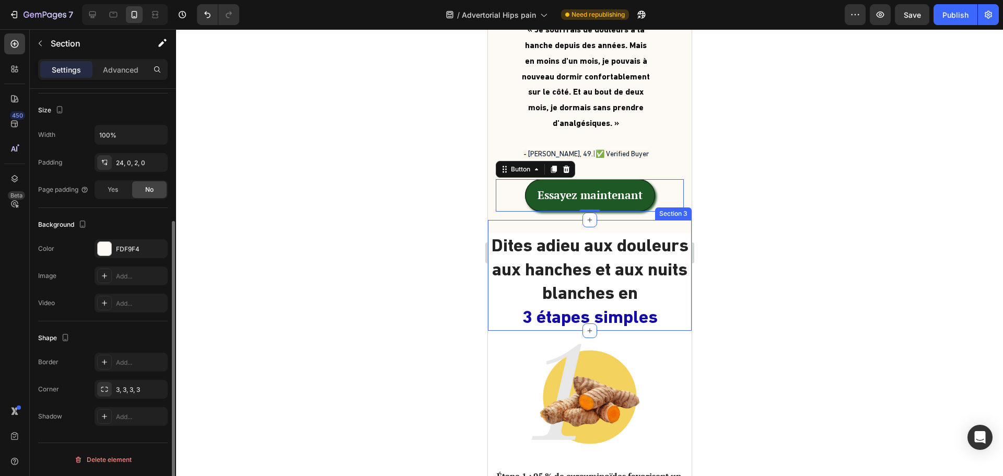
scroll to position [0, 0]
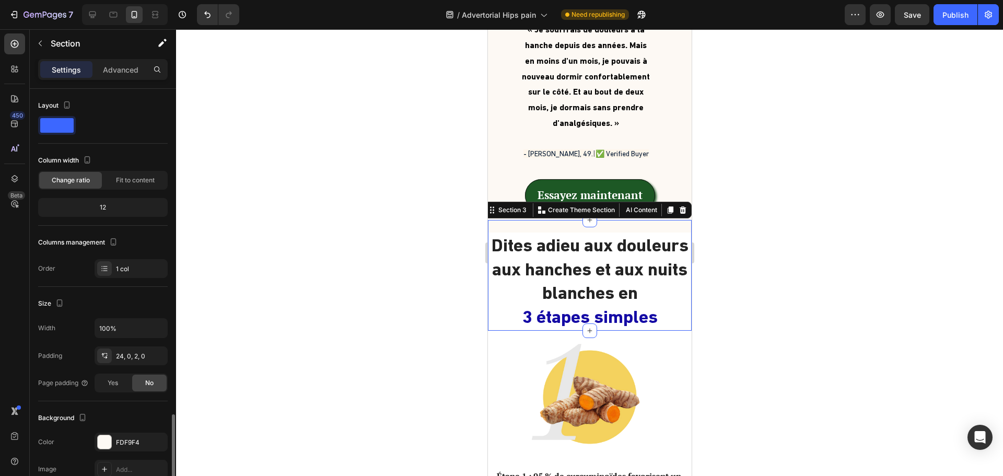
click at [672, 220] on div "Dites adieu aux douleurs aux hanches et aux nuits blanches en 3 étapes simples …" at bounding box center [589, 275] width 204 height 111
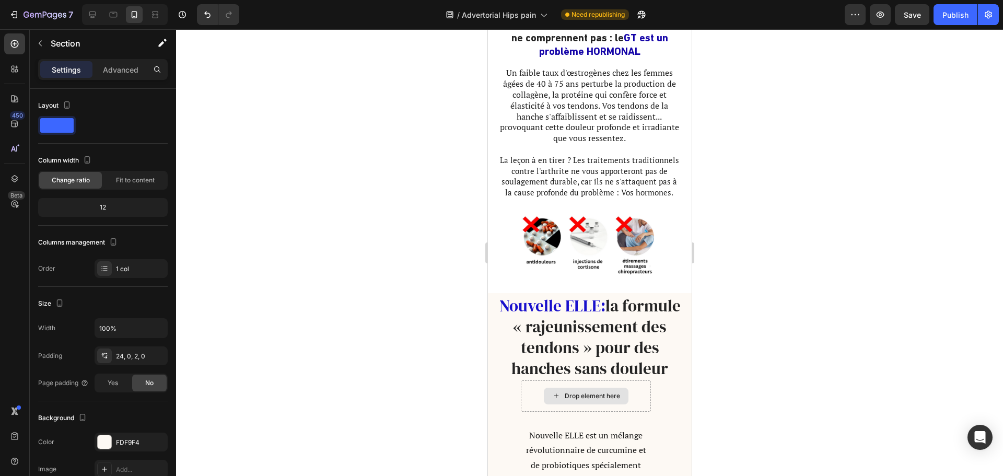
scroll to position [1460, 0]
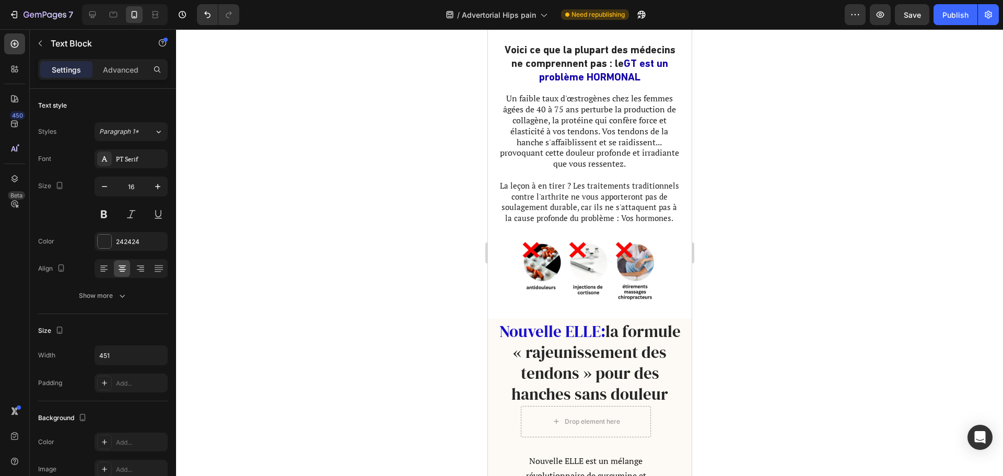
click at [589, 218] on span "La leçon à en tirer ? Les traitements traditionnels contre l'arthrite ne vous a…" at bounding box center [588, 201] width 179 height 43
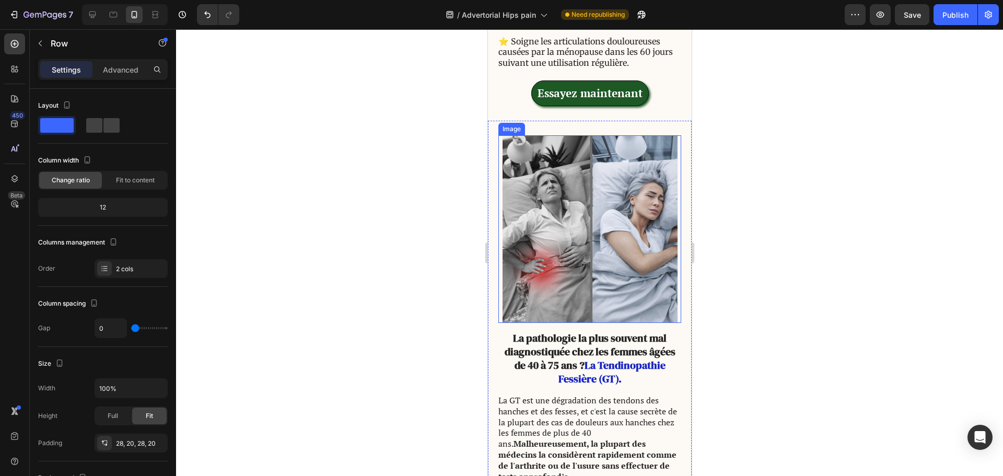
scroll to position [467, 0]
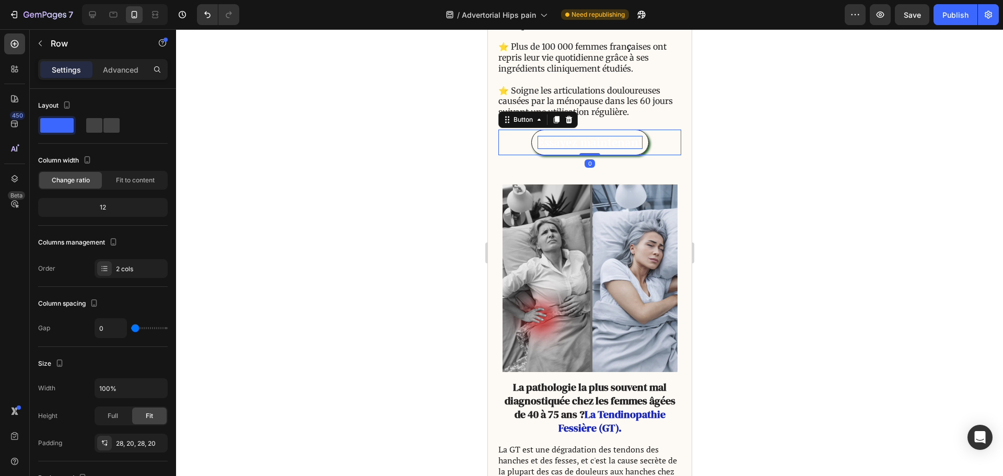
click at [586, 146] on p "Essayez maintenant" at bounding box center [589, 142] width 105 height 13
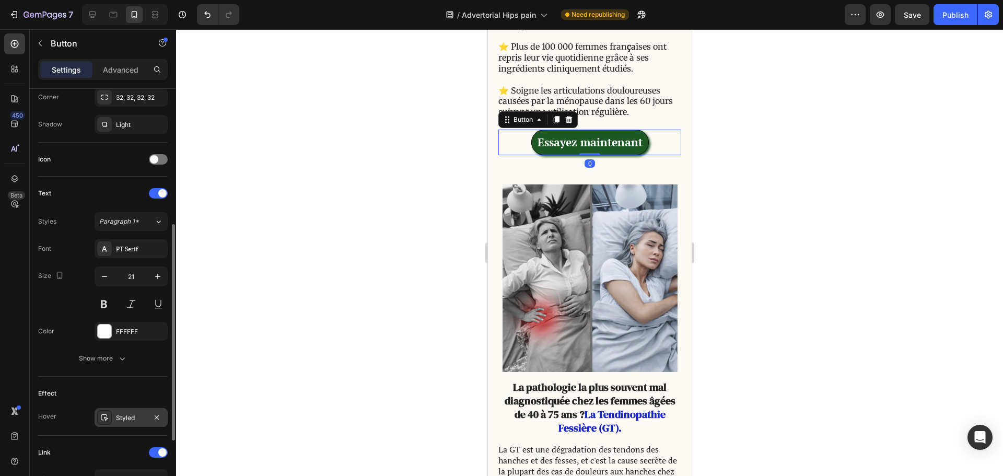
scroll to position [386, 0]
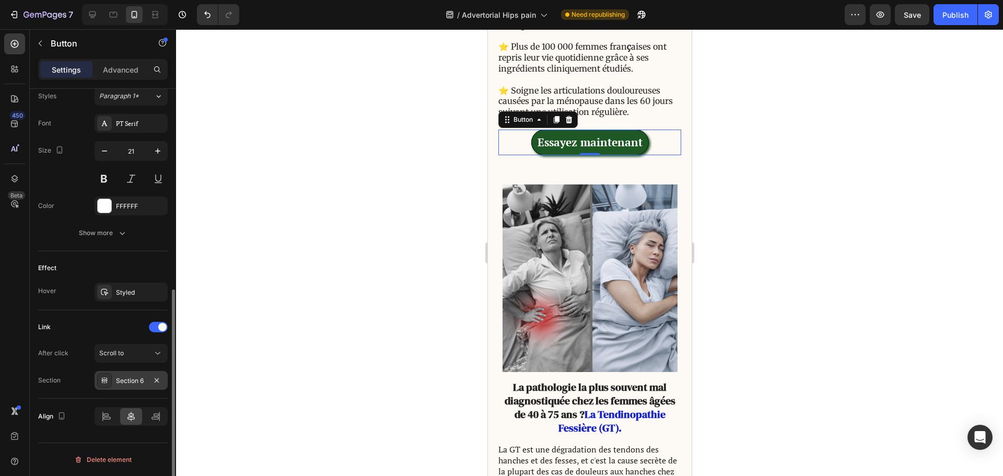
click at [131, 380] on div "Section 6" at bounding box center [131, 380] width 30 height 9
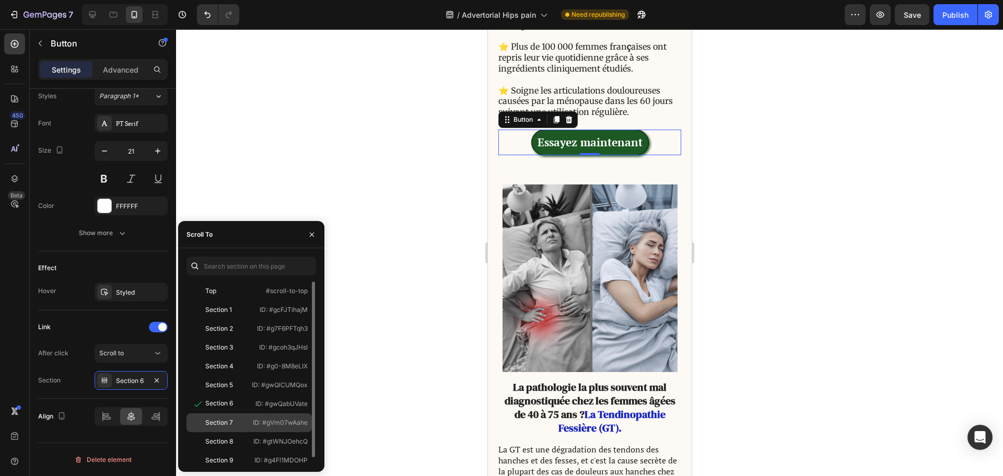
click at [222, 424] on div "Section 7" at bounding box center [219, 422] width 28 height 9
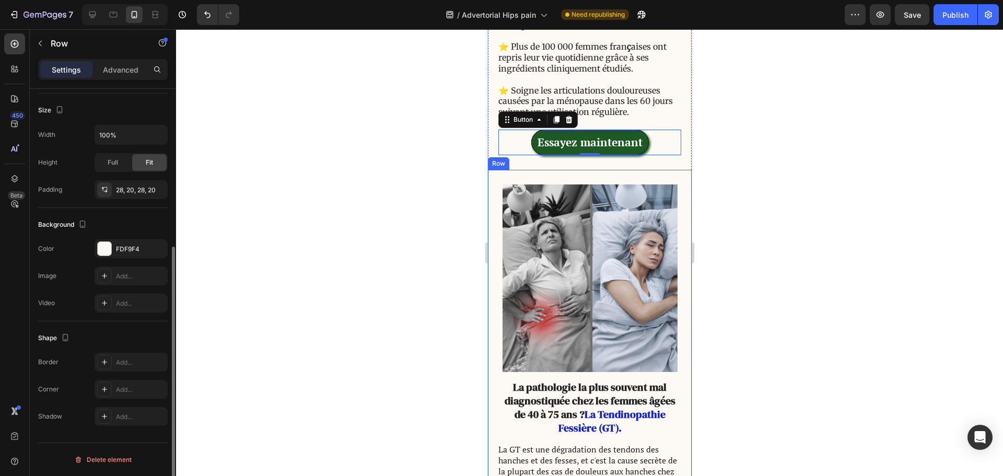
scroll to position [0, 0]
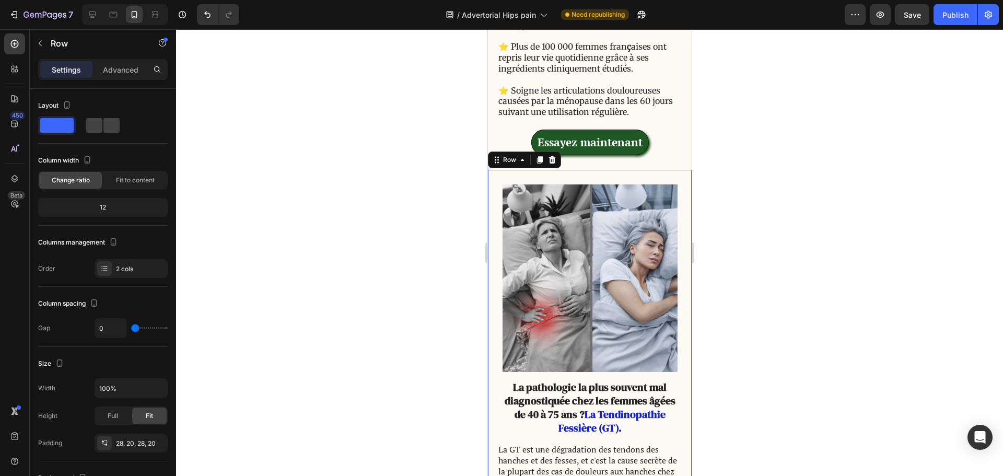
click at [657, 174] on div "La pathologie la plus souvent mal diagnostiquée chez les femmes âgées de 40 à 7…" at bounding box center [589, 412] width 204 height 485
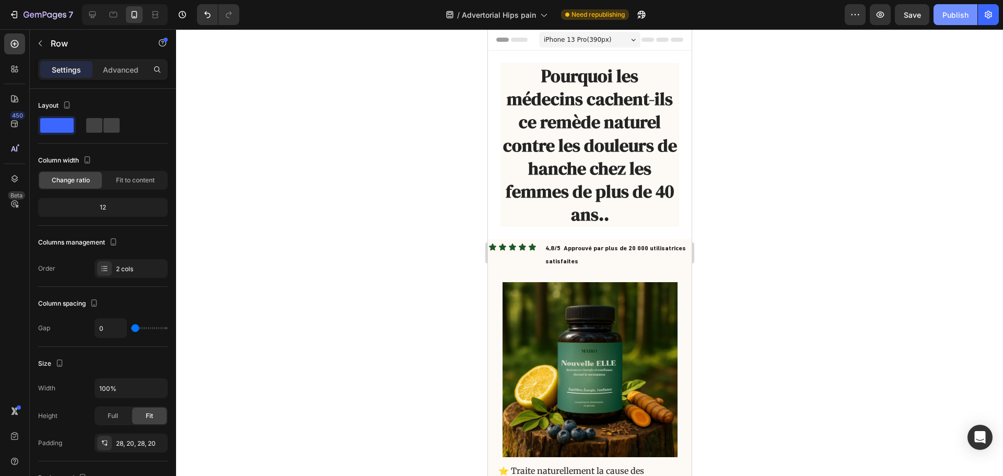
click at [953, 6] on button "Publish" at bounding box center [955, 14] width 44 height 21
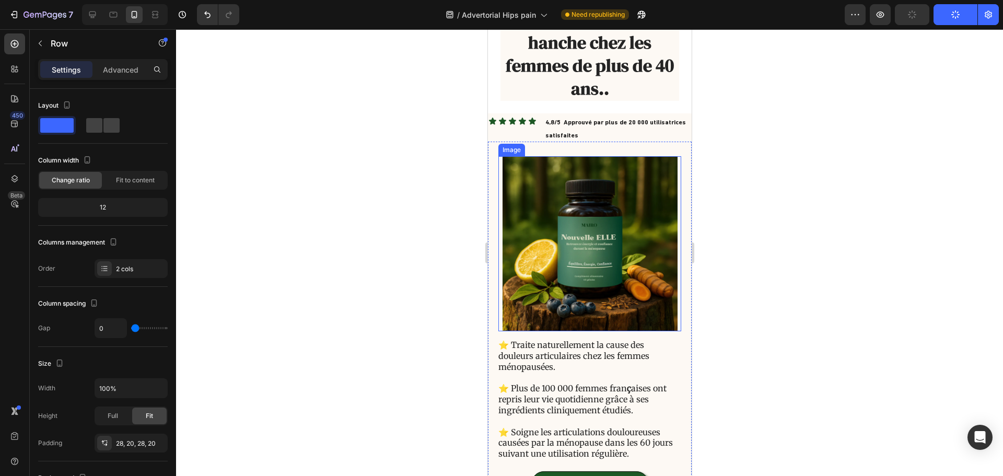
scroll to position [157, 0]
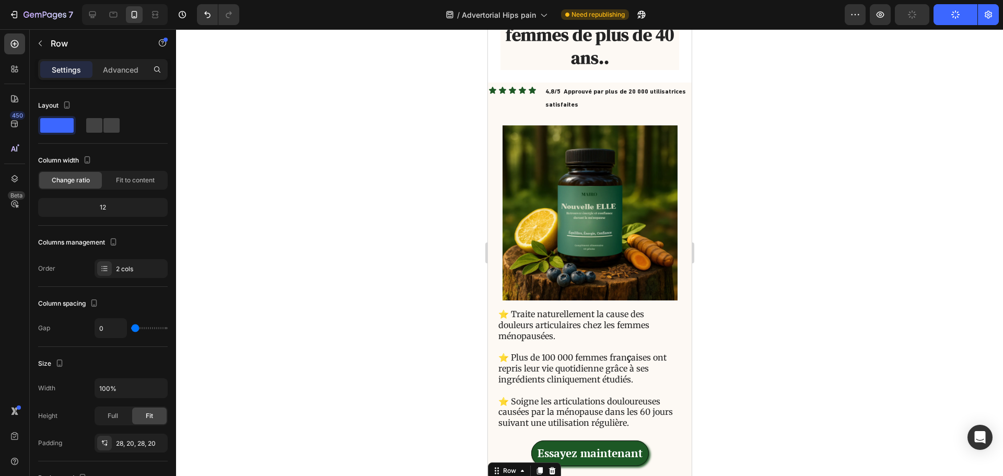
click at [950, 13] on button "Publish" at bounding box center [955, 14] width 44 height 21
click at [906, 18] on button "button" at bounding box center [912, 14] width 34 height 21
click at [966, 17] on button "Publish" at bounding box center [955, 14] width 44 height 21
click at [990, 17] on icon "button" at bounding box center [988, 14] width 10 height 10
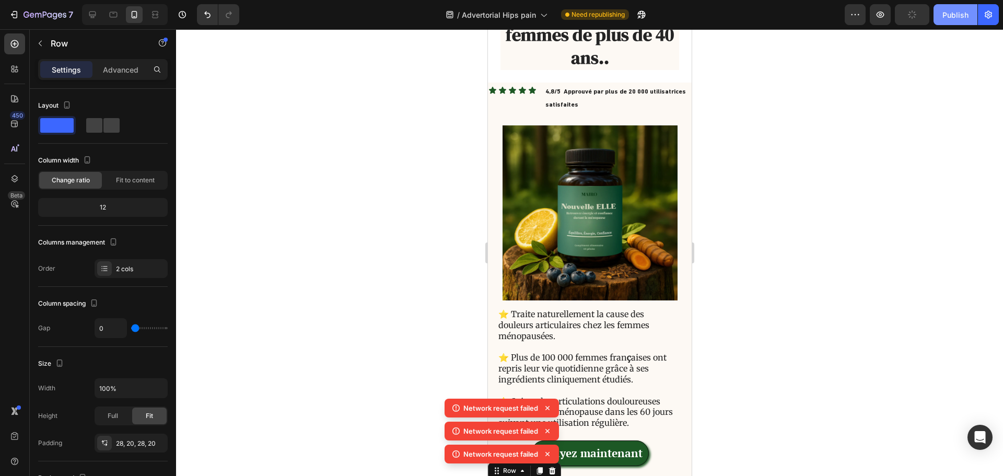
click at [955, 18] on div "Publish" at bounding box center [955, 14] width 26 height 11
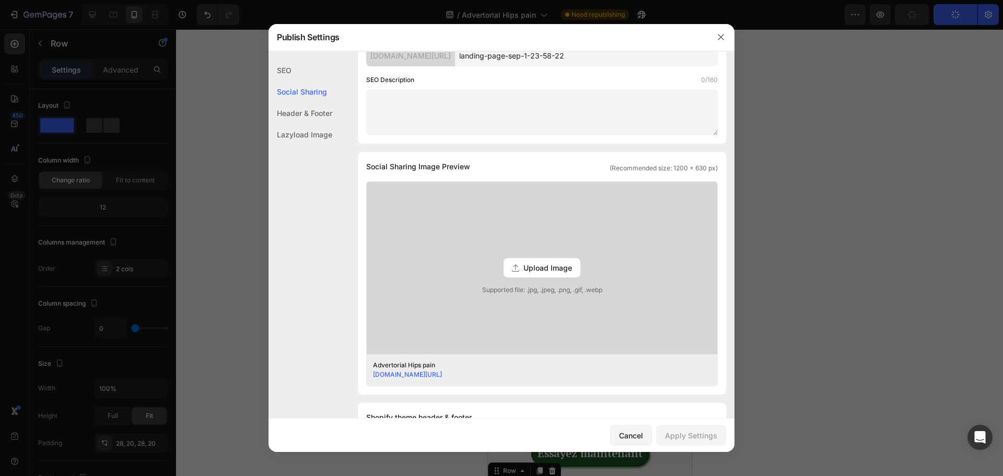
scroll to position [0, 0]
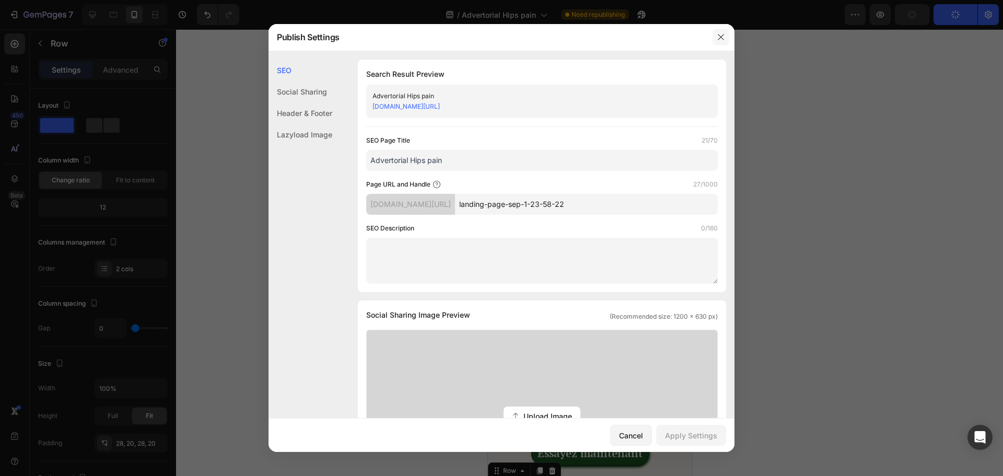
click at [716, 30] on button "button" at bounding box center [720, 37] width 17 height 17
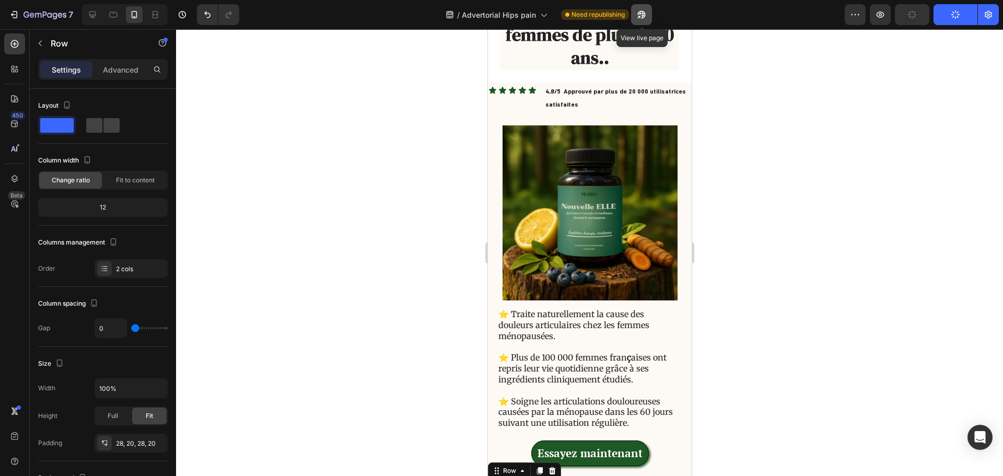
click at [640, 19] on icon "button" at bounding box center [641, 14] width 10 height 10
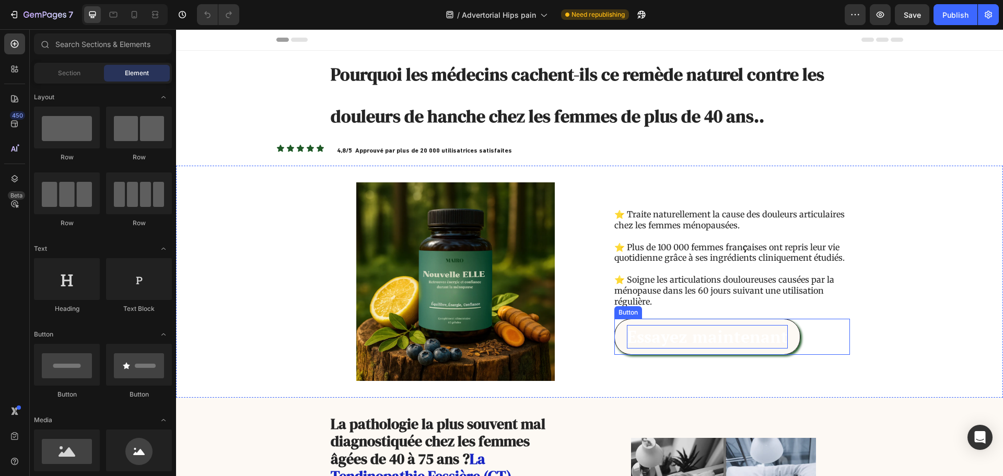
click at [693, 337] on p "Essayez maintenant" at bounding box center [707, 336] width 161 height 23
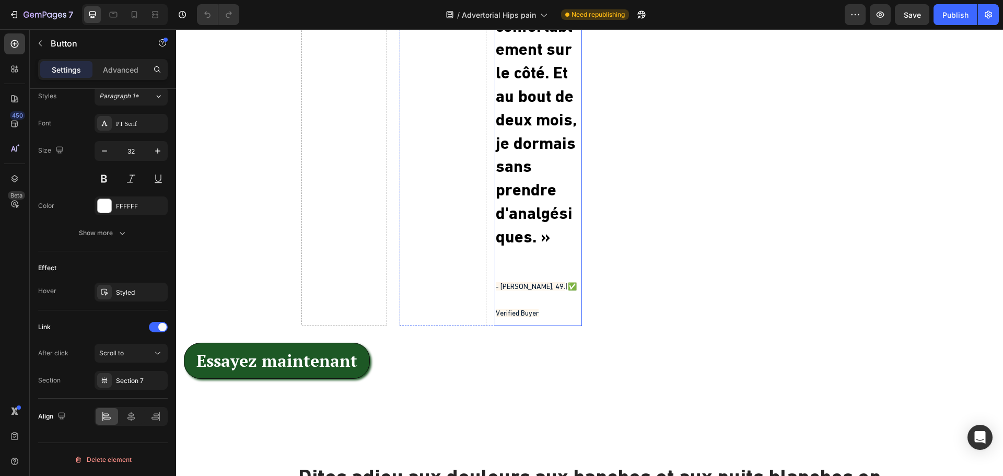
scroll to position [4230, 0]
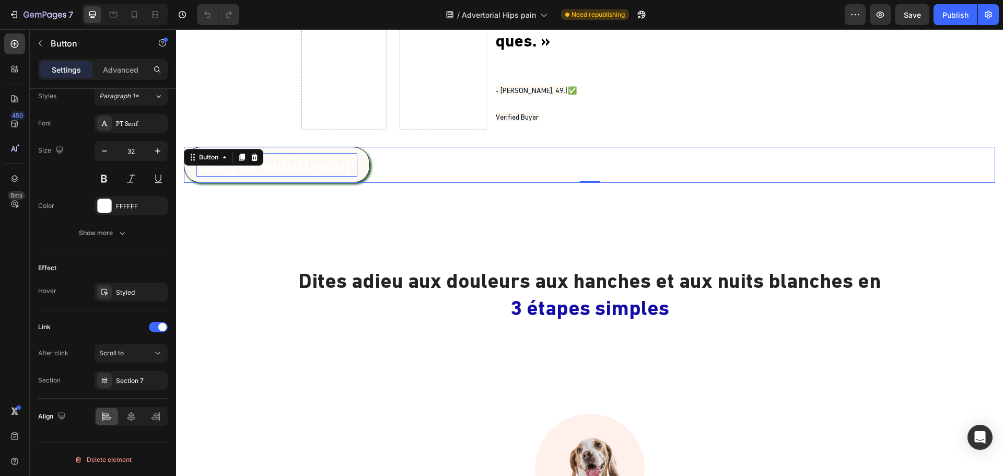
click at [331, 153] on p "Essayez maintenant" at bounding box center [276, 164] width 161 height 23
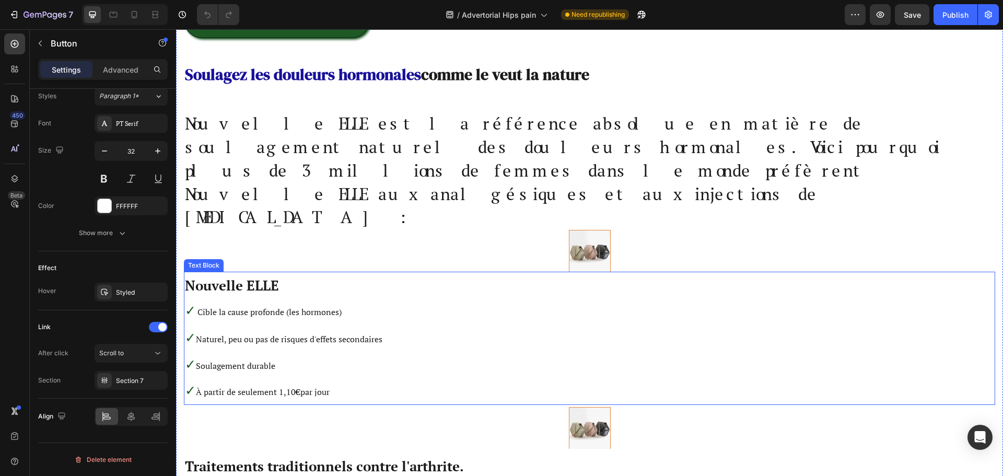
scroll to position [5222, 0]
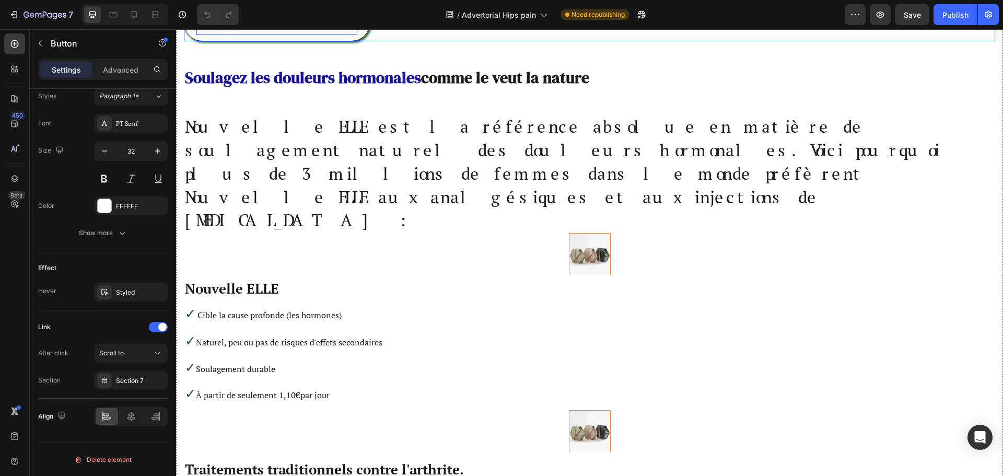
click at [336, 35] on p "Essayez maintenant" at bounding box center [276, 22] width 161 height 23
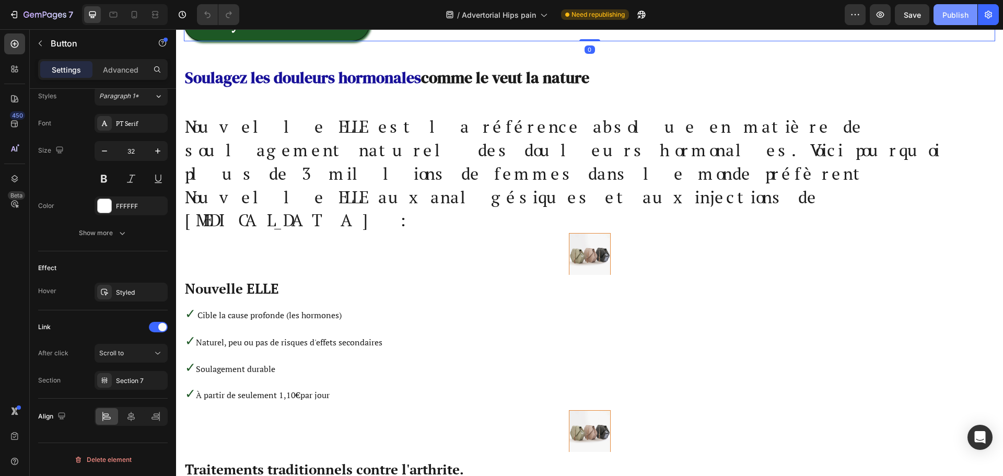
click at [957, 14] on div "Publish" at bounding box center [955, 14] width 26 height 11
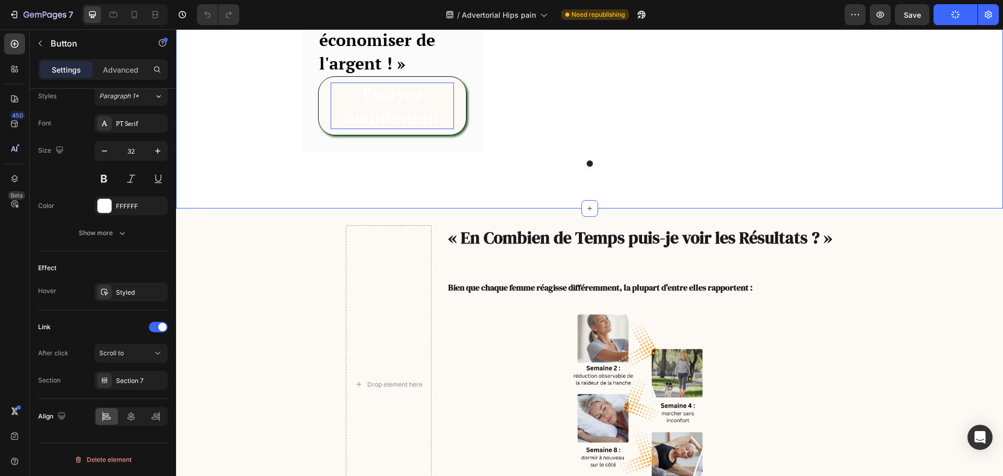
scroll to position [6319, 0]
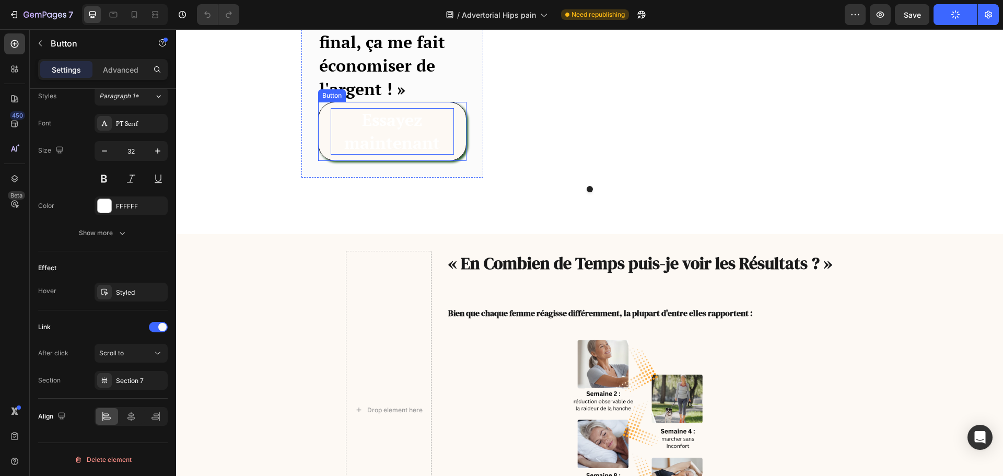
click at [424, 155] on p "Essayez maintenant" at bounding box center [392, 131] width 123 height 47
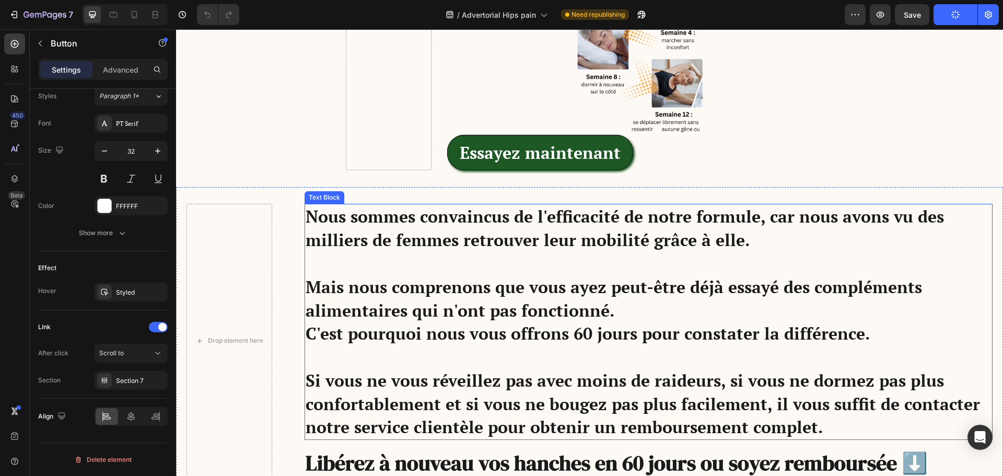
scroll to position [6737, 0]
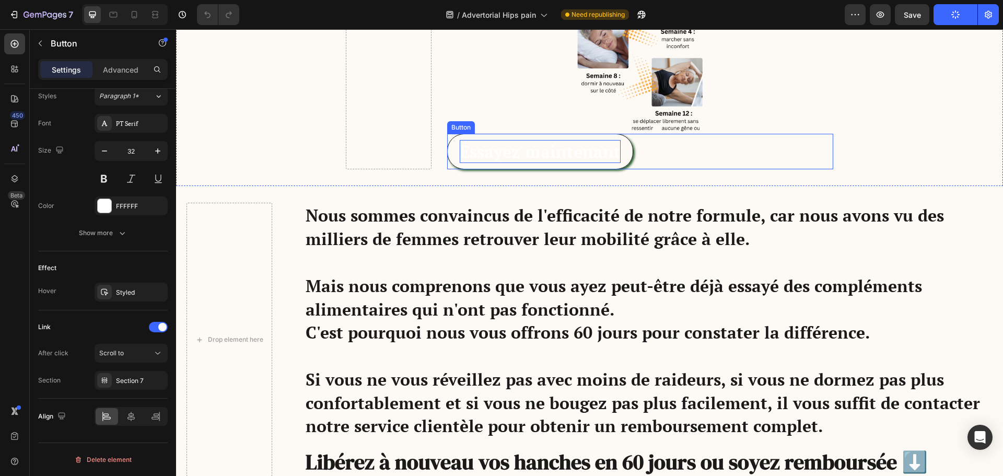
click at [511, 157] on p "Essayez maintenant" at bounding box center [540, 151] width 161 height 23
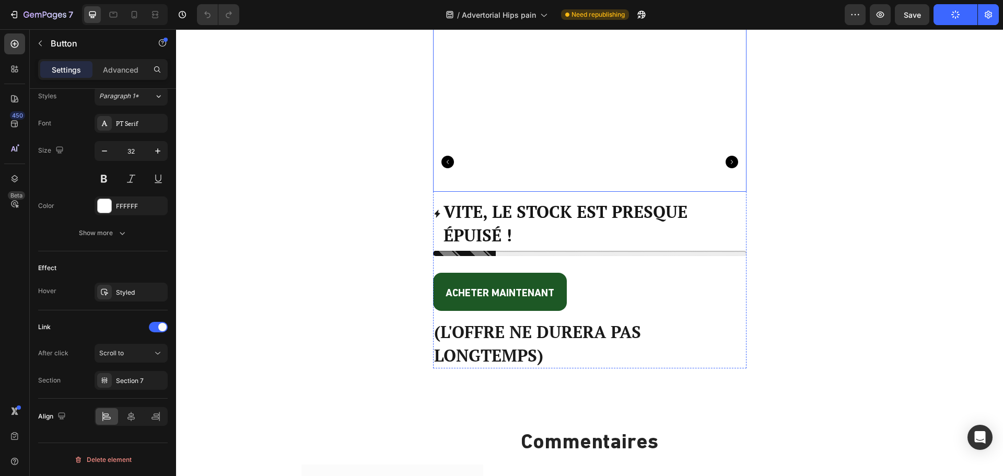
scroll to position [7572, 0]
